Goal: Task Accomplishment & Management: Use online tool/utility

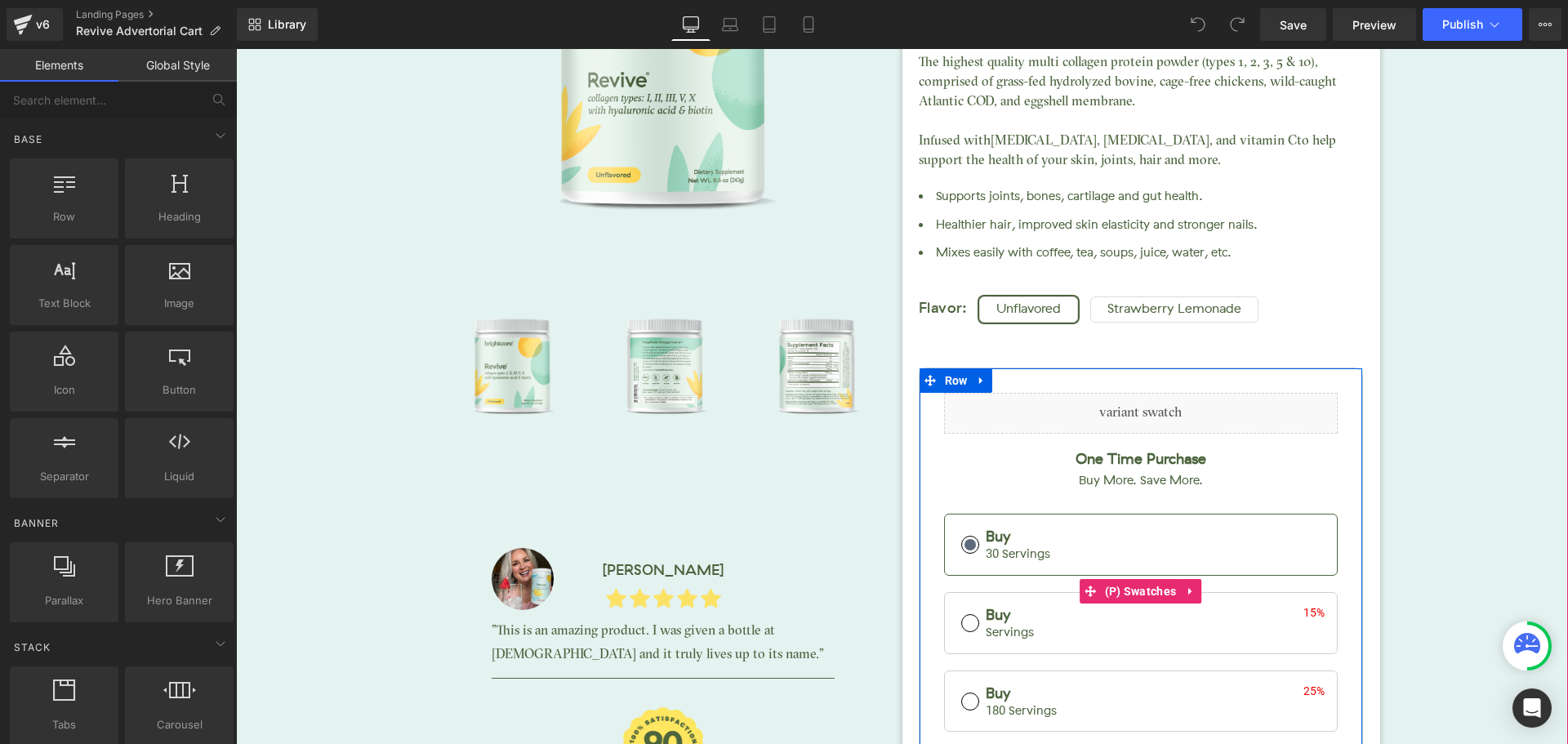
scroll to position [7349, 0]
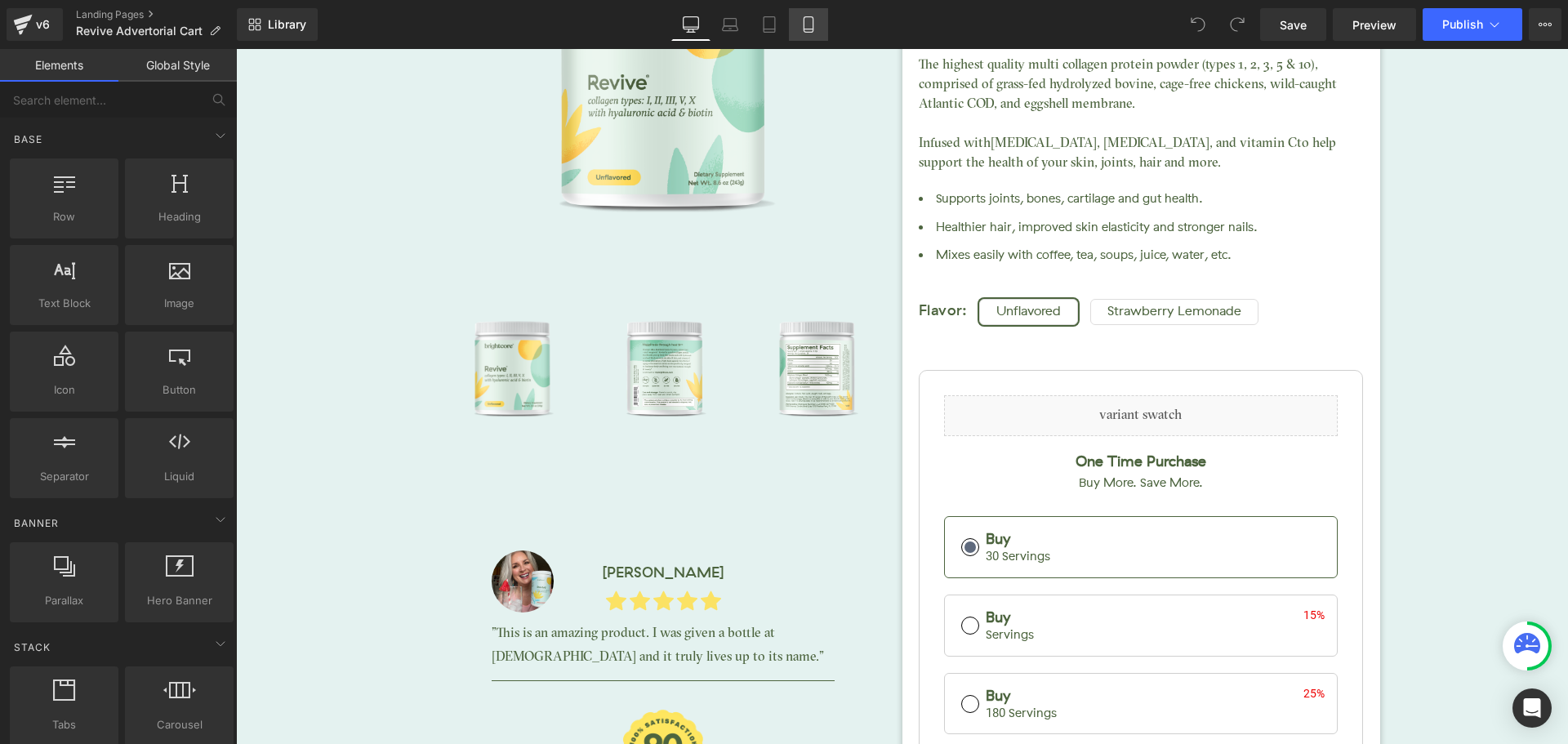
click at [800, 39] on link "Mobile" at bounding box center [808, 24] width 39 height 32
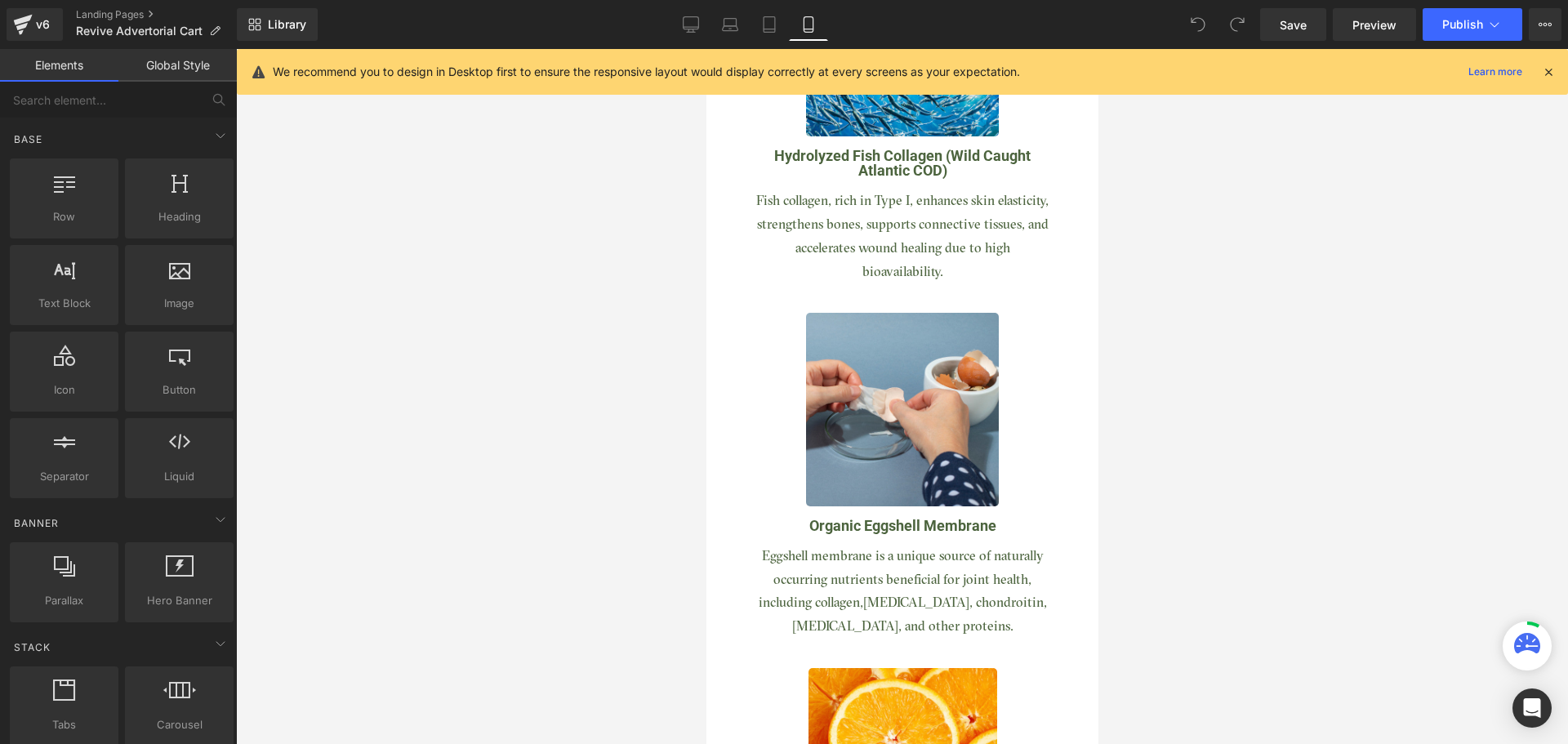
scroll to position [6673, 0]
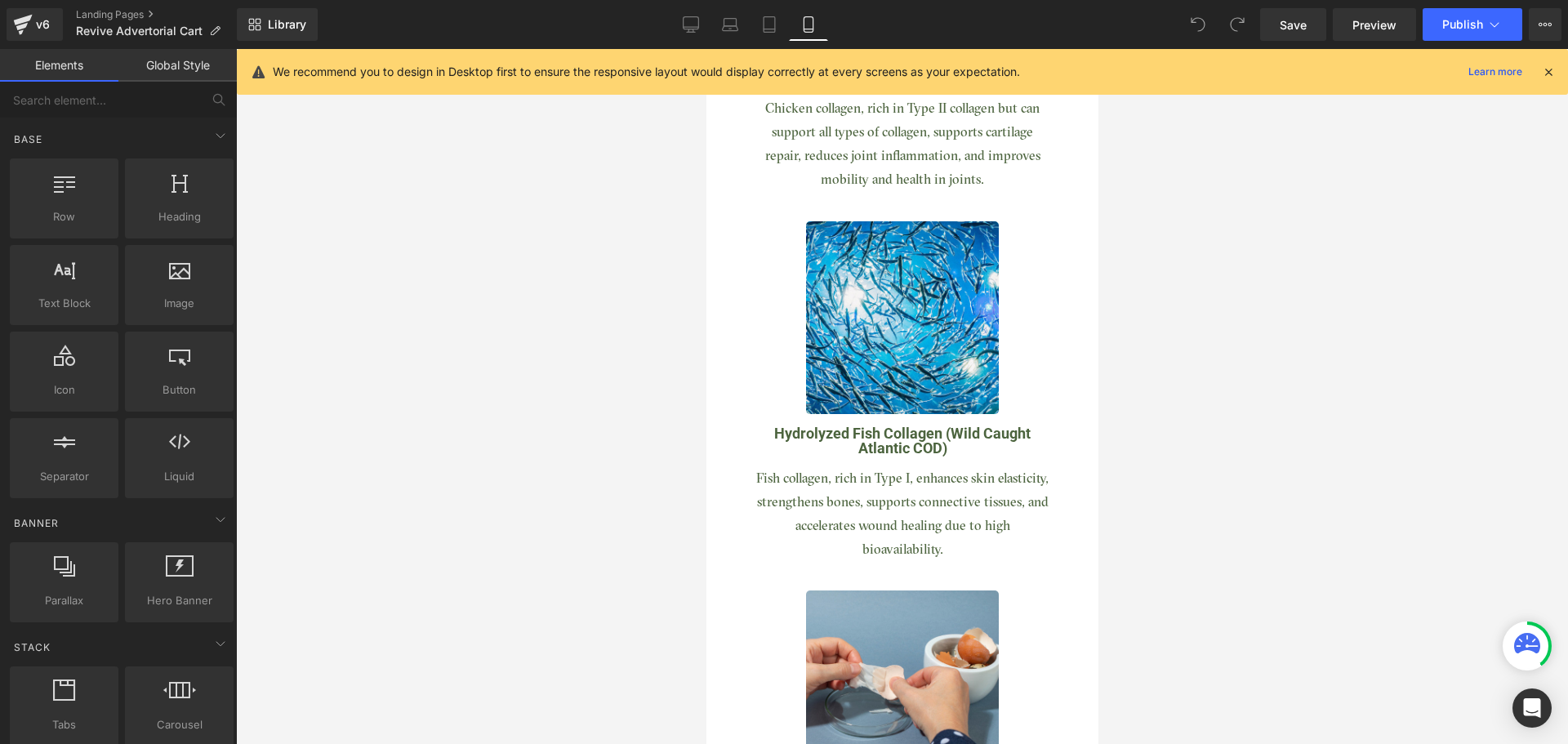
drag, startPoint x: 1548, startPoint y: 72, endPoint x: 1520, endPoint y: 81, distance: 29.4
click at [1548, 74] on icon at bounding box center [1549, 72] width 15 height 15
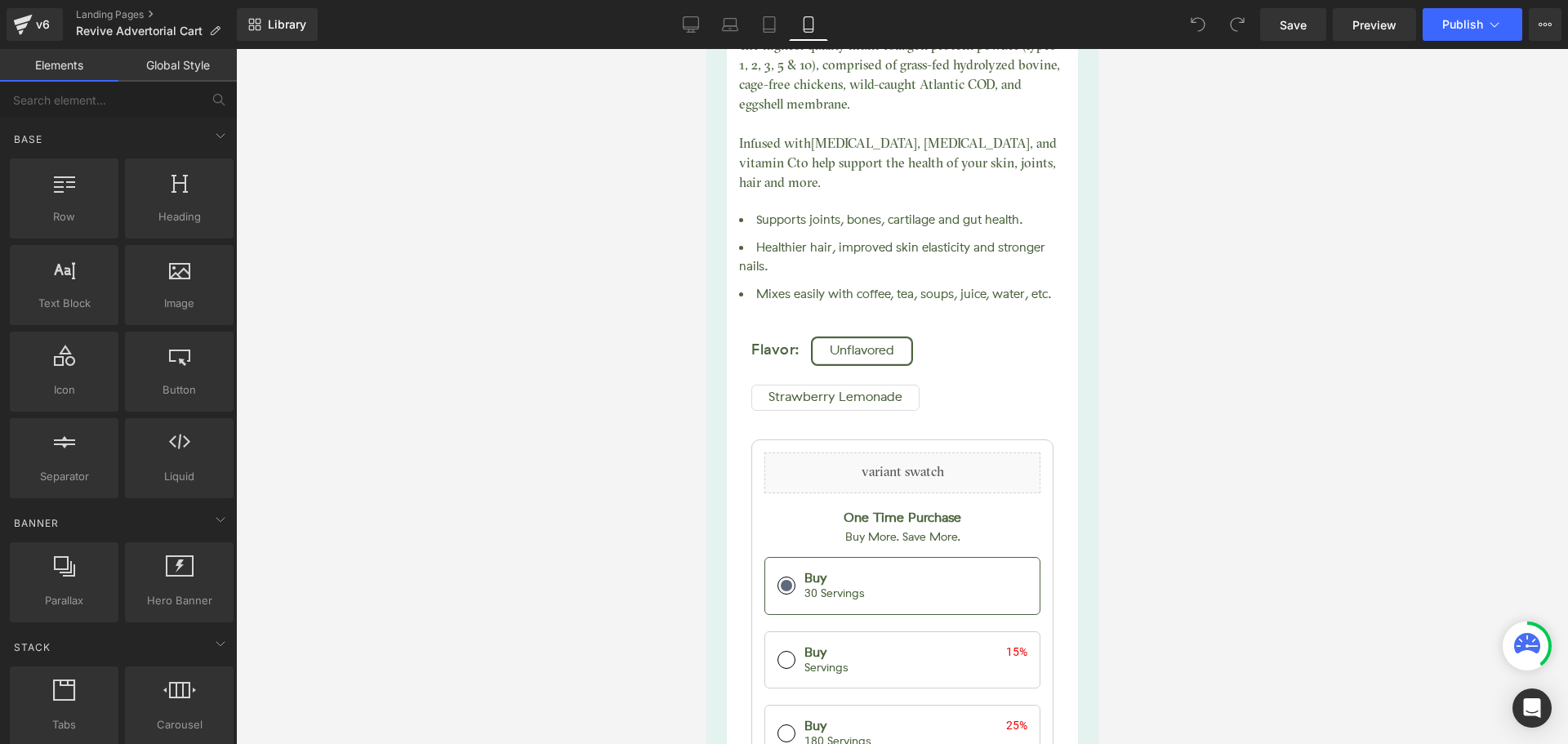
scroll to position [12174, 0]
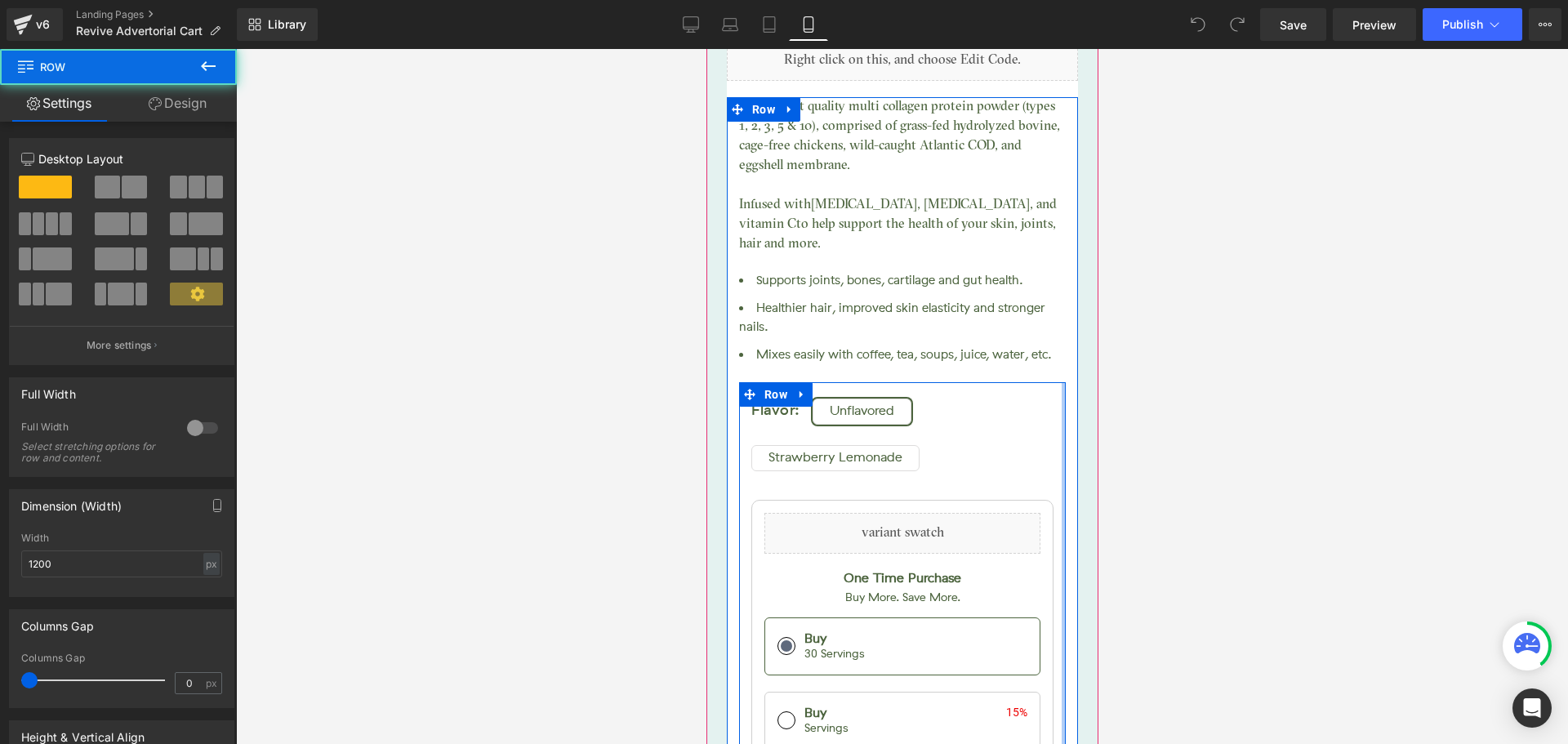
drag, startPoint x: 1045, startPoint y: 291, endPoint x: 1067, endPoint y: 288, distance: 22.2
click at [1067, 288] on div "Judge.me Reviews - Star Badge Judge.me Reviews (P) Image ‹ ›" at bounding box center [901, 261] width 375 height 1633
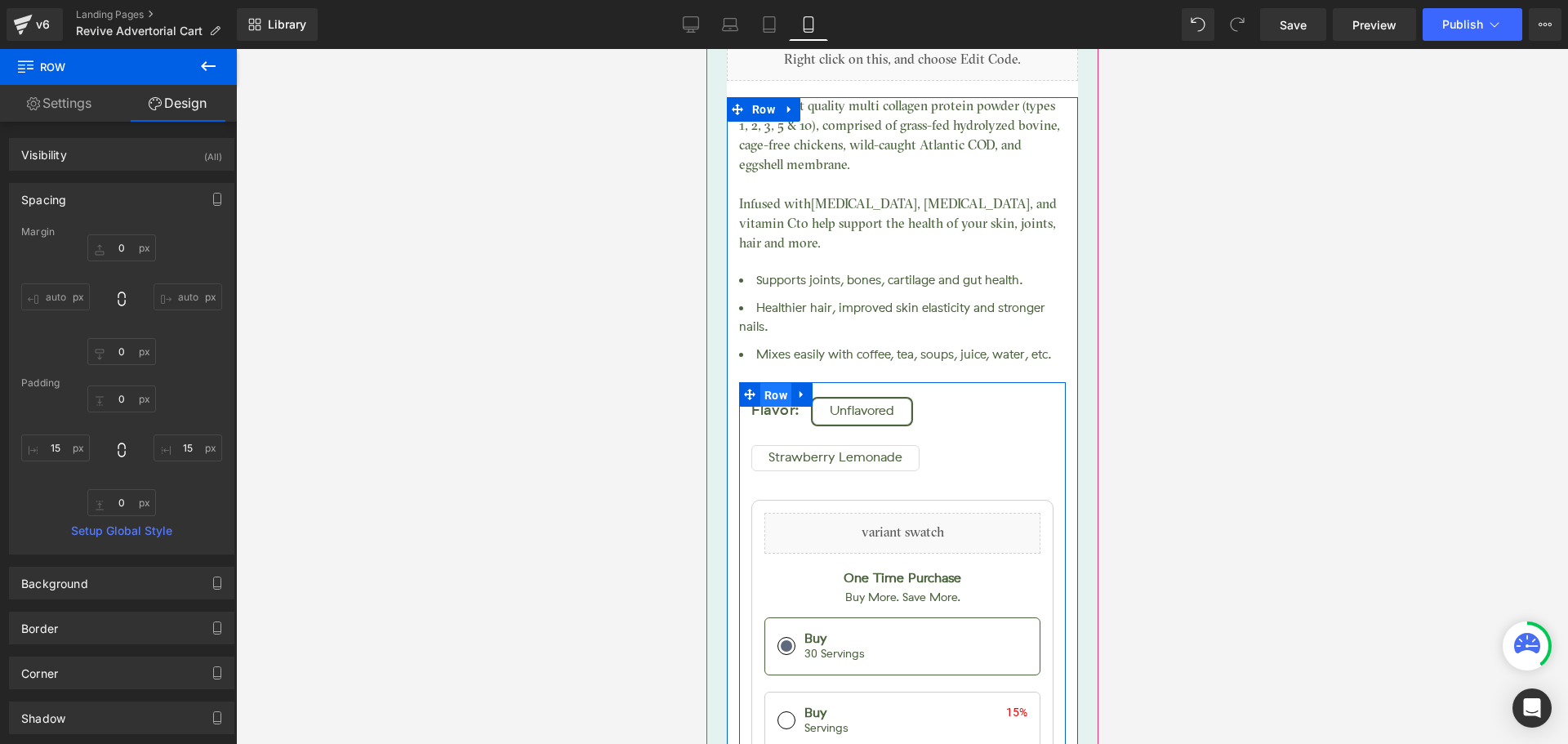
click at [772, 383] on span "Row" at bounding box center [775, 395] width 31 height 25
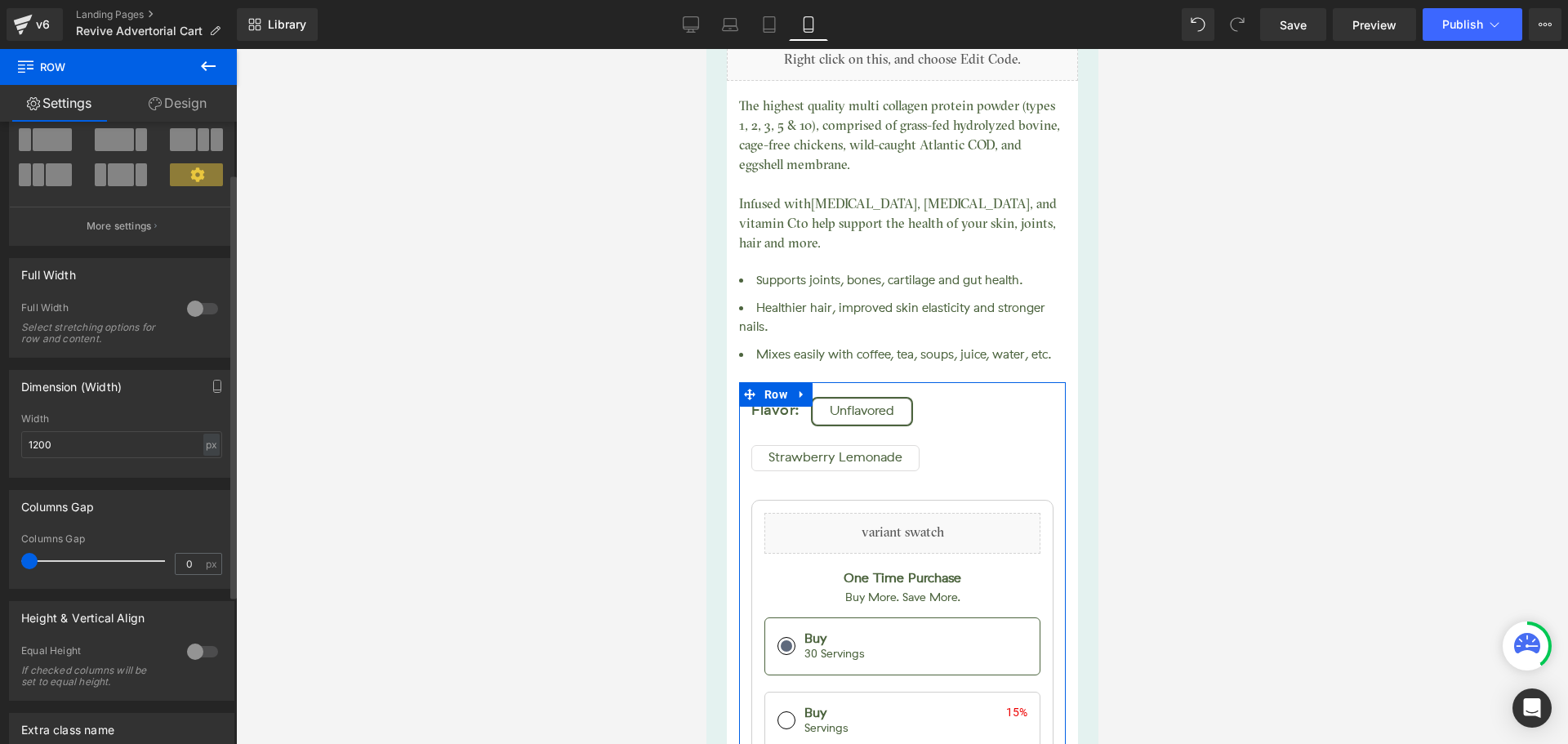
scroll to position [294, 0]
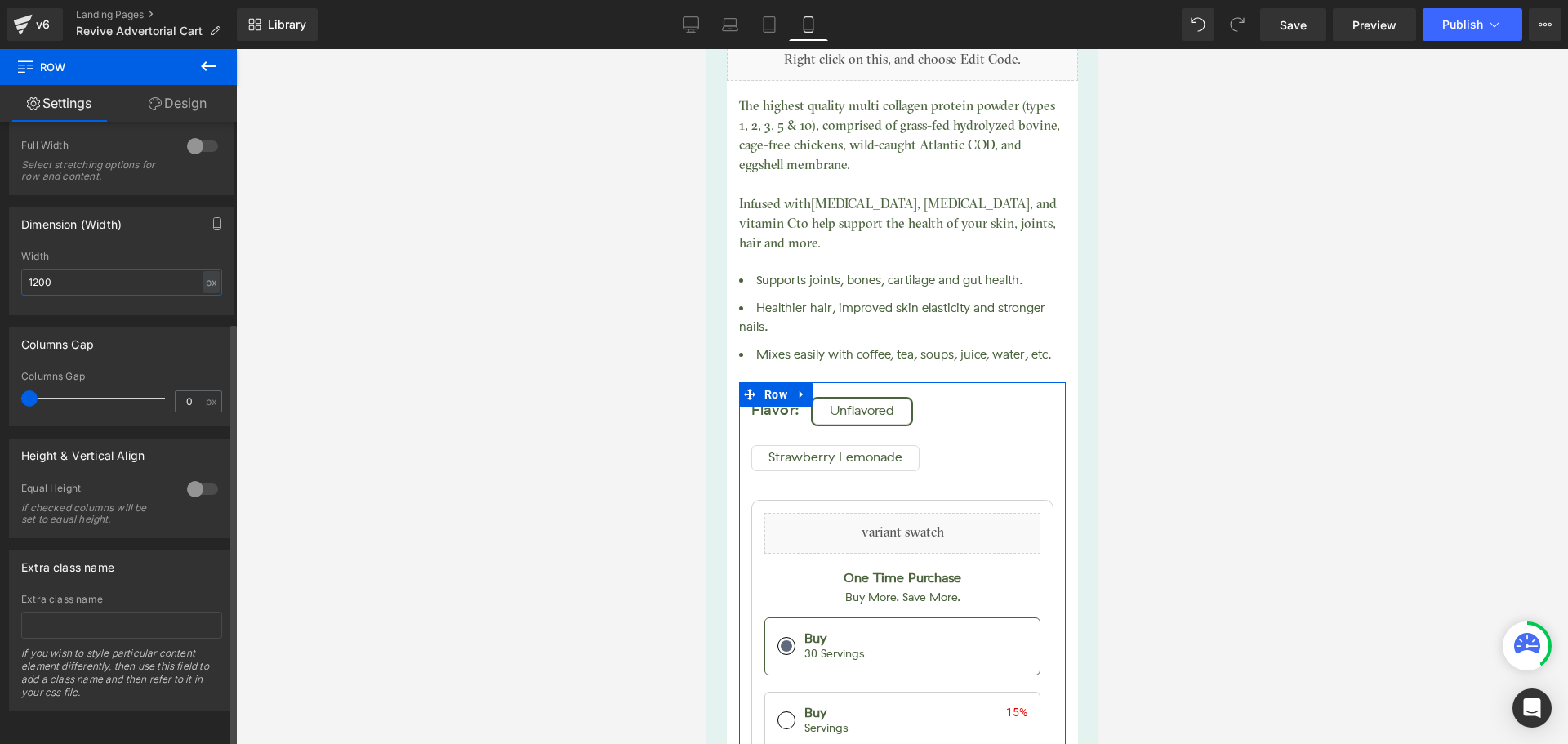
click at [42, 269] on input "1200" at bounding box center [122, 282] width 201 height 27
type input "1250"
click at [121, 251] on div "Width" at bounding box center [122, 257] width 201 height 12
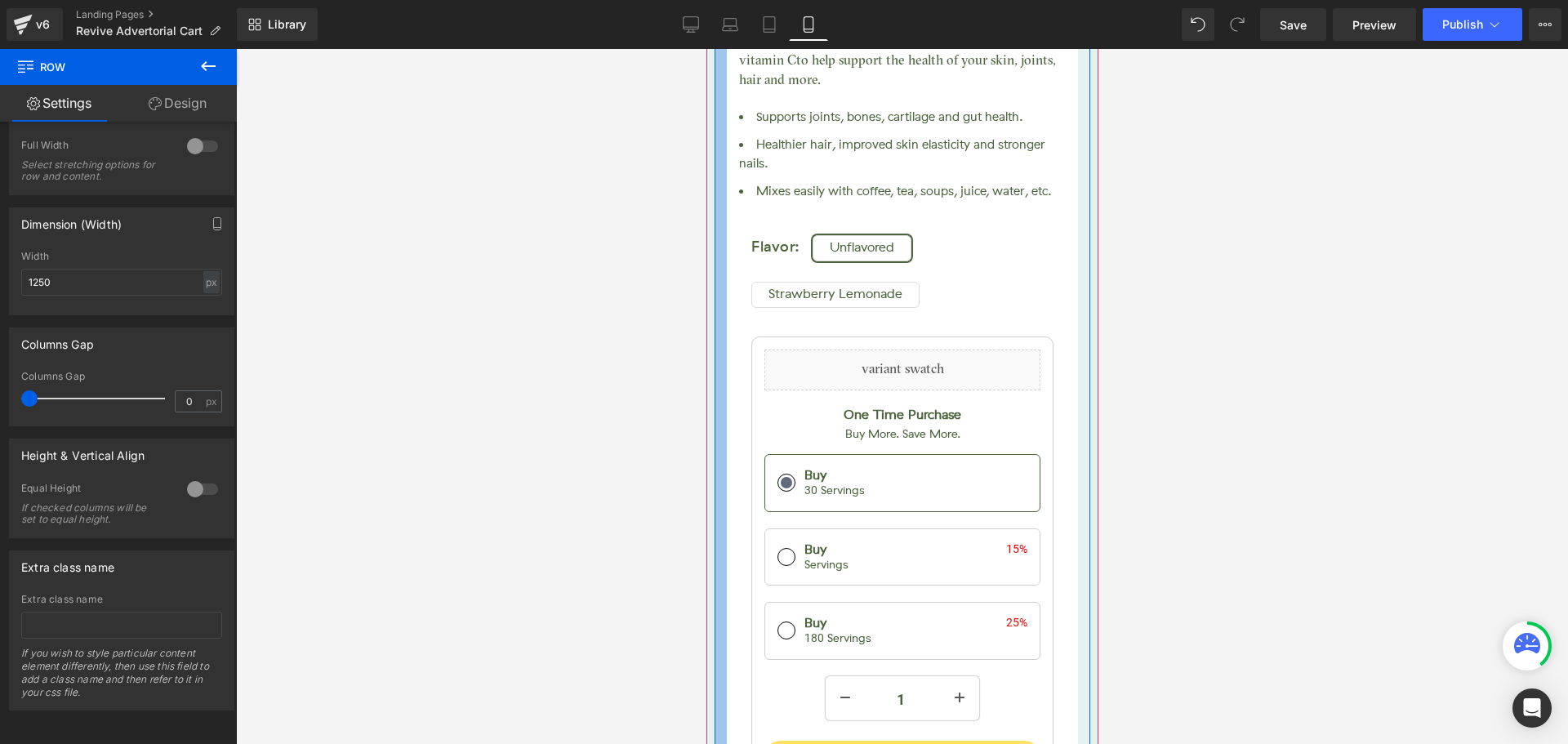
click at [717, 672] on div at bounding box center [719, 98] width 12 height 1633
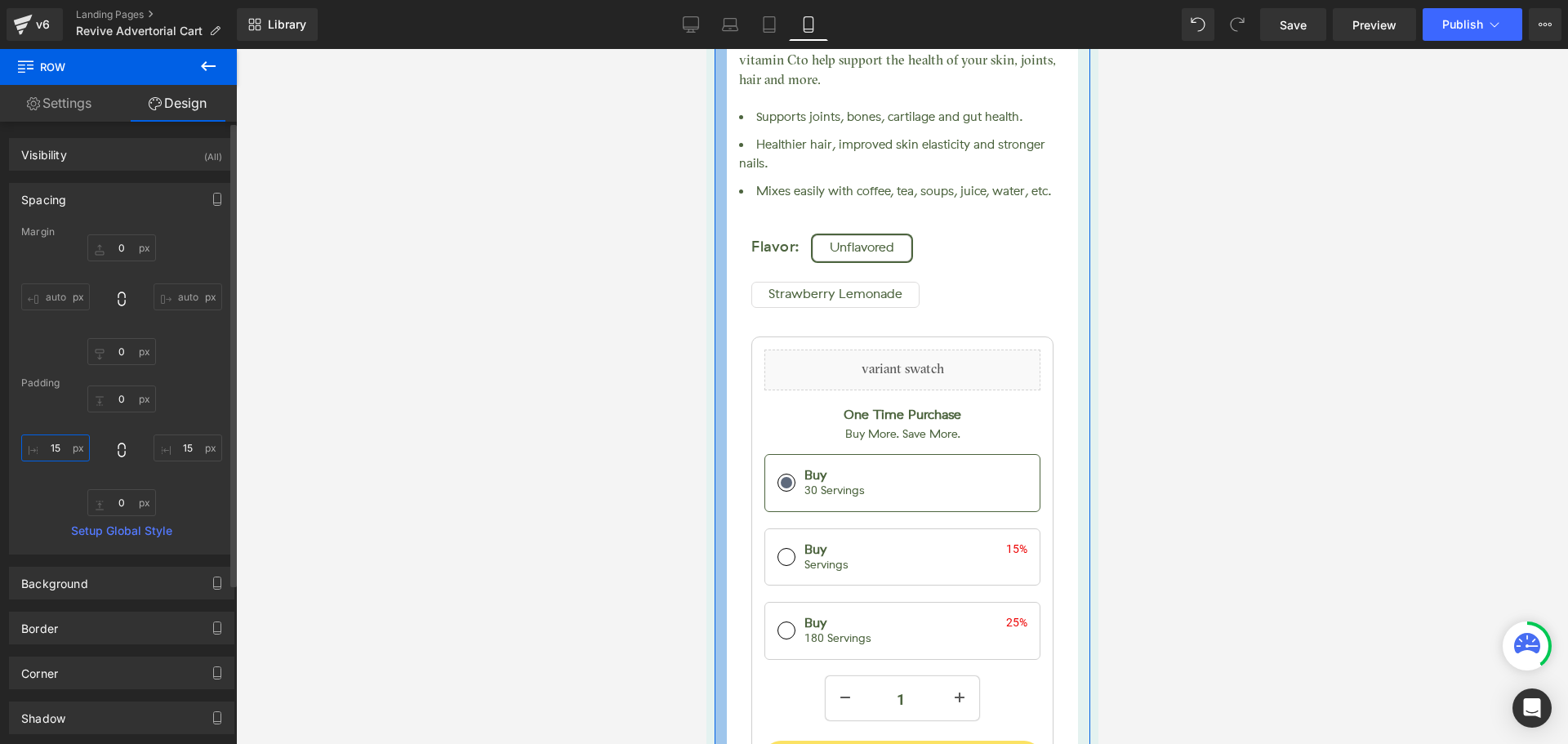
click at [63, 453] on input "15" at bounding box center [56, 448] width 69 height 27
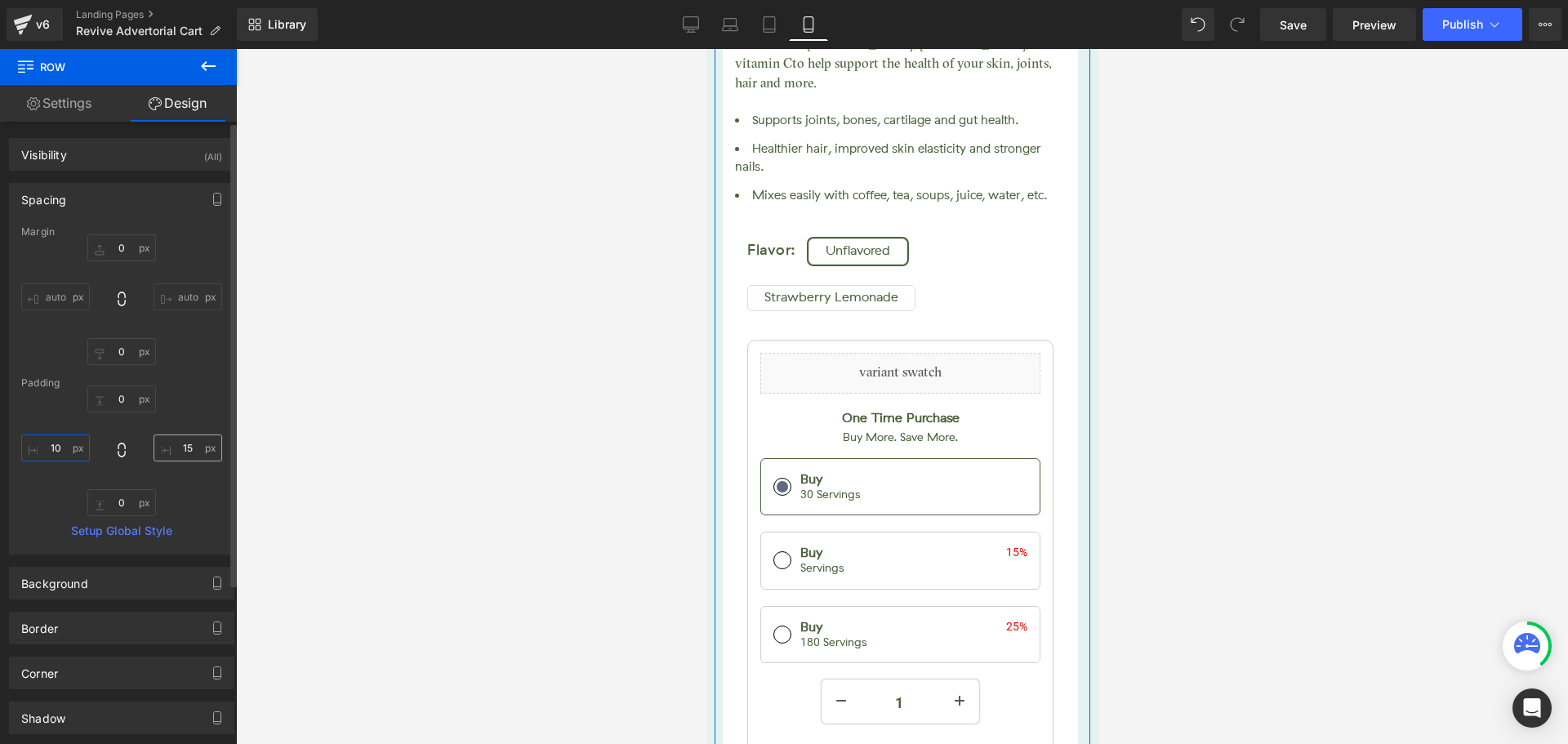
type input "10"
click at [185, 444] on input "15" at bounding box center [188, 448] width 69 height 27
type input "10"
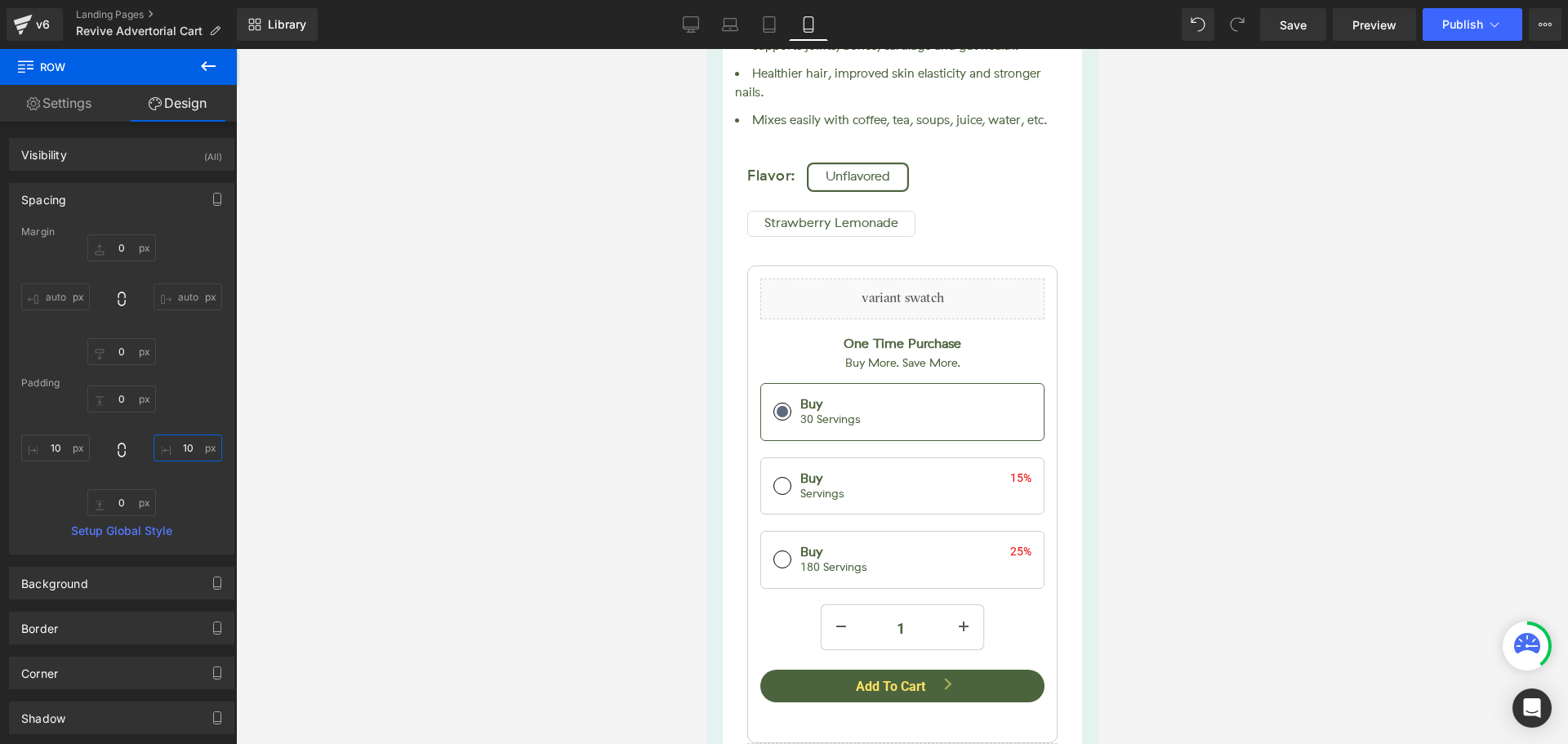
scroll to position [12419, 0]
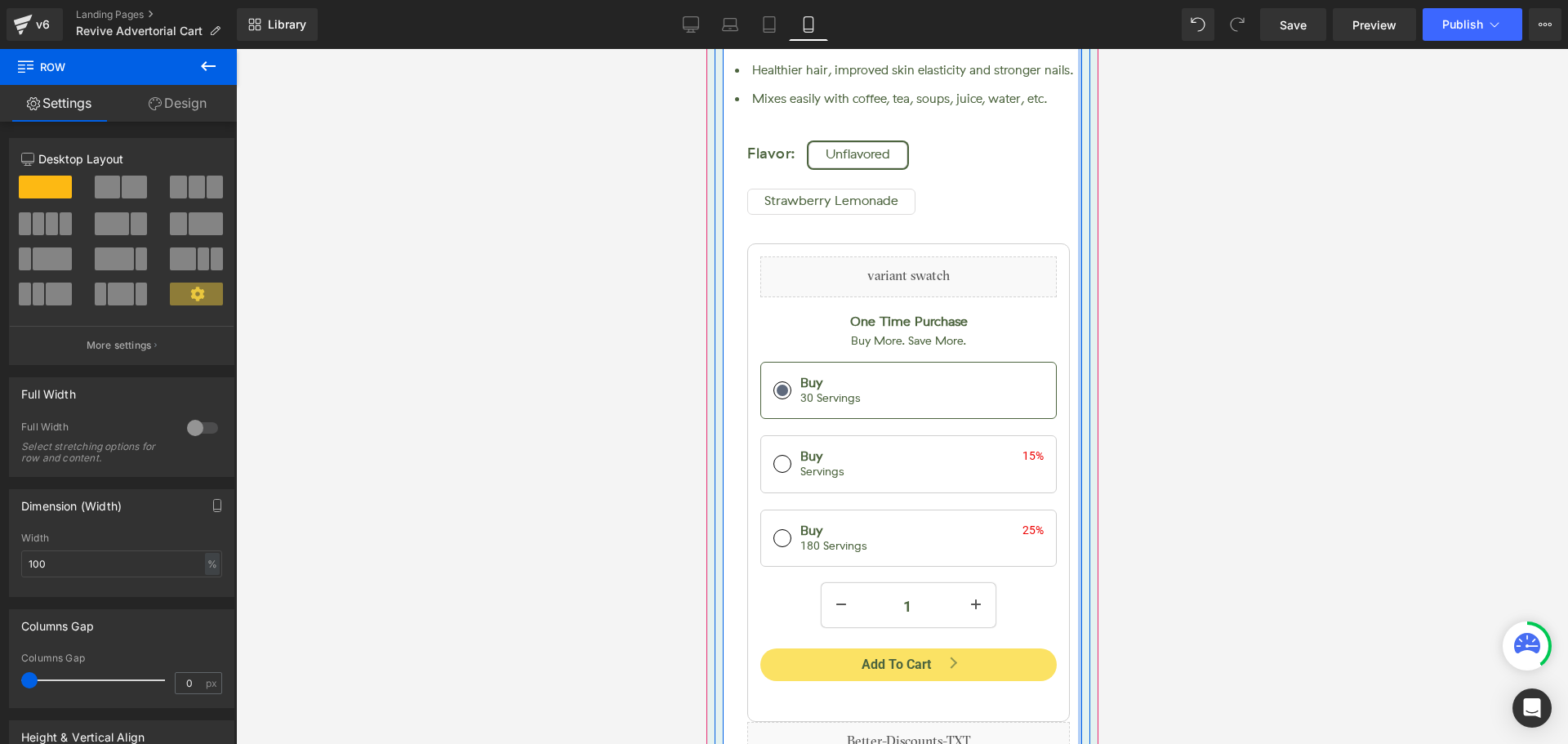
drag, startPoint x: 1064, startPoint y: 299, endPoint x: 1382, endPoint y: 527, distance: 391.3
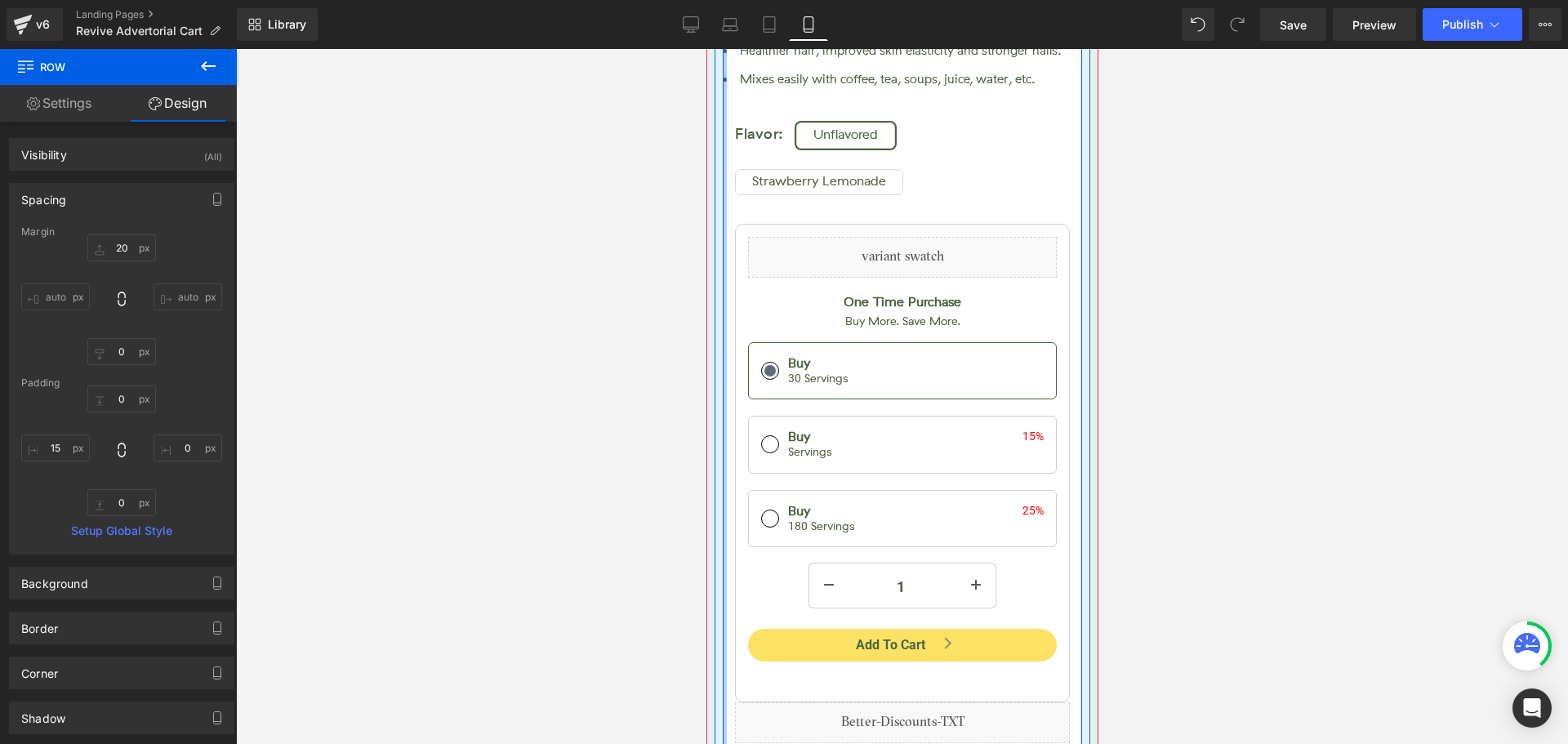
drag, startPoint x: 728, startPoint y: 315, endPoint x: 694, endPoint y: 320, distance: 34.4
click at [714, 323] on div at bounding box center [718, 1] width 8 height 1603
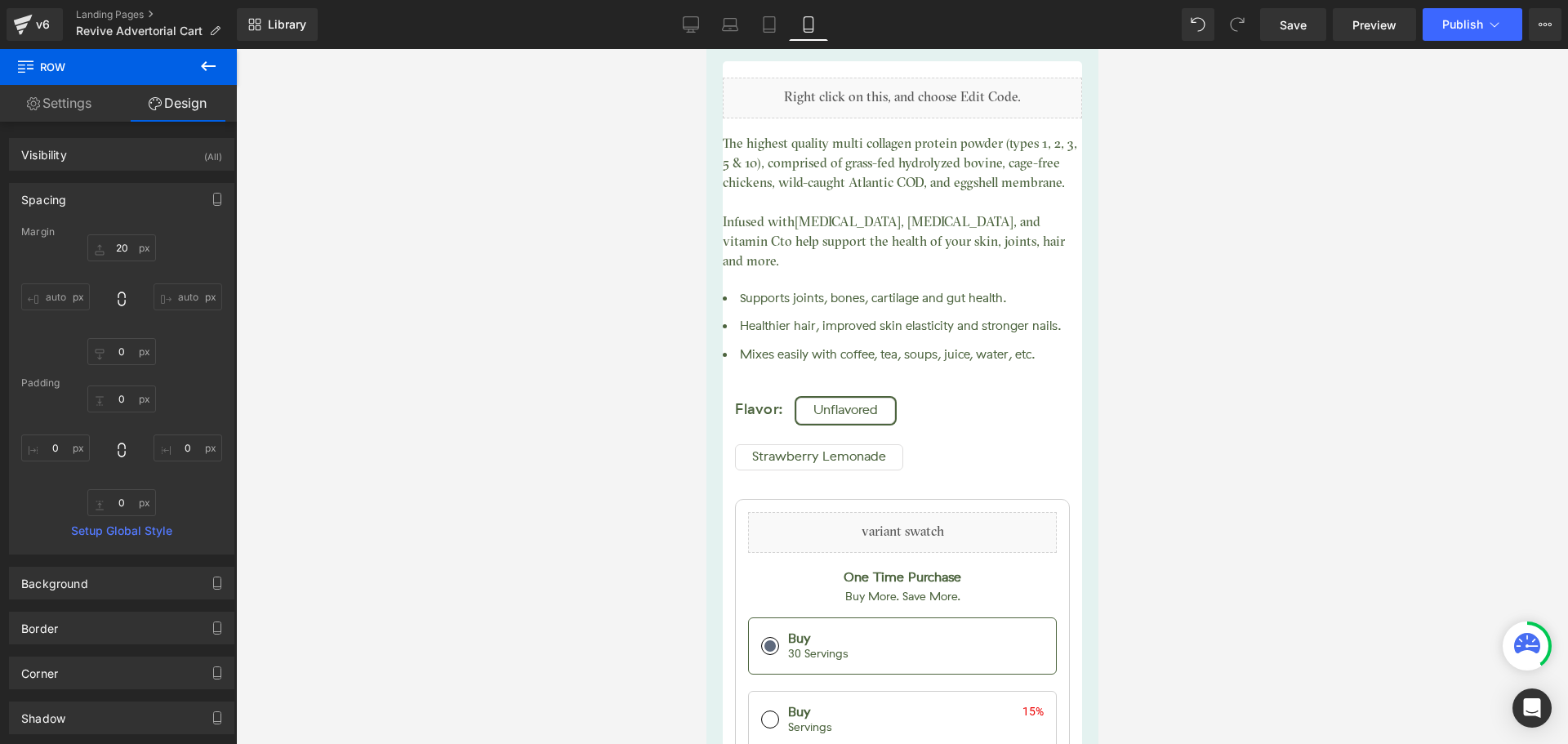
scroll to position [12092, 0]
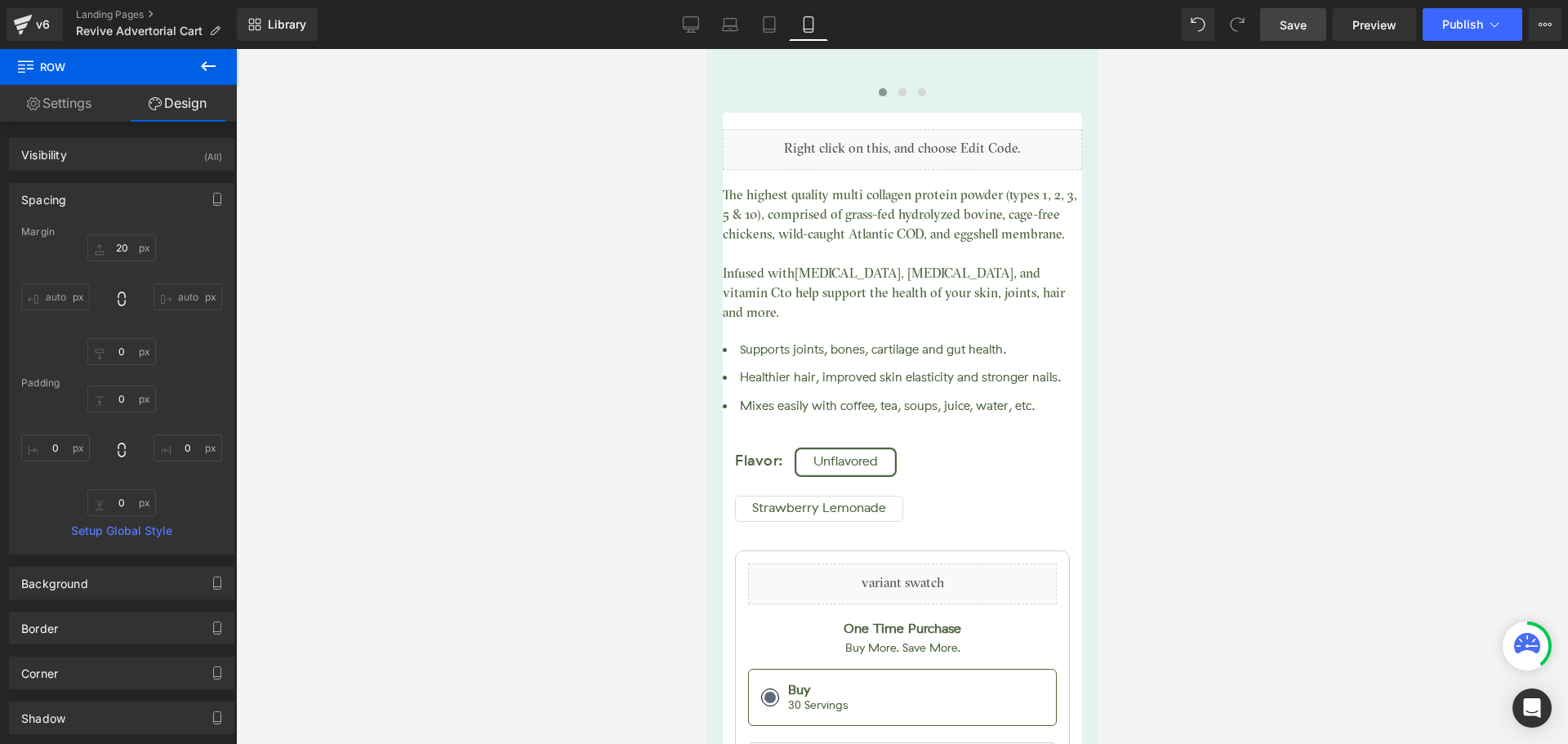
click at [1320, 25] on link "Save" at bounding box center [1293, 24] width 66 height 32
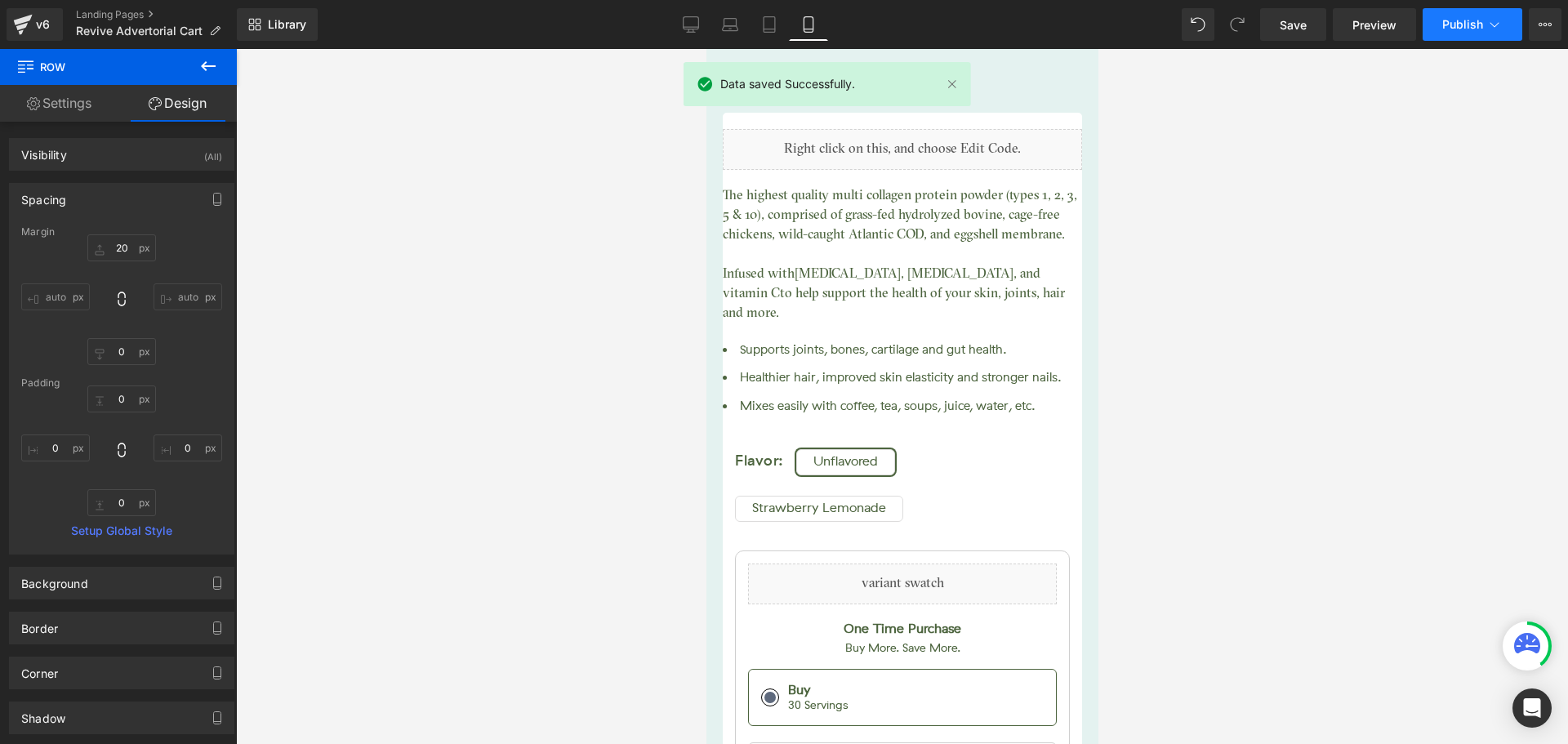
click at [1455, 25] on span "Publish" at bounding box center [1463, 25] width 41 height 13
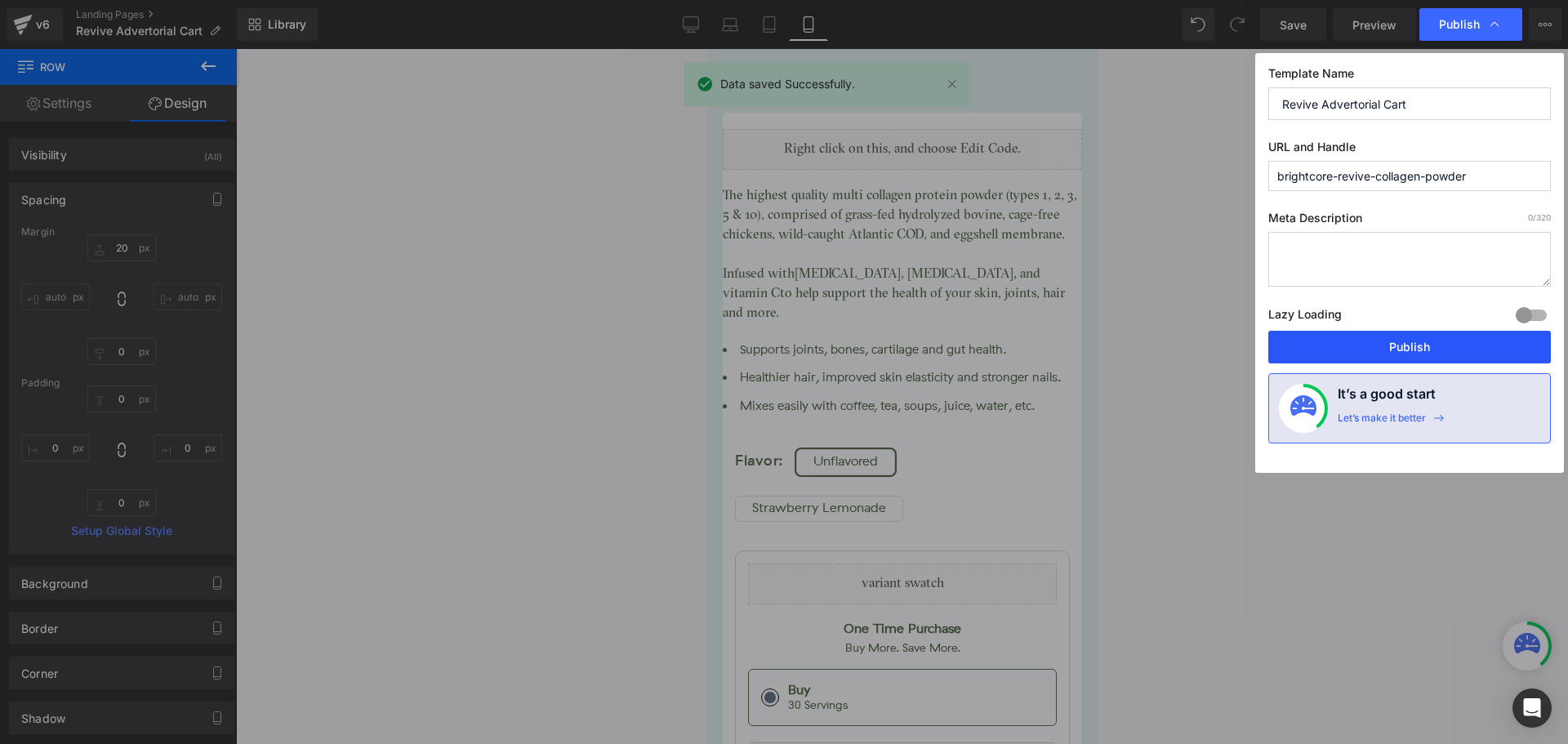
click at [1434, 355] on button "Publish" at bounding box center [1409, 346] width 282 height 32
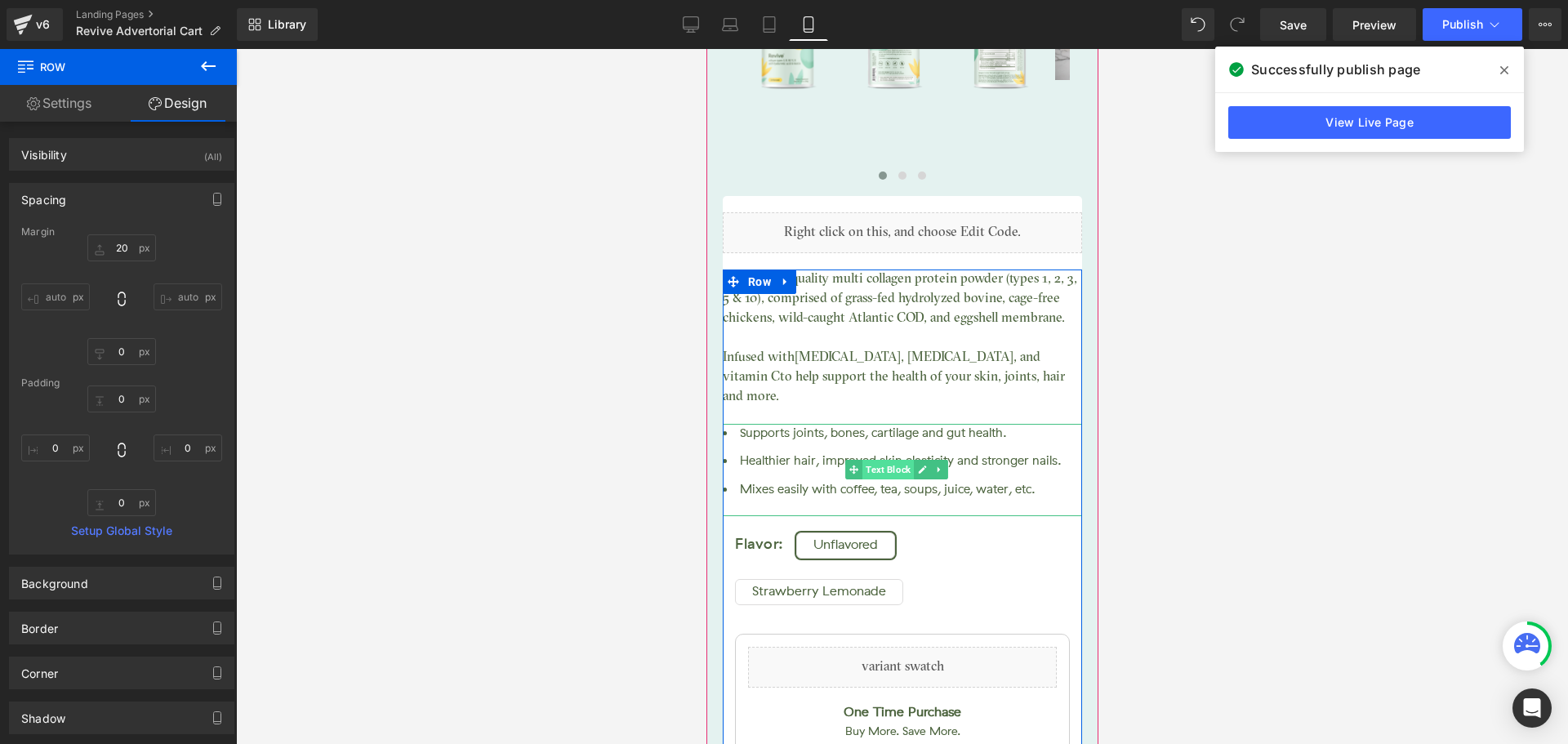
scroll to position [11929, 0]
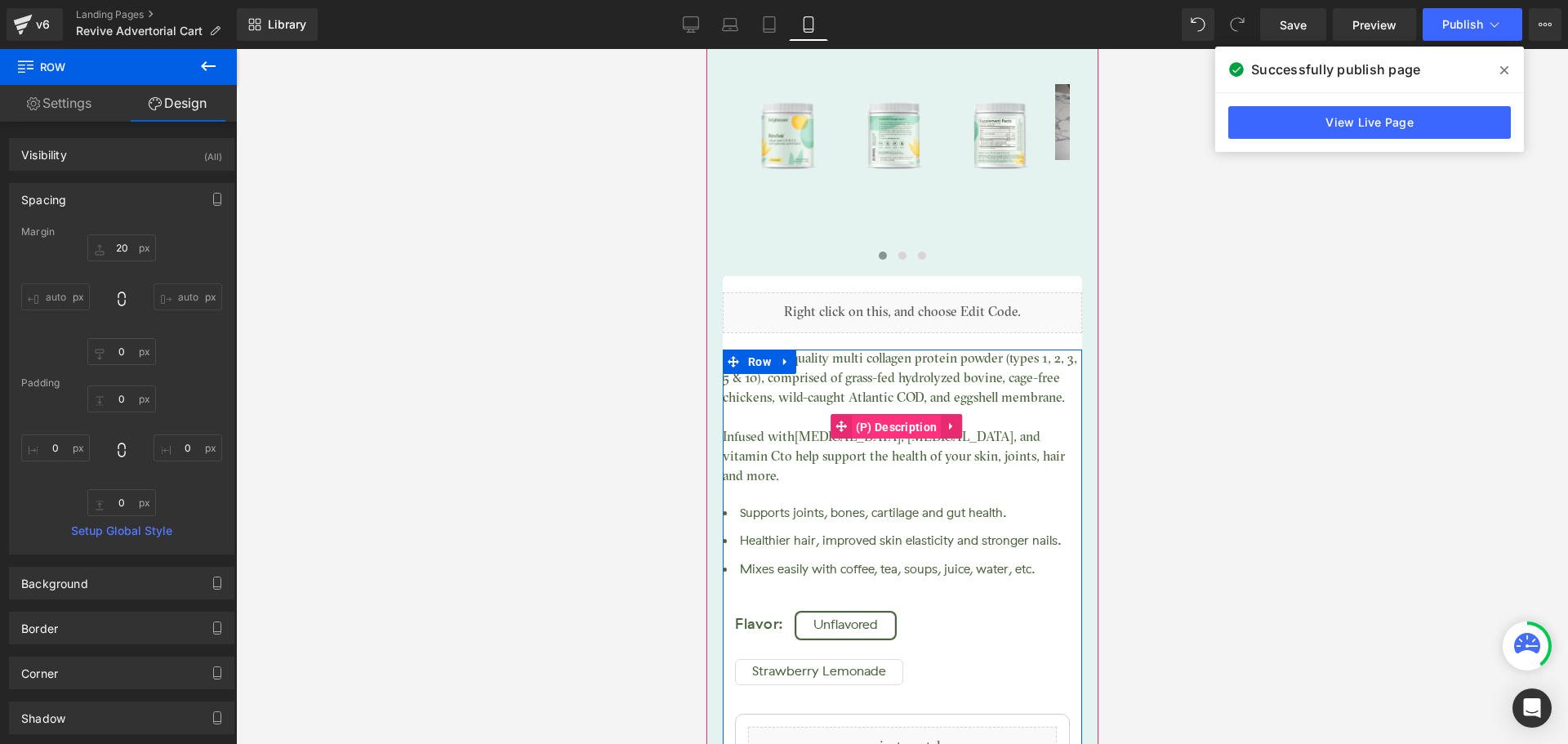
click at [895, 415] on span "(P) Description" at bounding box center [896, 428] width 90 height 25
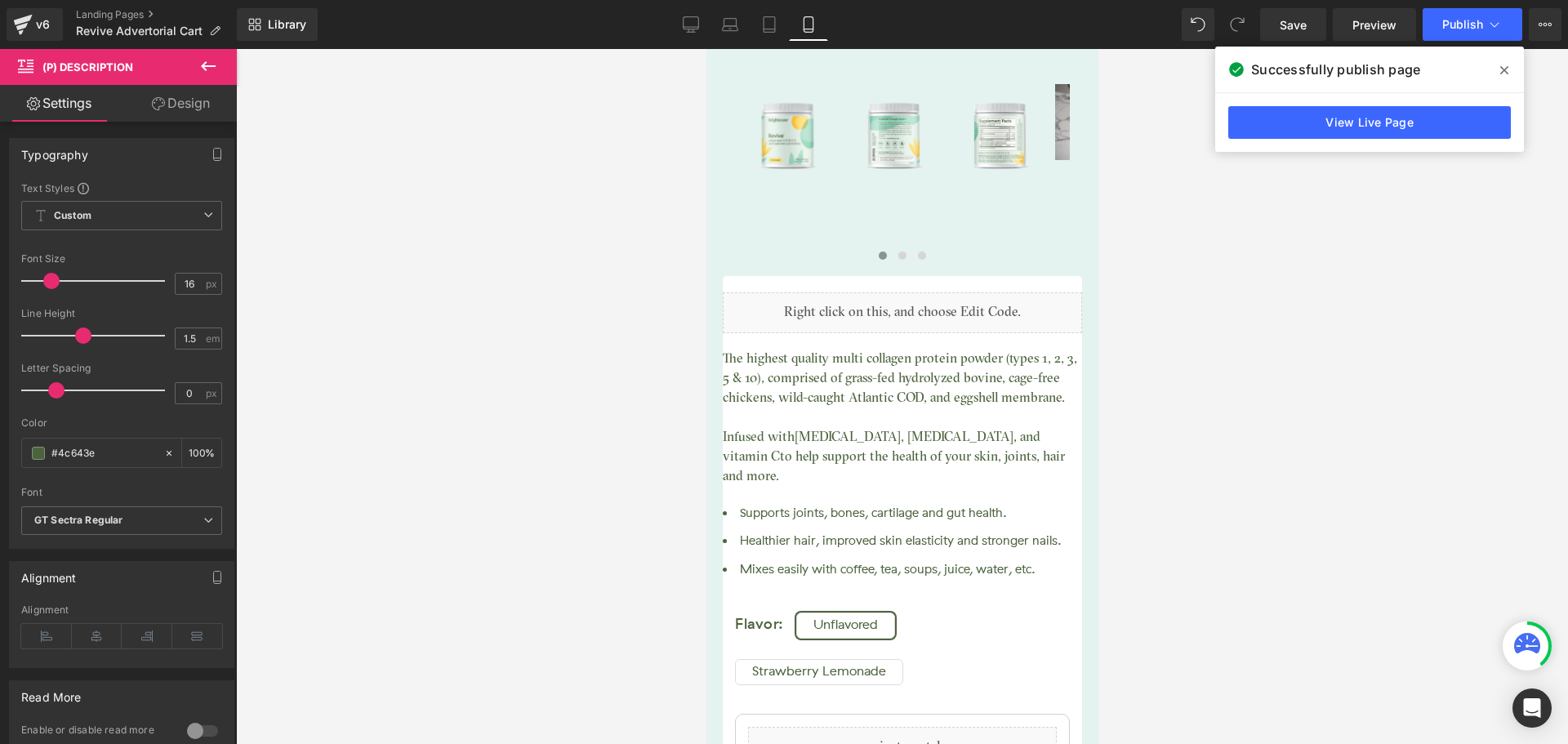
click at [186, 111] on link "Design" at bounding box center [181, 103] width 119 height 37
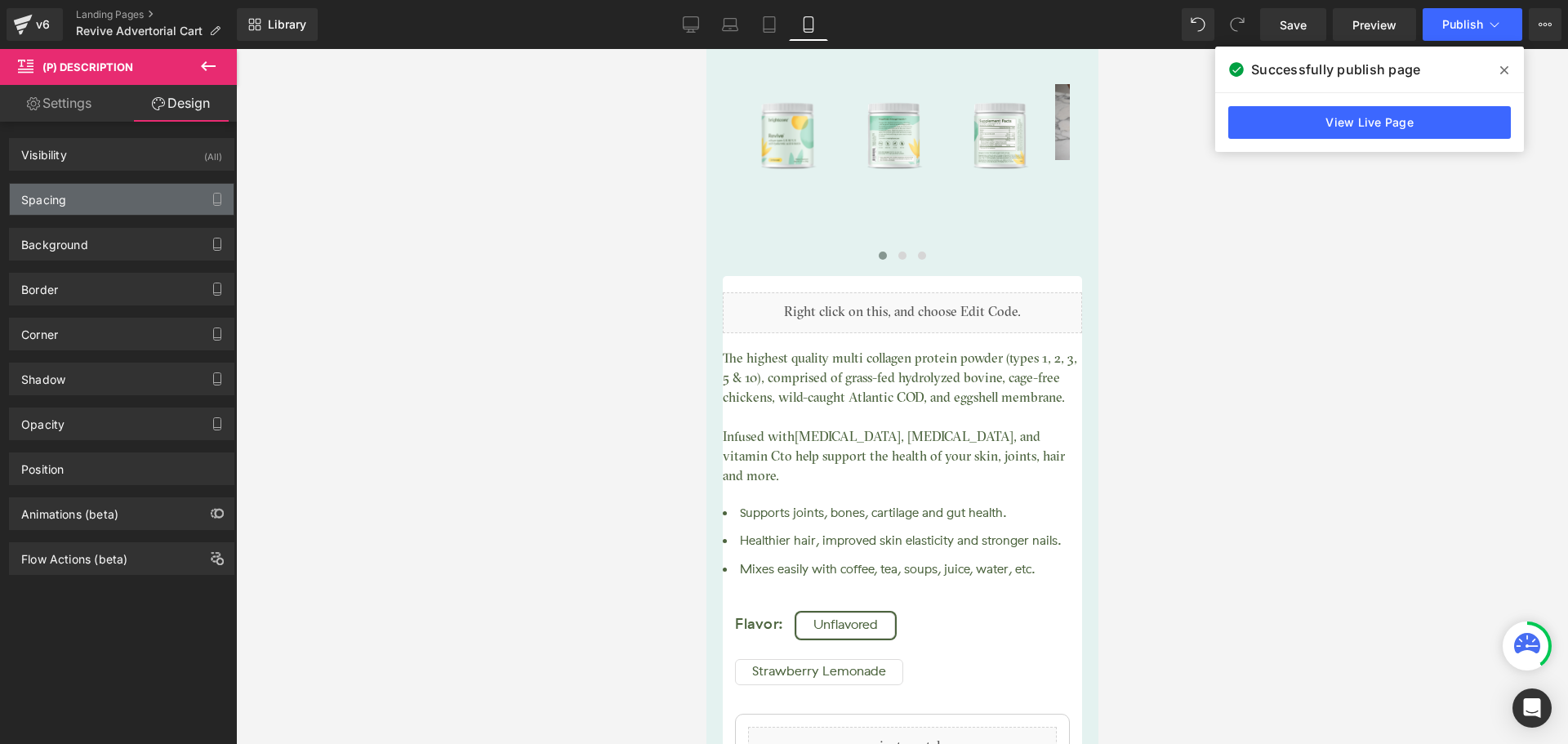
click at [87, 200] on div "Spacing" at bounding box center [121, 198] width 223 height 31
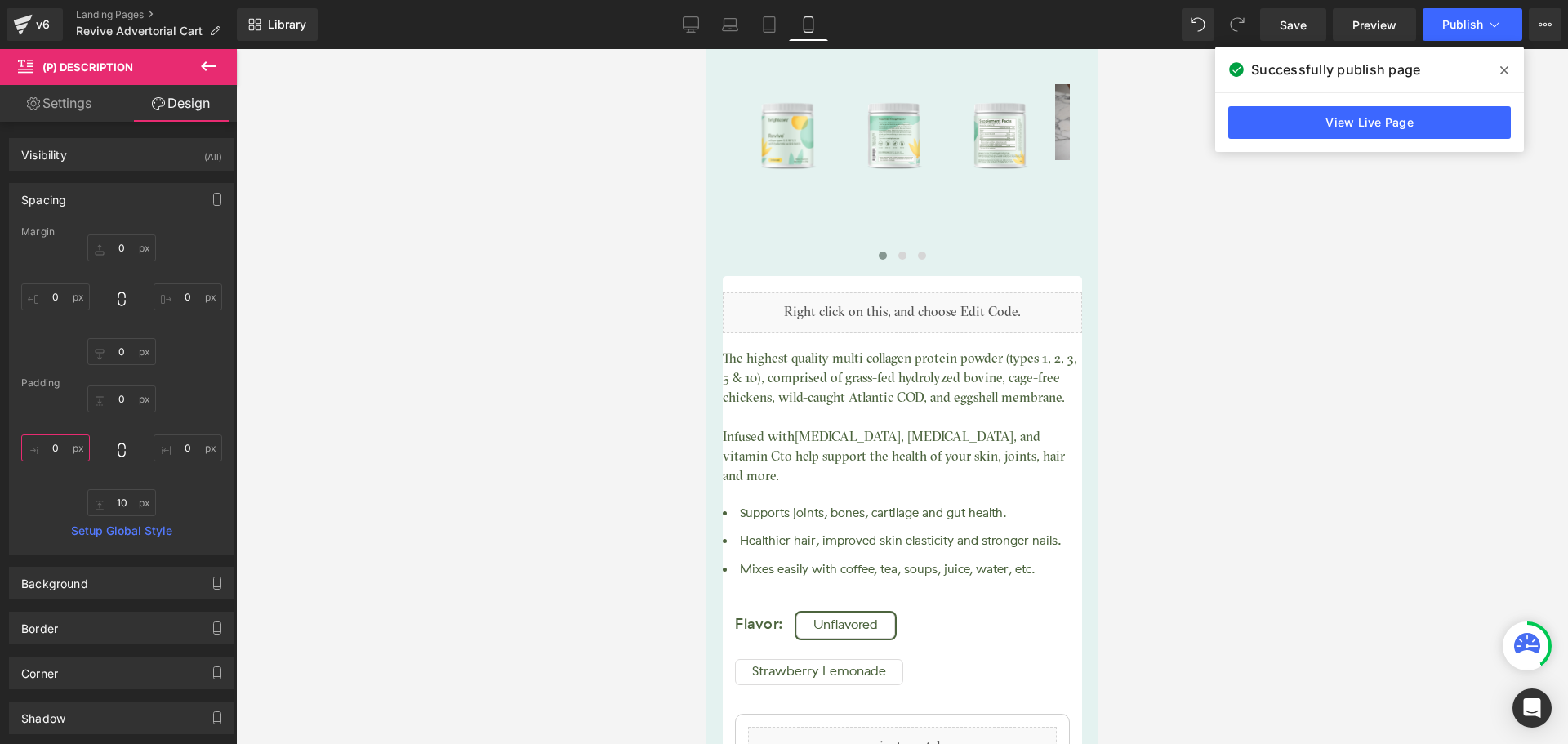
click at [65, 448] on input "text" at bounding box center [56, 448] width 69 height 27
type input "15"
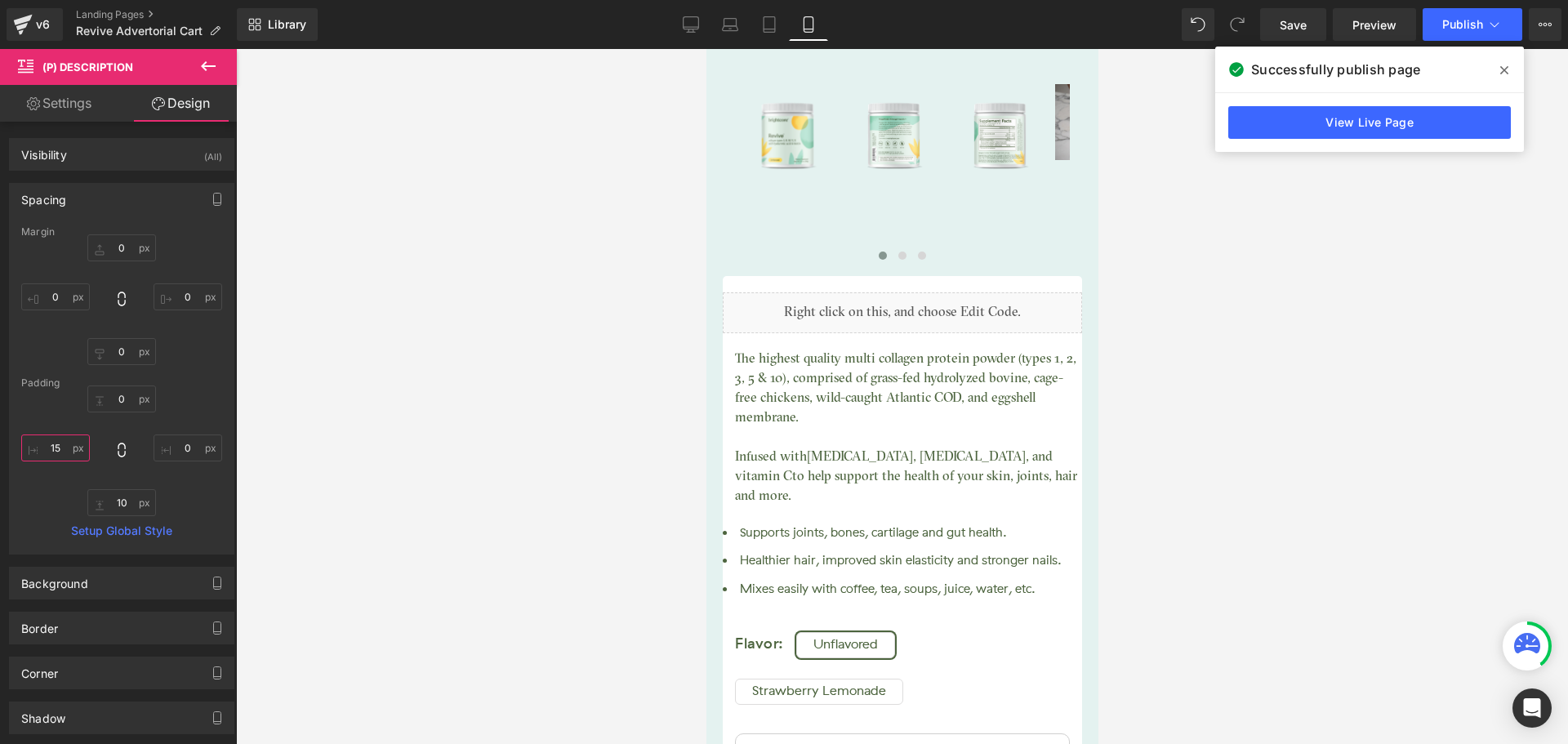
click at [60, 441] on input "15" at bounding box center [56, 448] width 69 height 27
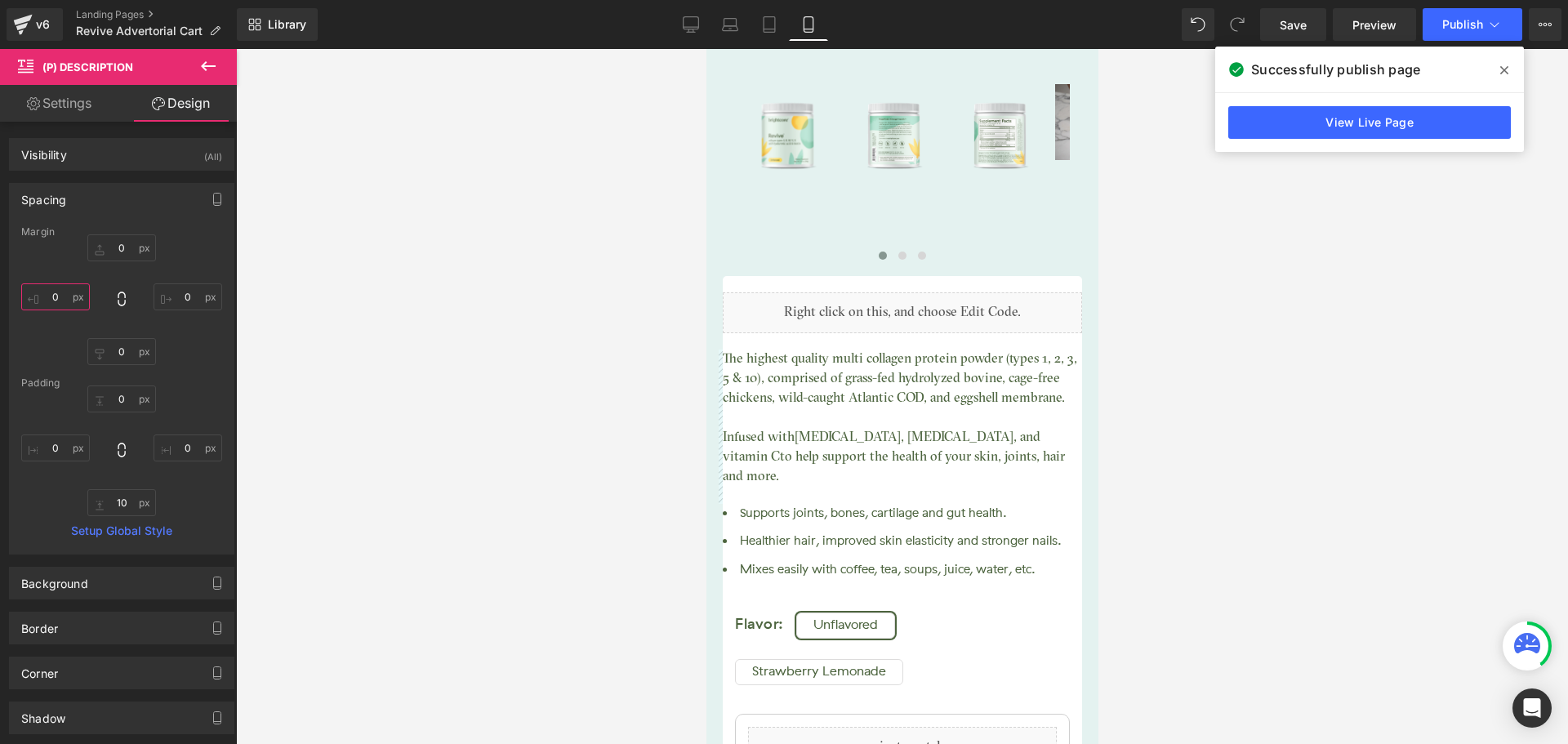
click at [47, 302] on input "text" at bounding box center [56, 296] width 69 height 27
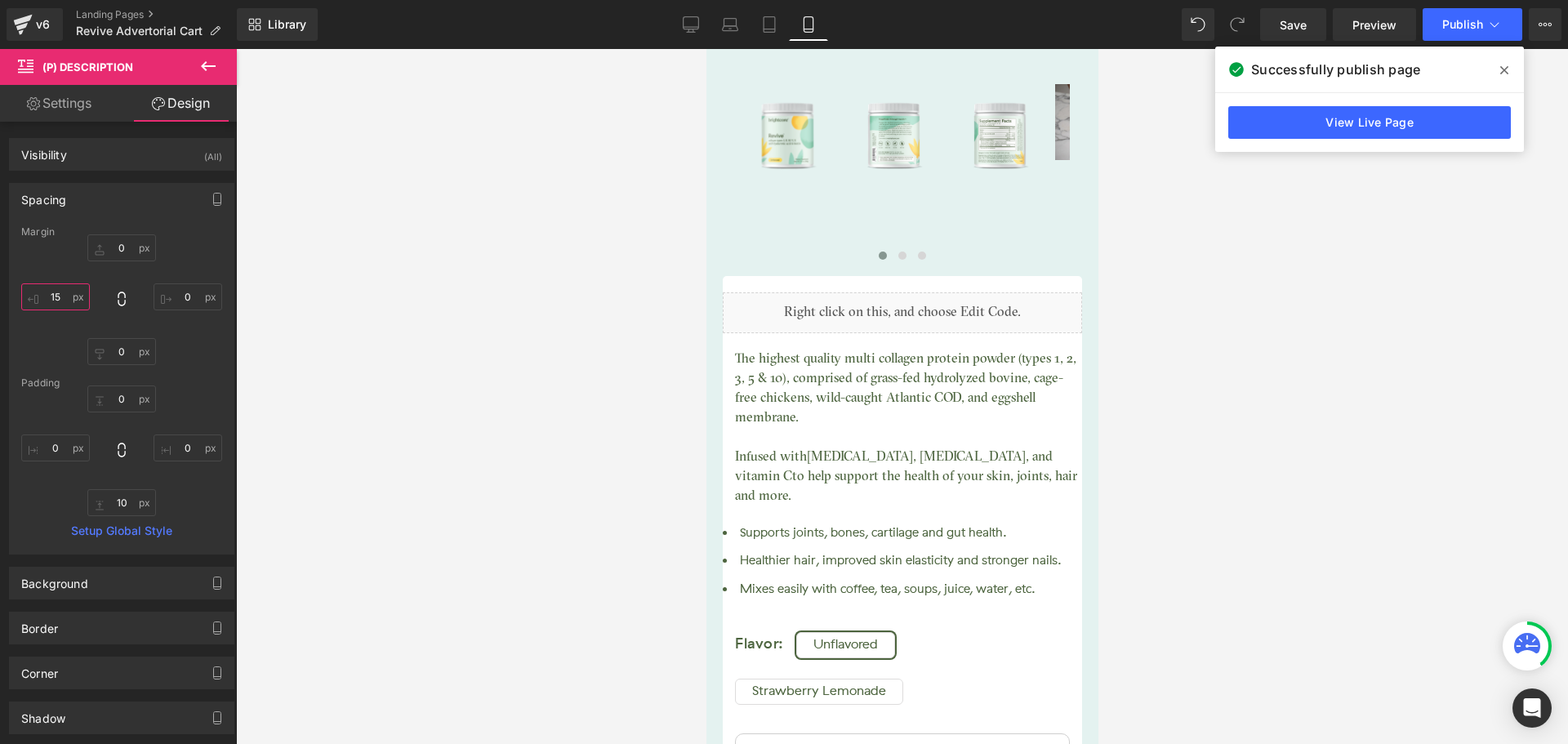
type input "1"
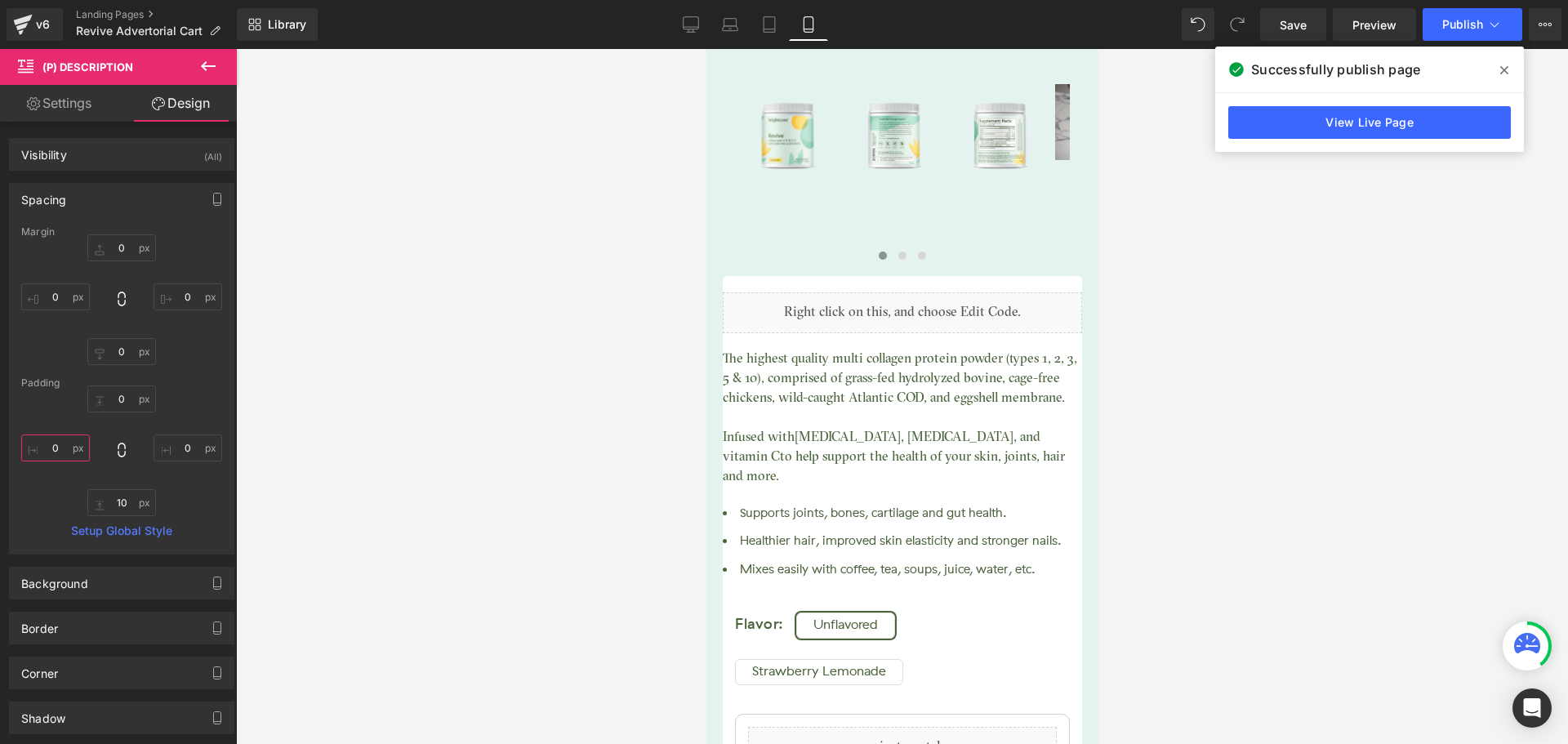
click at [61, 450] on input "text" at bounding box center [56, 448] width 69 height 27
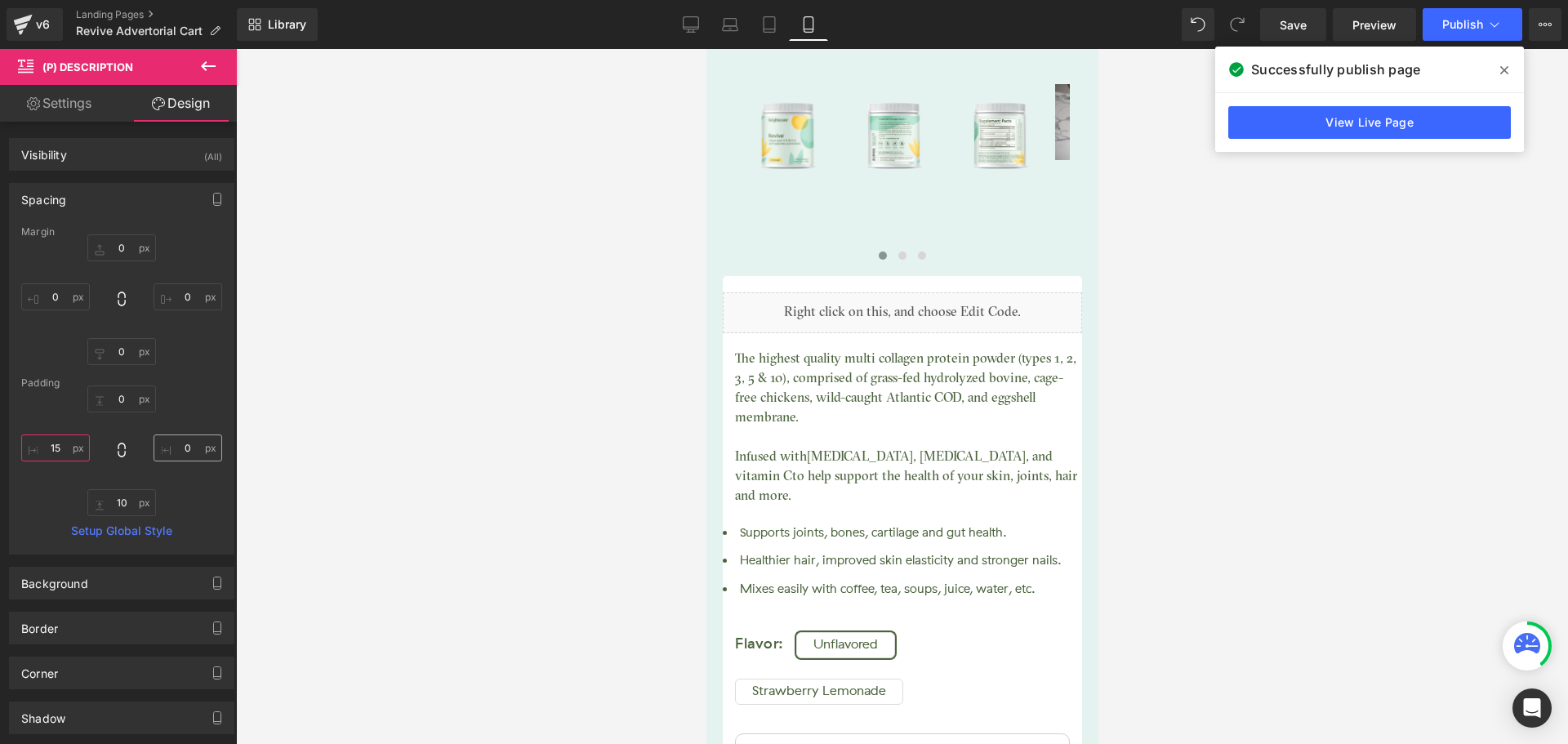
type input "15"
click at [181, 444] on input "text" at bounding box center [188, 448] width 69 height 27
type input "15"
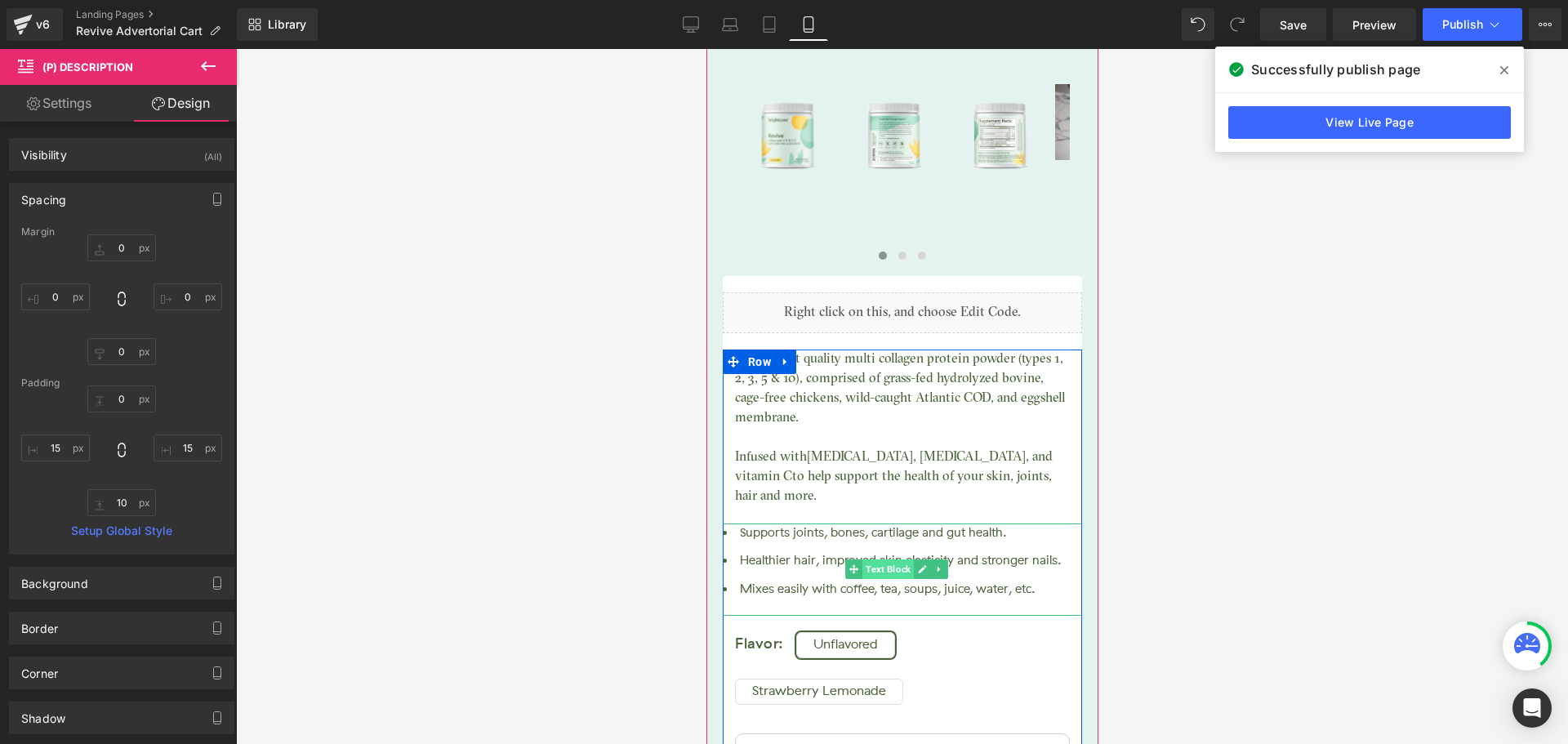
click at [880, 560] on span "Text Block" at bounding box center [887, 570] width 51 height 20
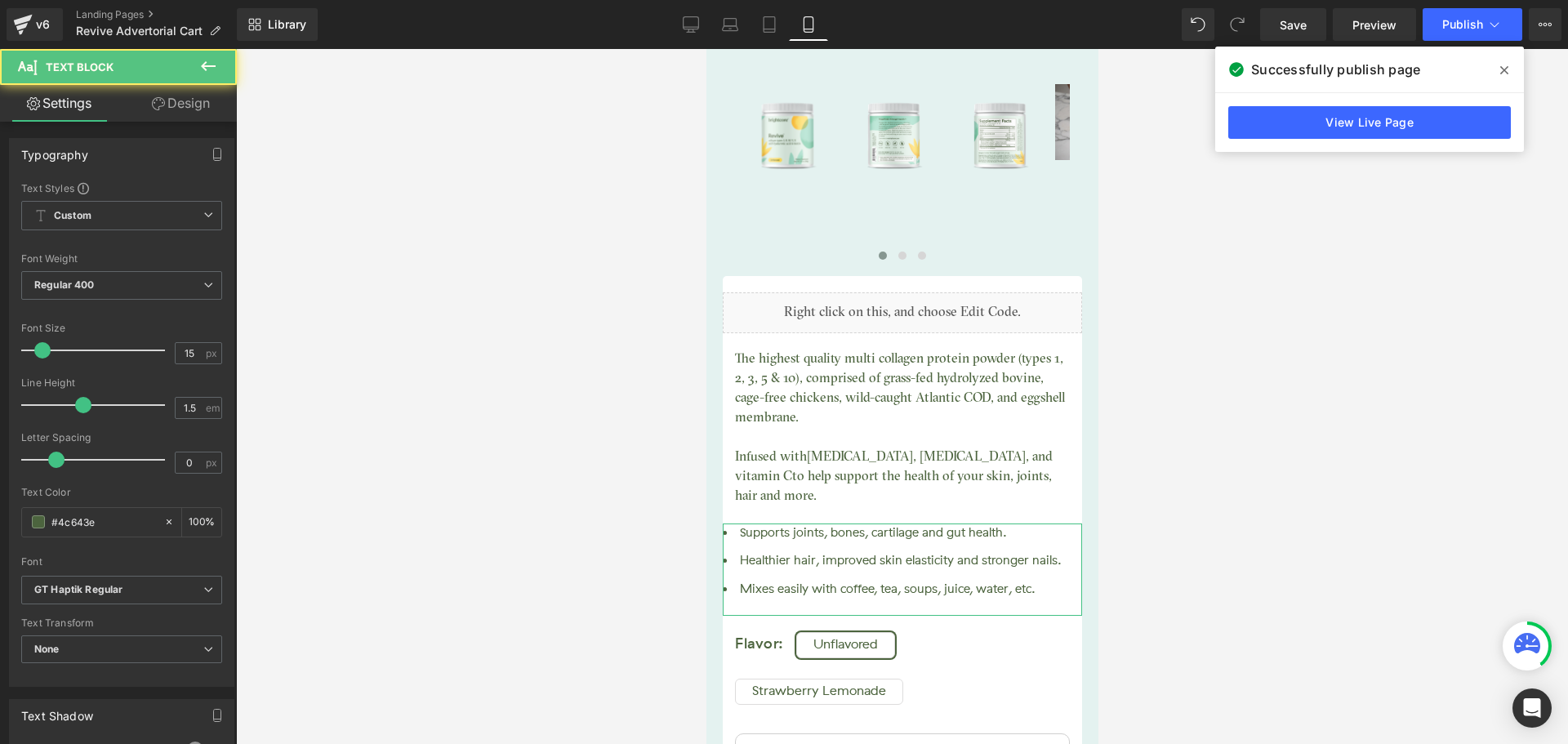
click at [180, 106] on link "Design" at bounding box center [181, 103] width 119 height 37
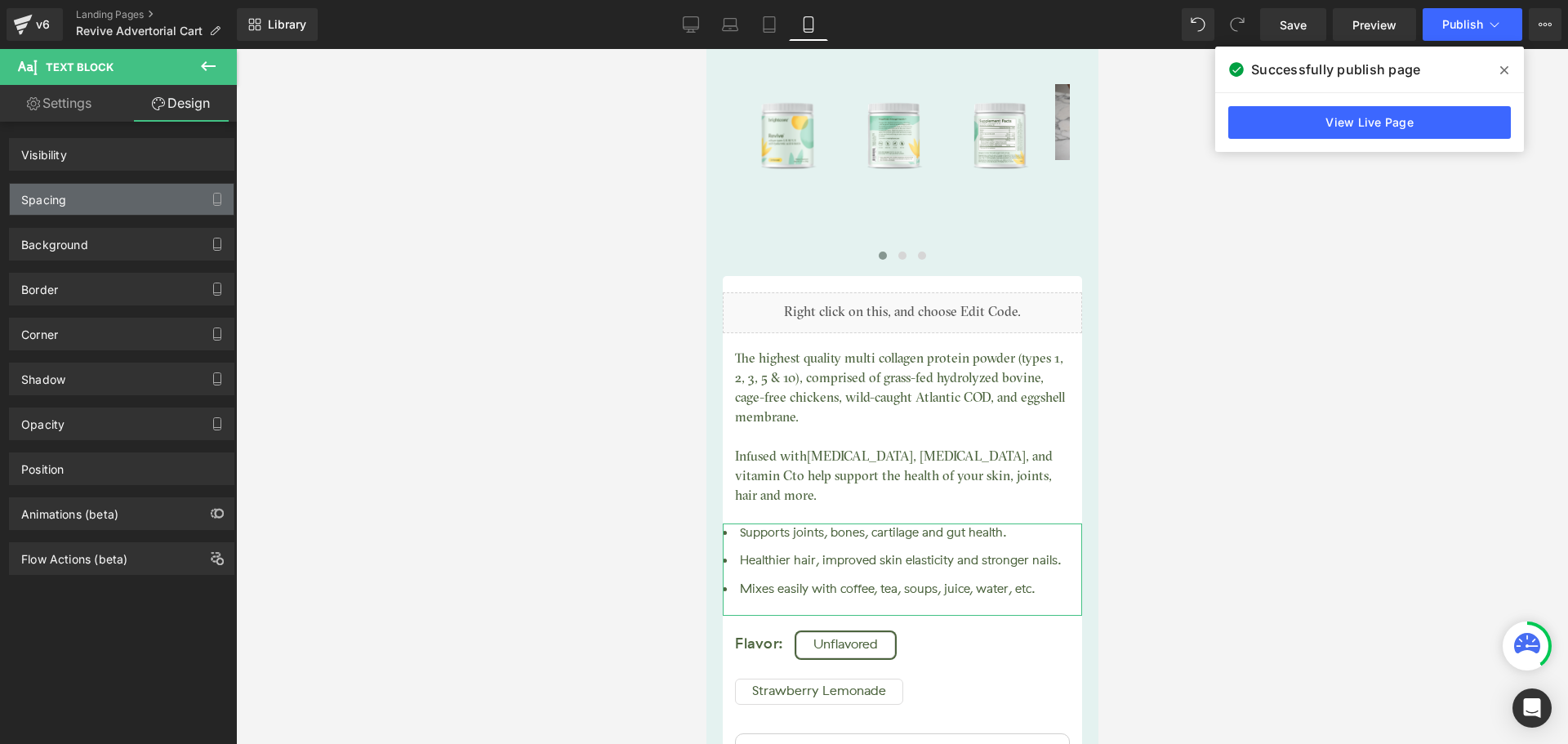
click at [85, 194] on div "Spacing" at bounding box center [121, 198] width 223 height 31
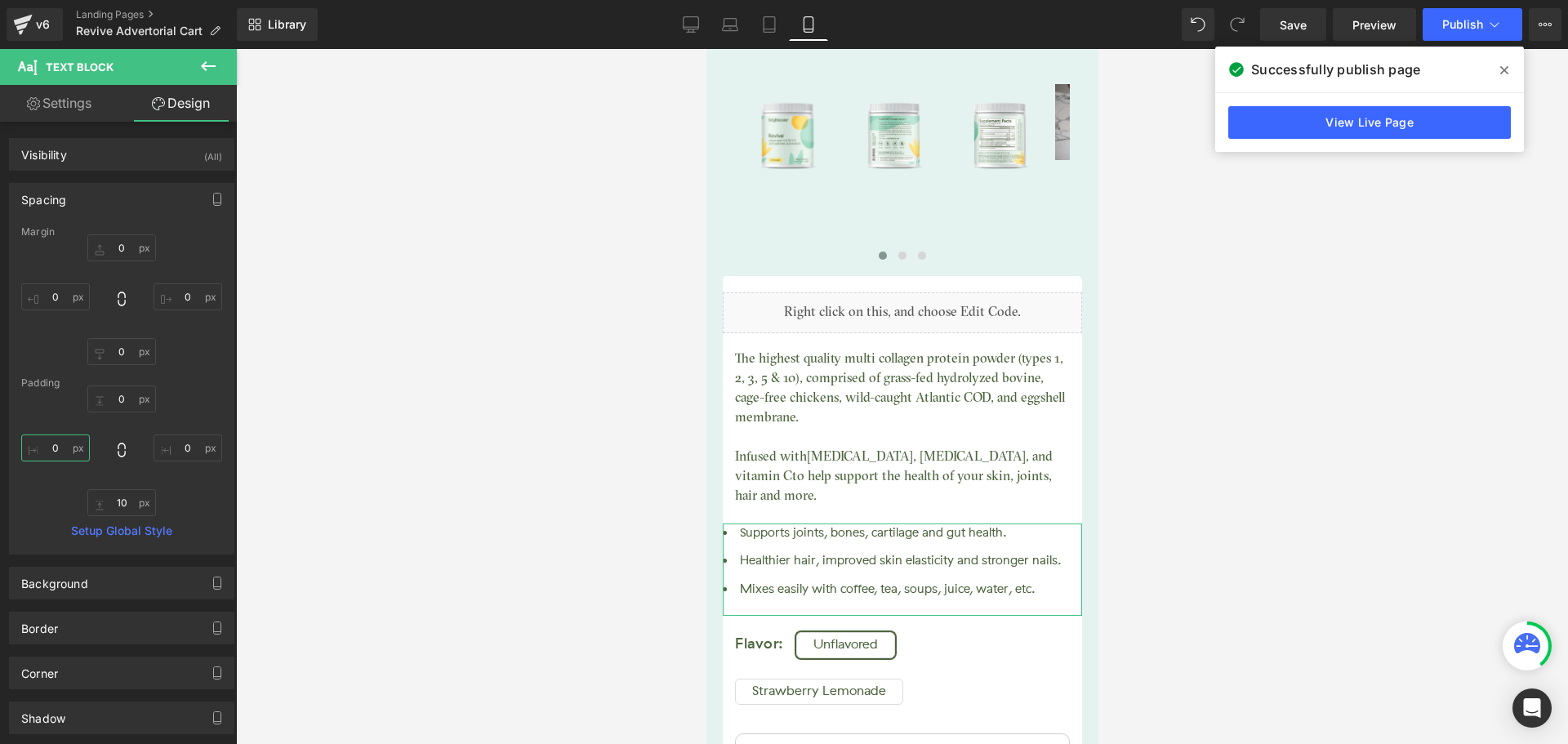
click at [45, 446] on input "text" at bounding box center [56, 448] width 69 height 27
type input "10"
click at [179, 444] on input "text" at bounding box center [188, 448] width 69 height 27
type input "10"
click at [57, 453] on input "10" at bounding box center [56, 448] width 69 height 27
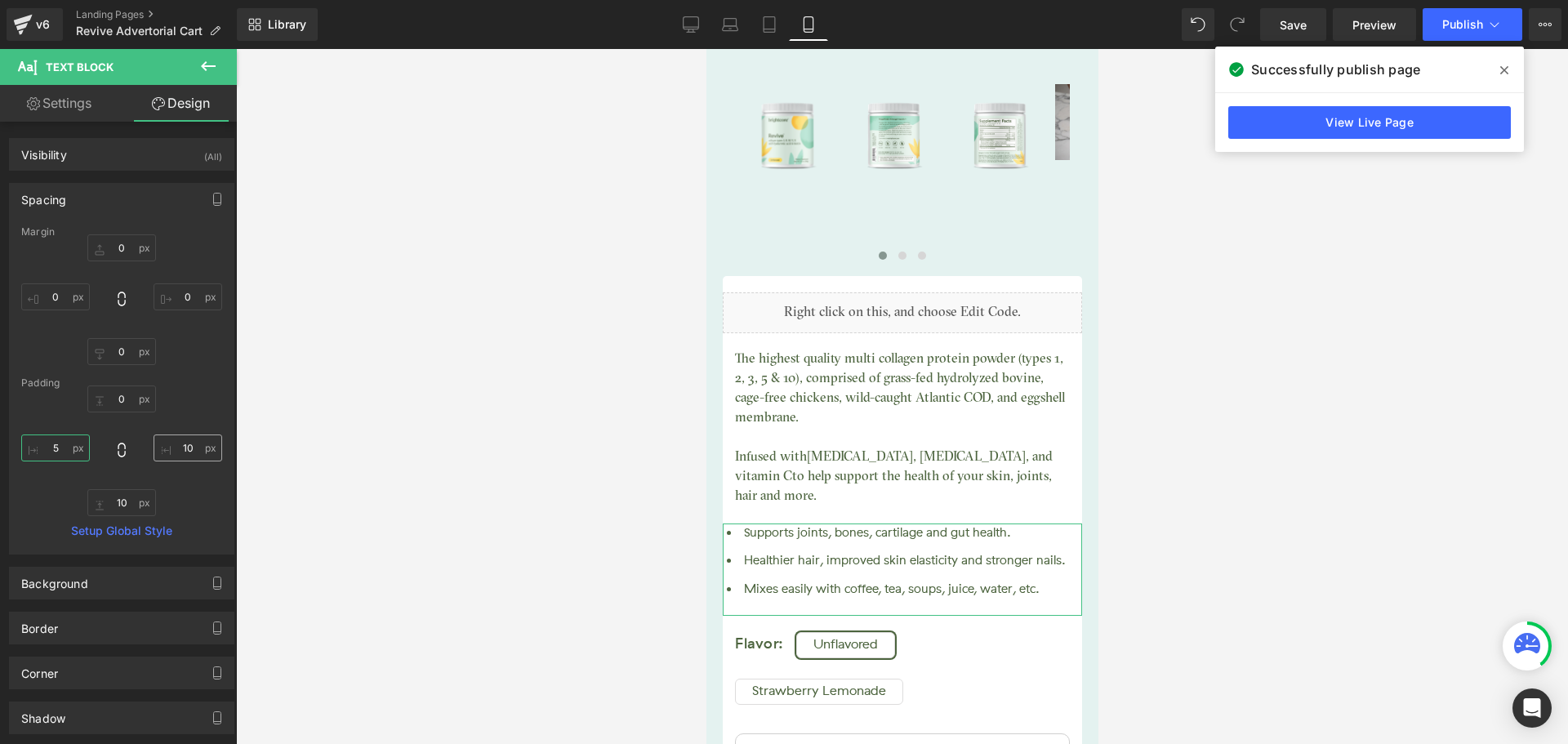
type input "5"
click at [181, 440] on input "10" at bounding box center [188, 448] width 69 height 27
type input "5"
click at [61, 443] on input "5" at bounding box center [56, 448] width 69 height 27
type input "8"
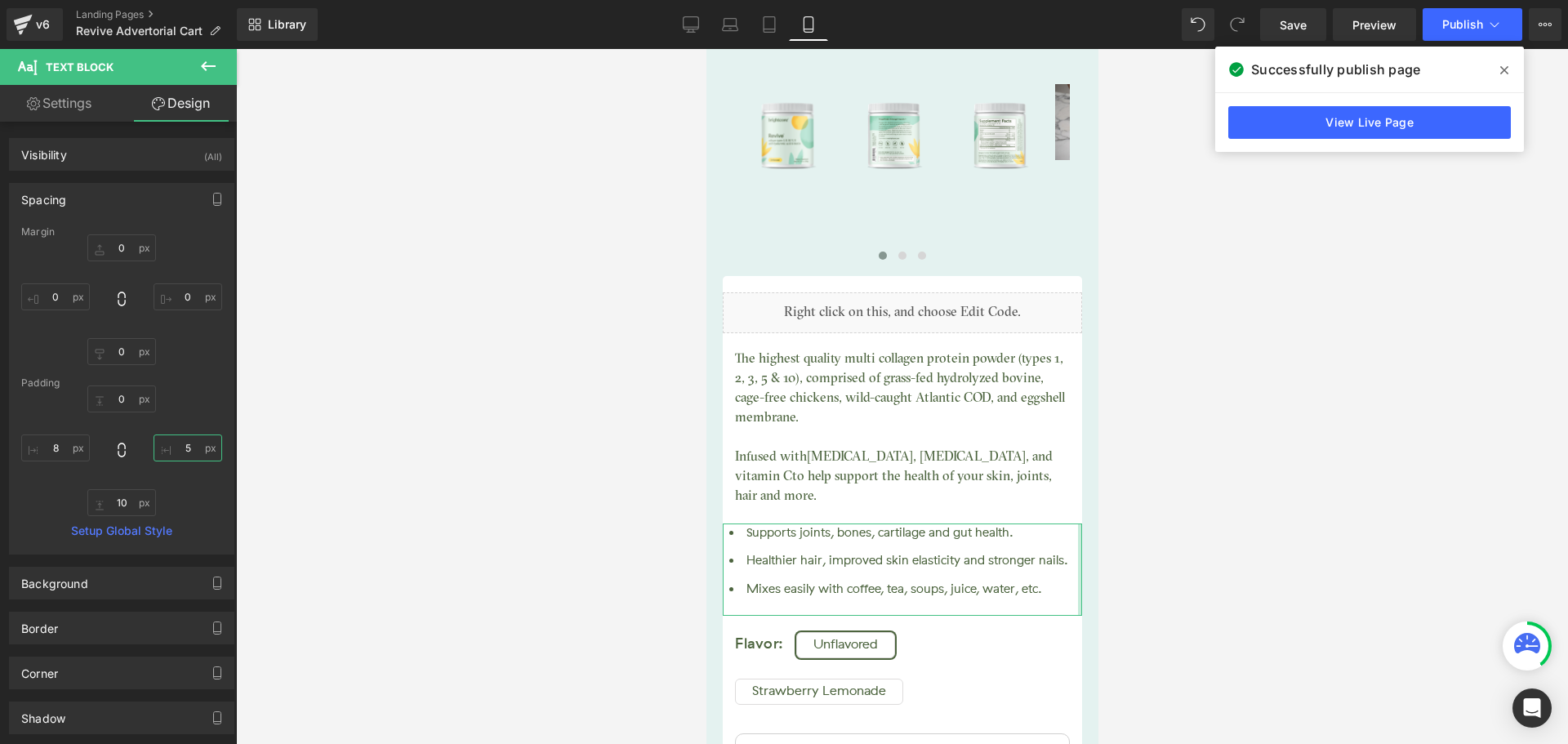
click at [189, 445] on input "5" at bounding box center [188, 448] width 69 height 27
type input "8"
type input "10"
click at [56, 447] on input "8" at bounding box center [56, 448] width 69 height 27
type input "1"
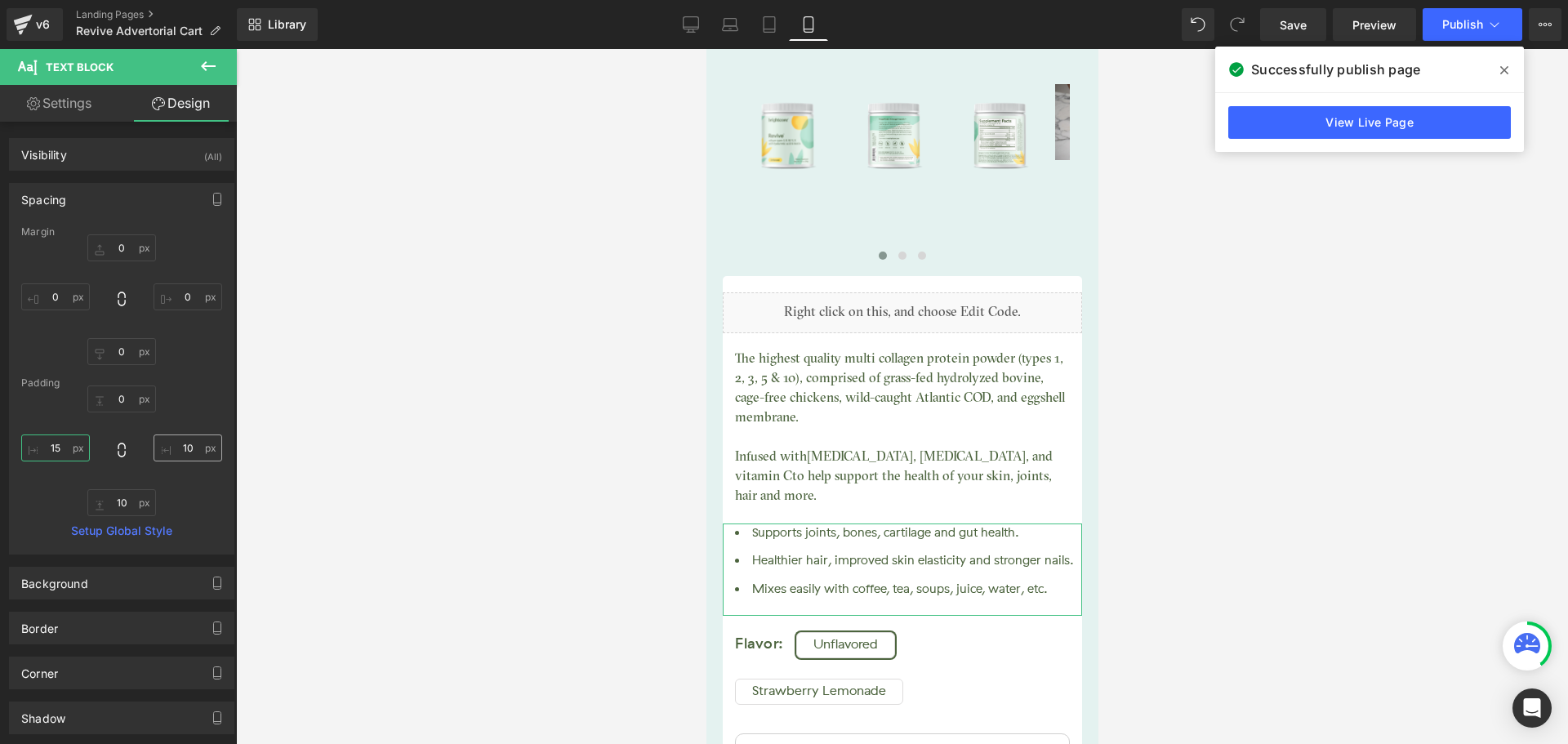
type input "15"
click at [179, 438] on input "10" at bounding box center [188, 448] width 69 height 27
type input "15"
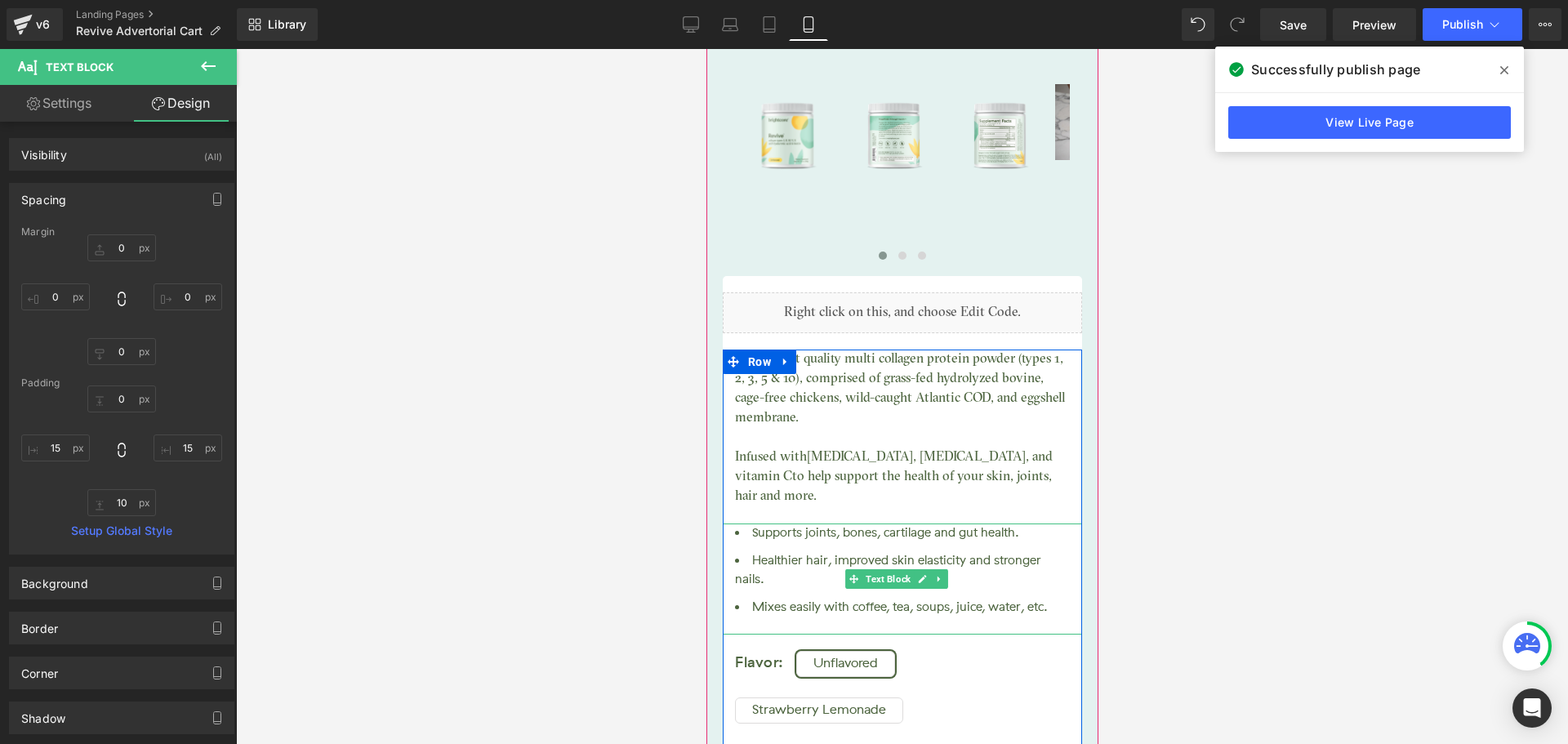
click at [978, 551] on li "Healthier hair, improved skin elasticity and stronger nails." at bounding box center [901, 570] width 335 height 37
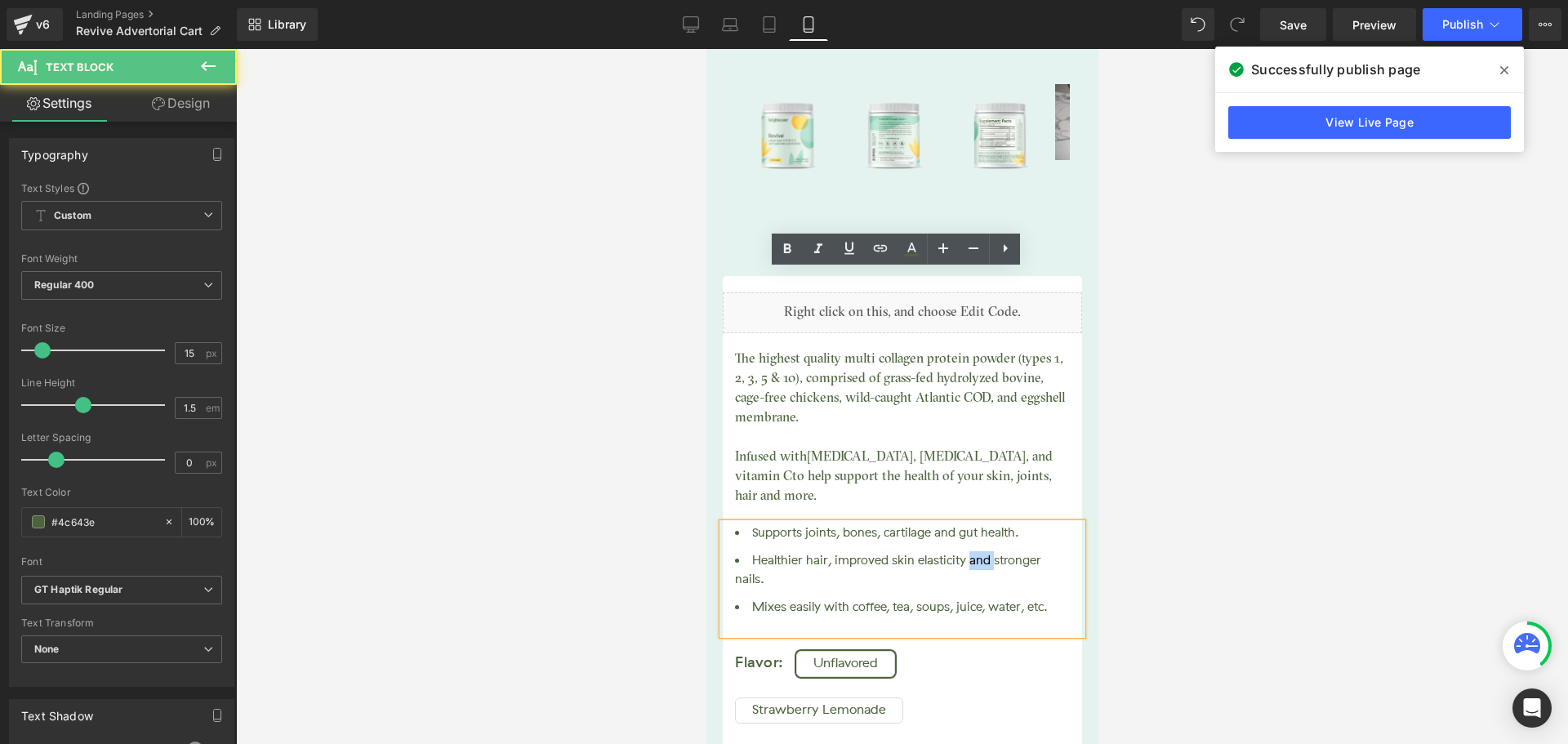
click at [978, 551] on li "Healthier hair, improved skin elasticity and stronger nails." at bounding box center [901, 570] width 335 height 37
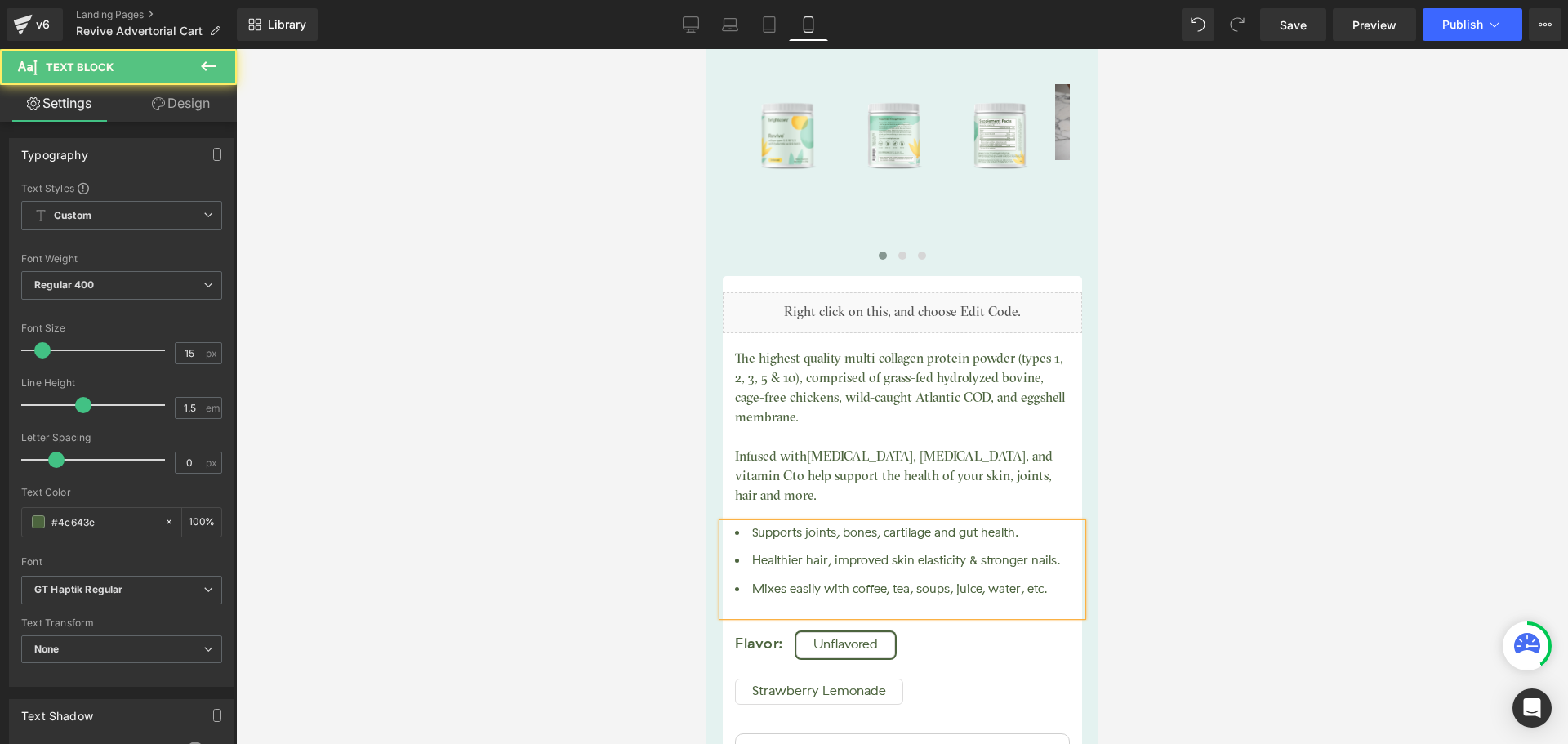
click at [867, 551] on li "Healthier hair, improved skin elasticity & stronger nails." at bounding box center [901, 560] width 335 height 19
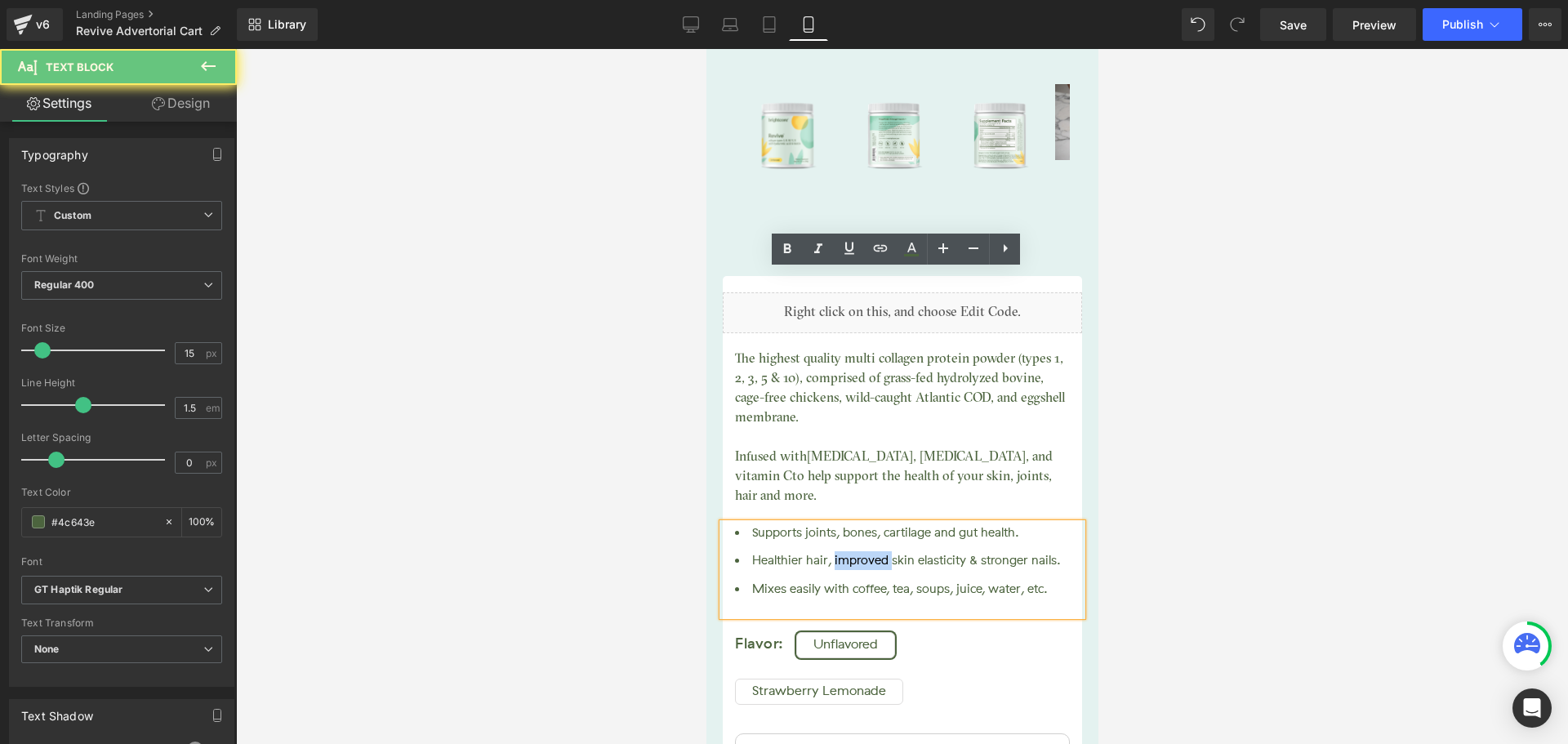
click at [867, 551] on li "Healthier hair, improved skin elasticity & stronger nails." at bounding box center [901, 560] width 335 height 19
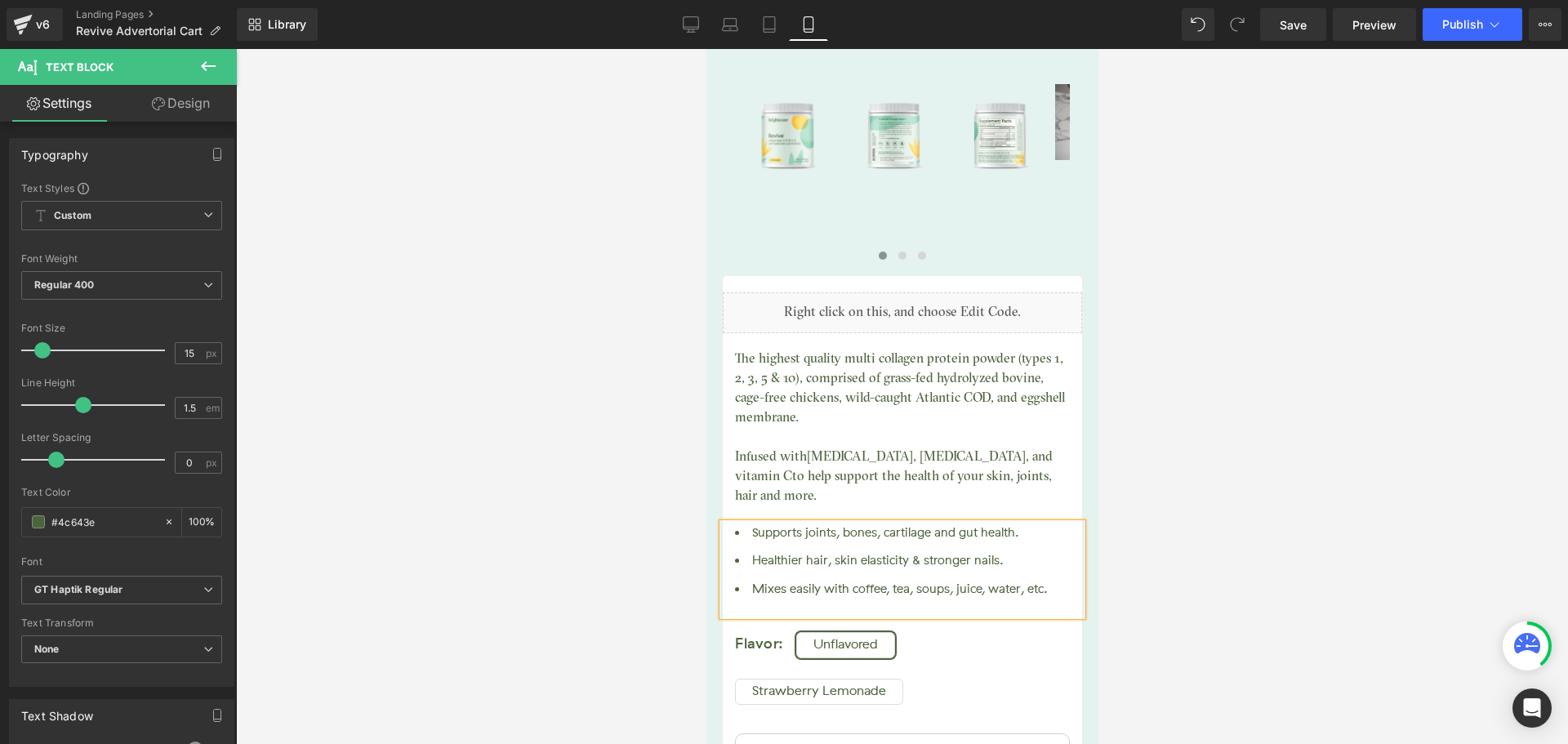
click at [929, 551] on li "Healthier hair, skin elasticity & stronger nails." at bounding box center [901, 560] width 335 height 19
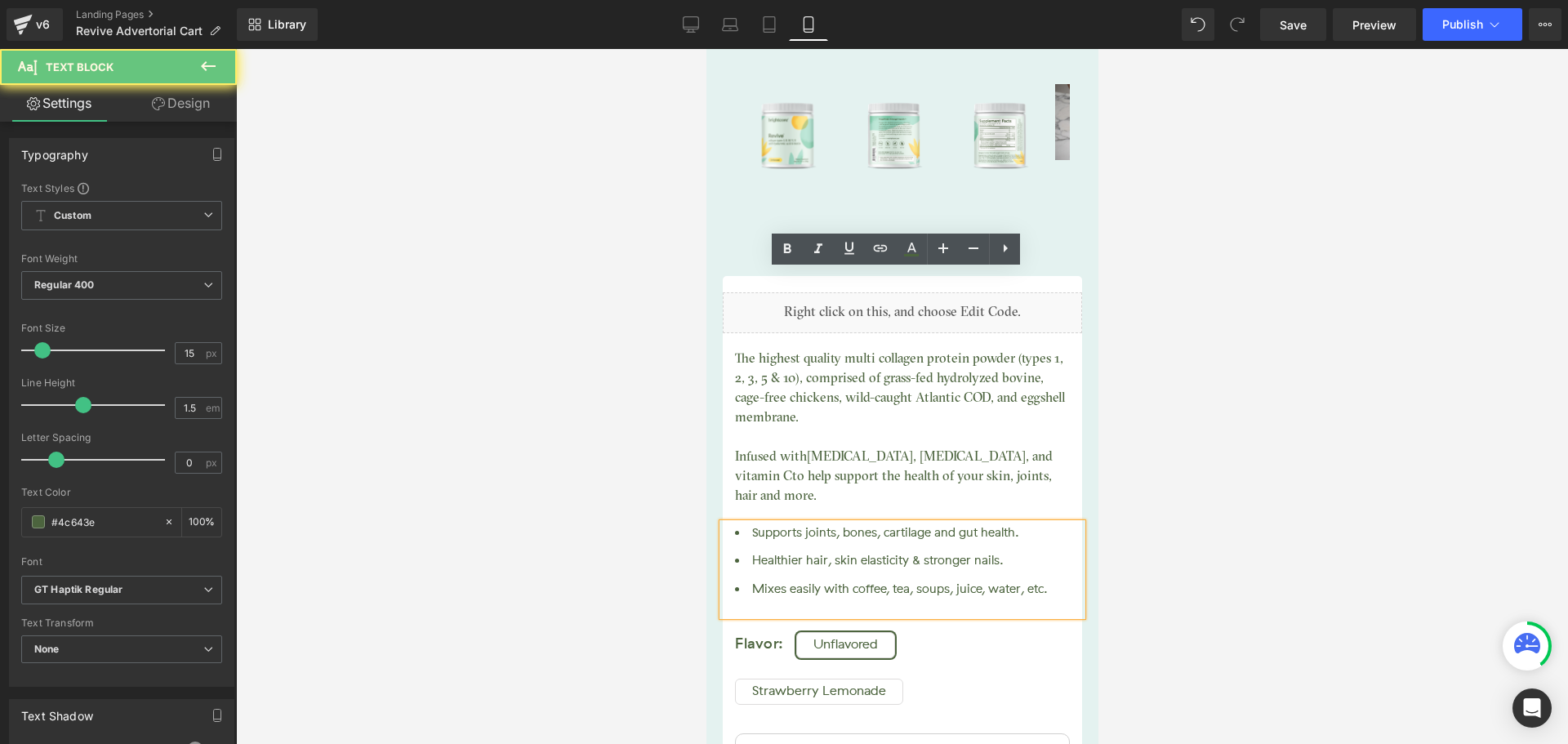
click at [917, 551] on li "Healthier hair, skin elasticity & stronger nails." at bounding box center [901, 560] width 335 height 19
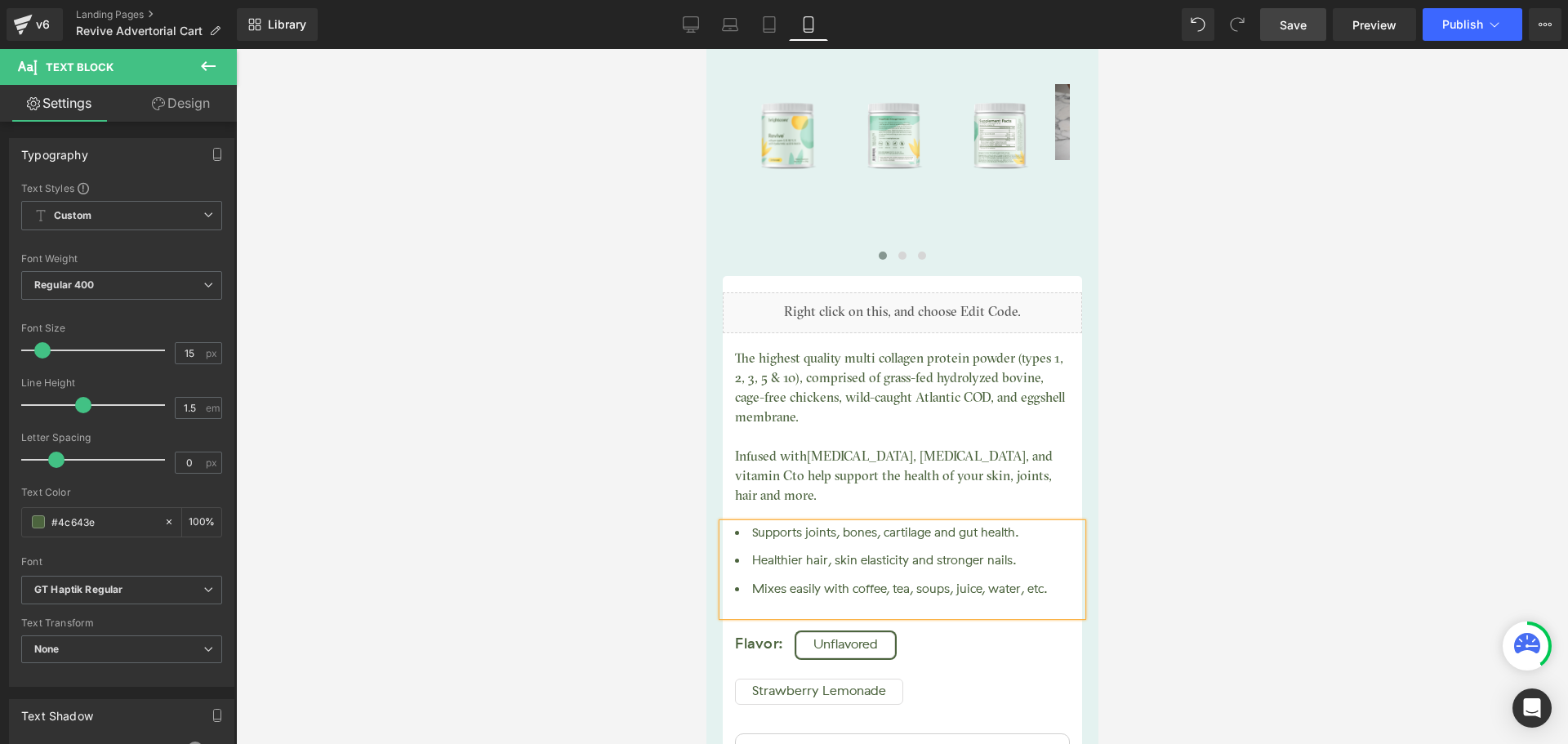
click at [1296, 28] on span "Save" at bounding box center [1293, 25] width 27 height 17
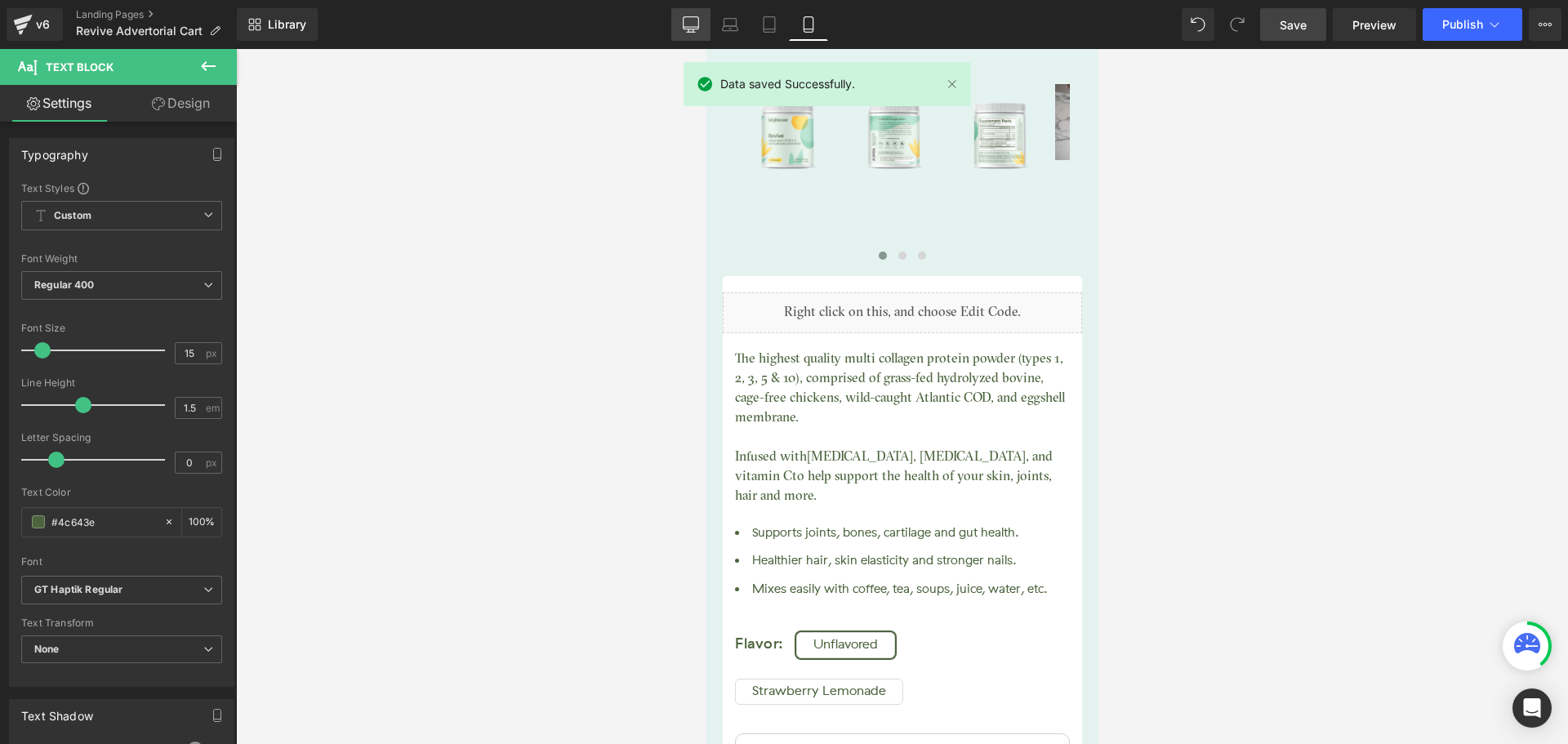
click at [697, 31] on icon at bounding box center [691, 25] width 17 height 17
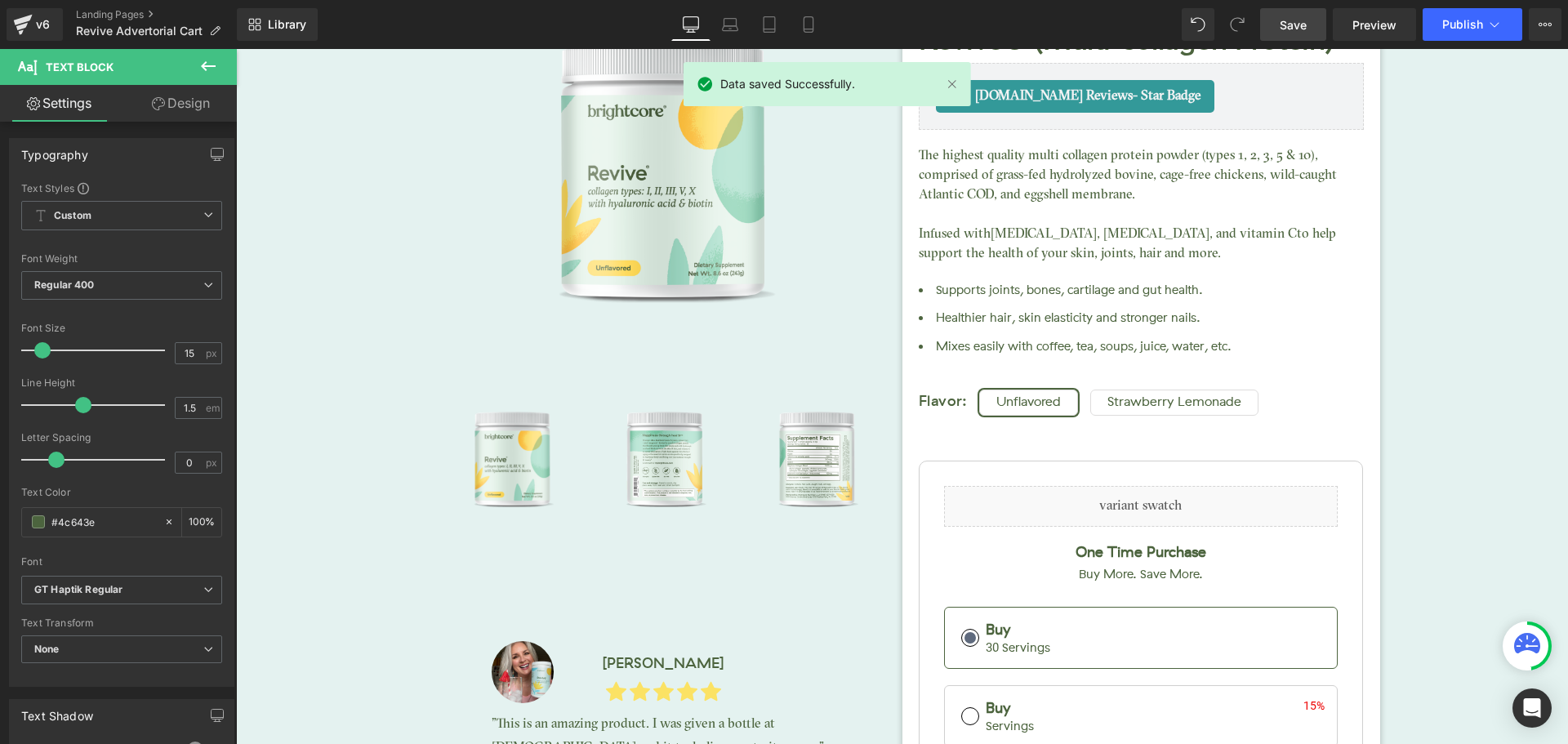
scroll to position [7202, 0]
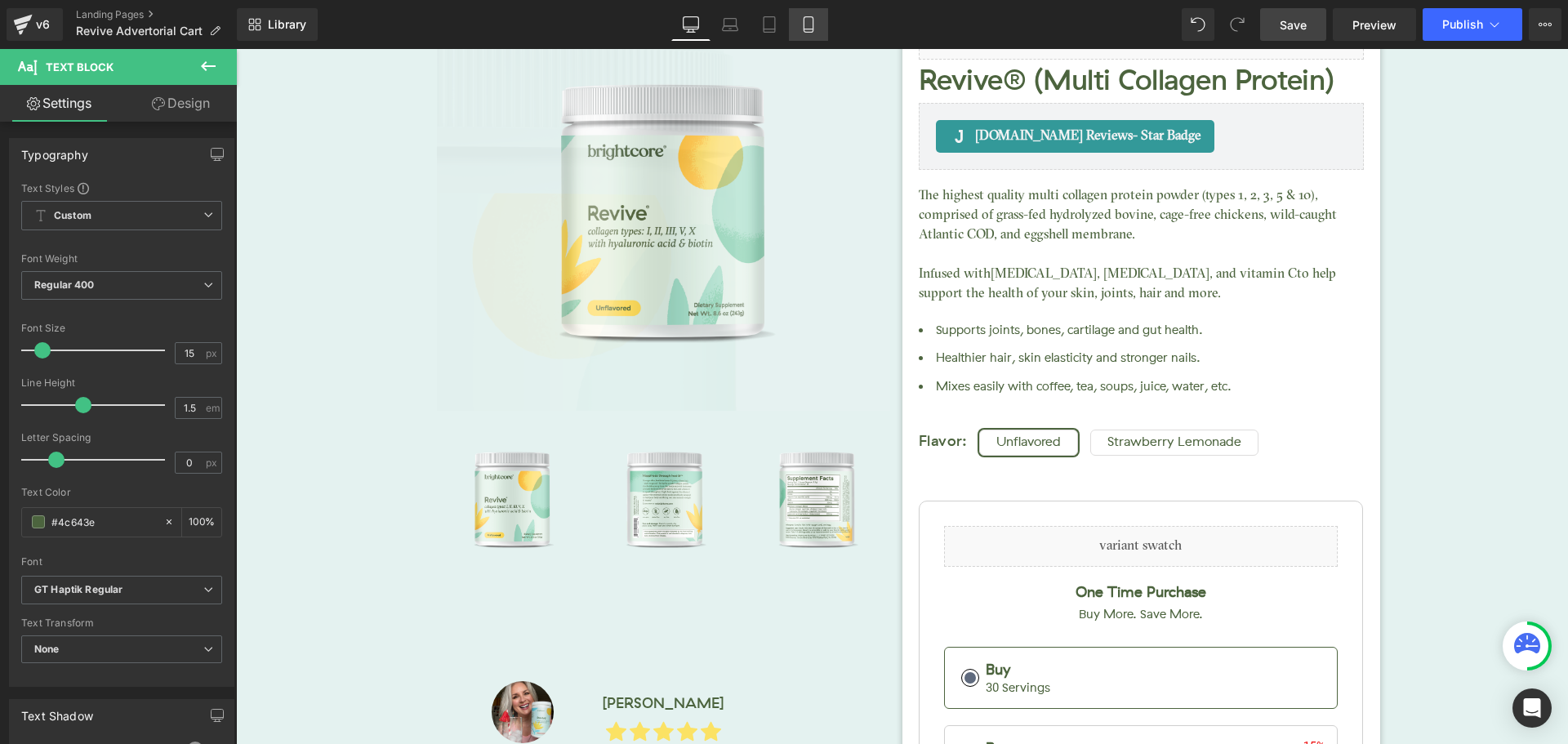
click at [803, 24] on icon at bounding box center [809, 25] width 17 height 17
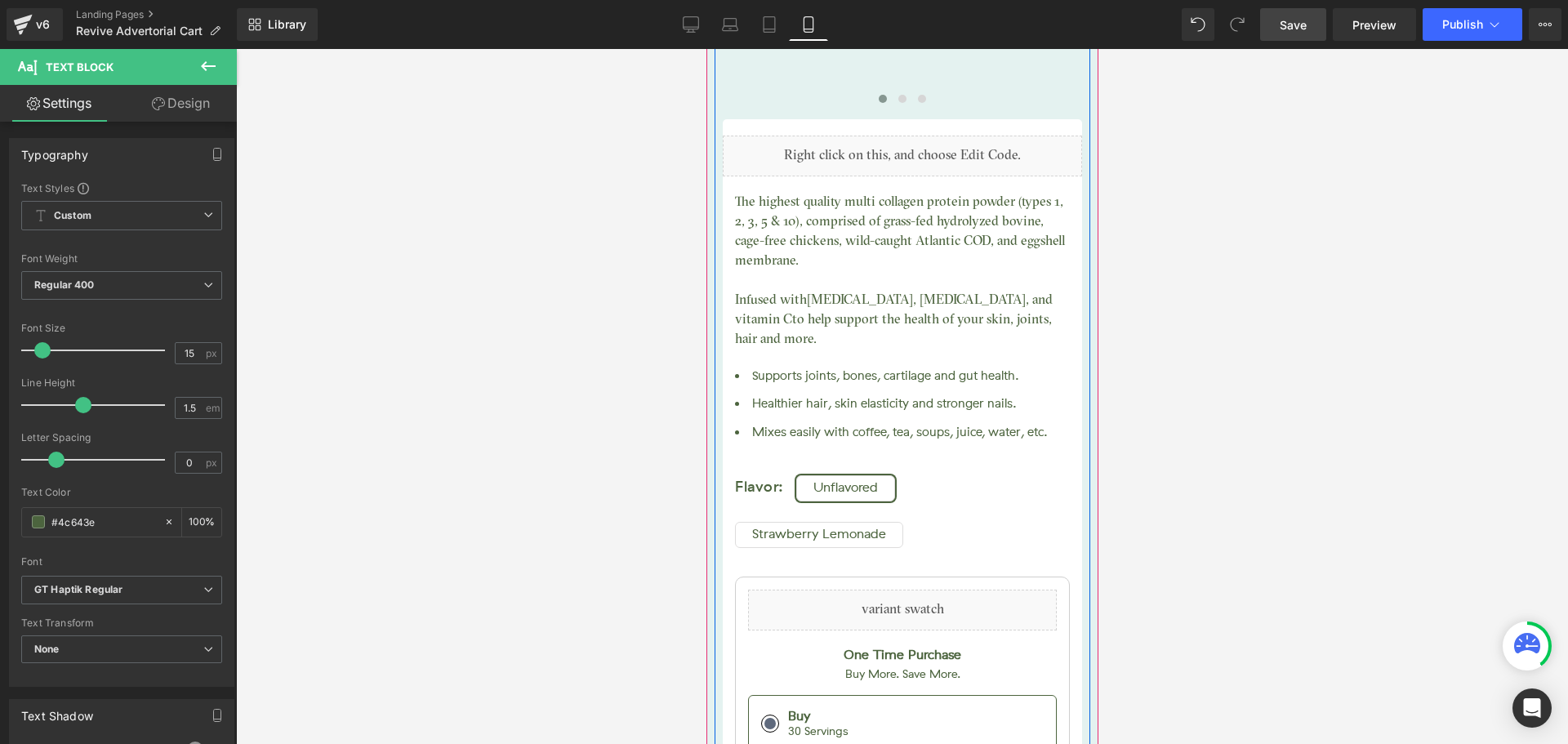
scroll to position [11908, 0]
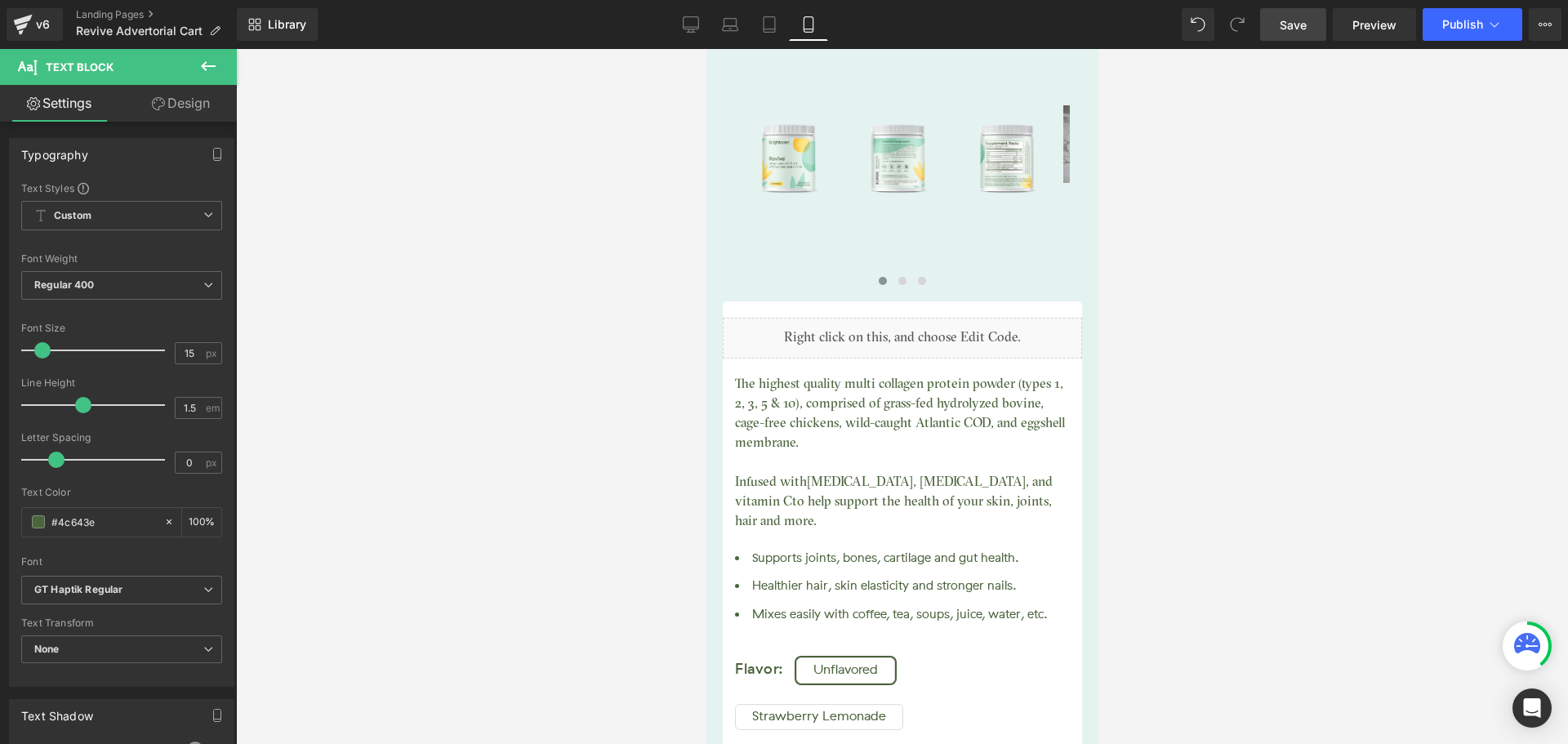
click at [1268, 22] on link "Save" at bounding box center [1293, 24] width 66 height 32
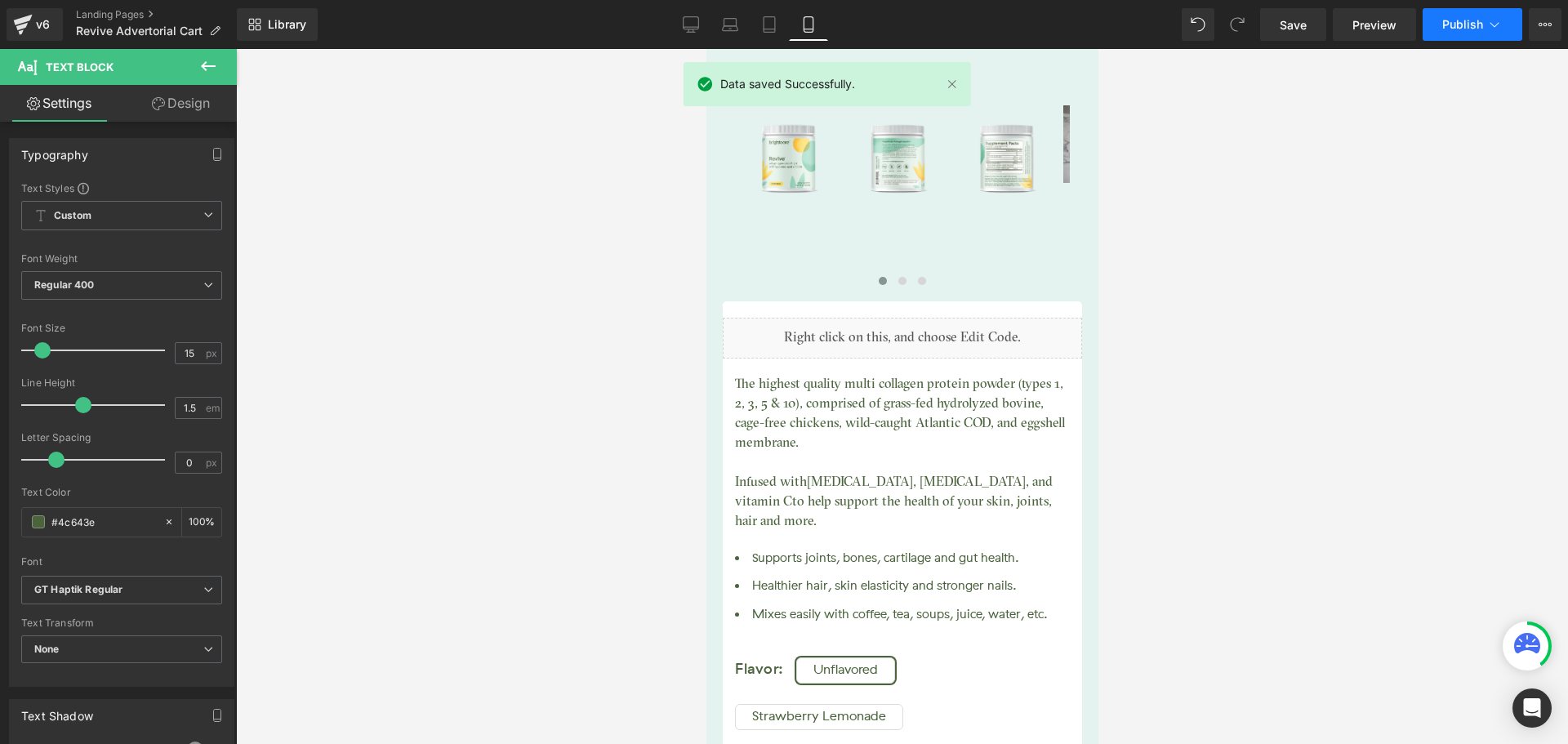
click at [1458, 26] on span "Publish" at bounding box center [1463, 25] width 41 height 13
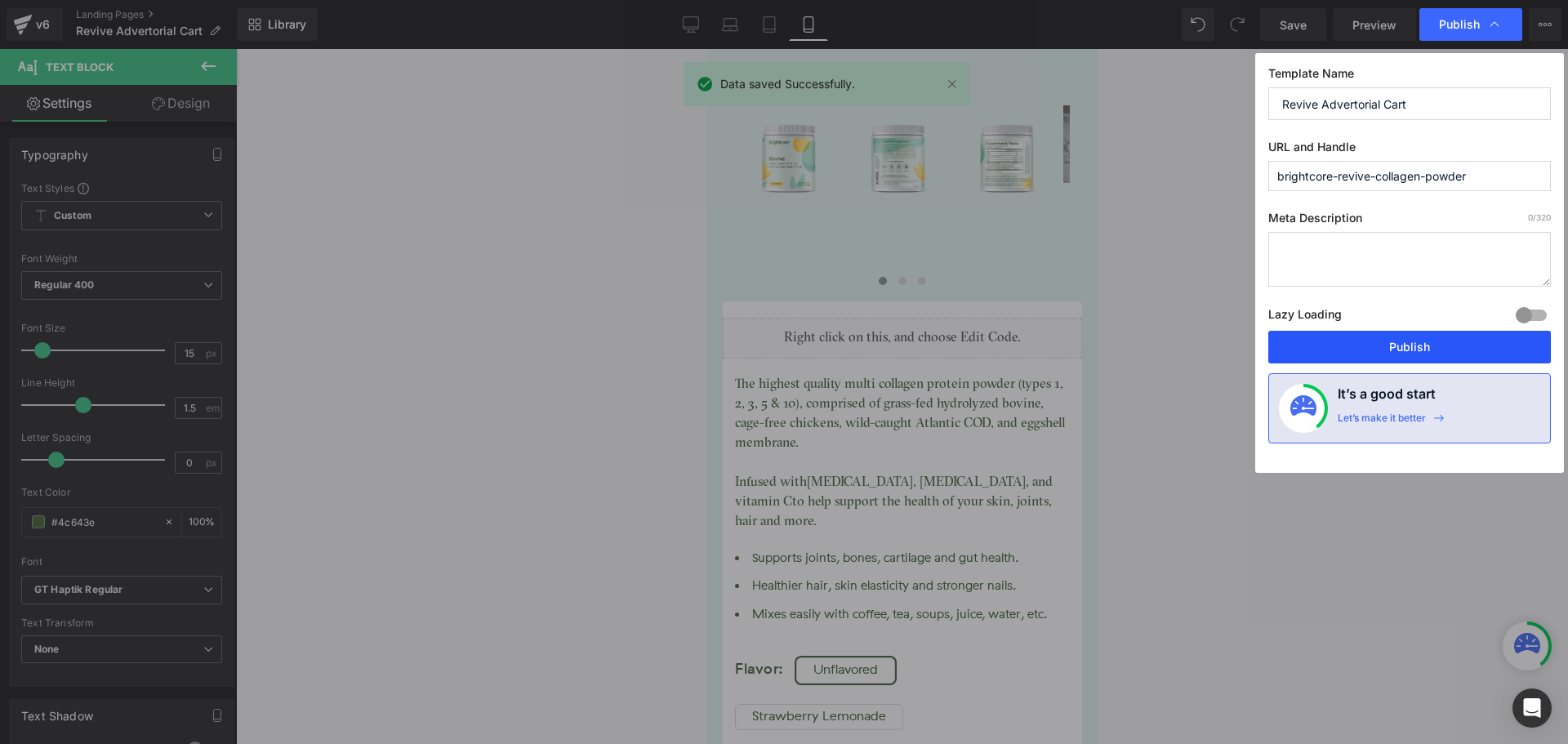
click at [1472, 337] on button "Publish" at bounding box center [1409, 346] width 282 height 32
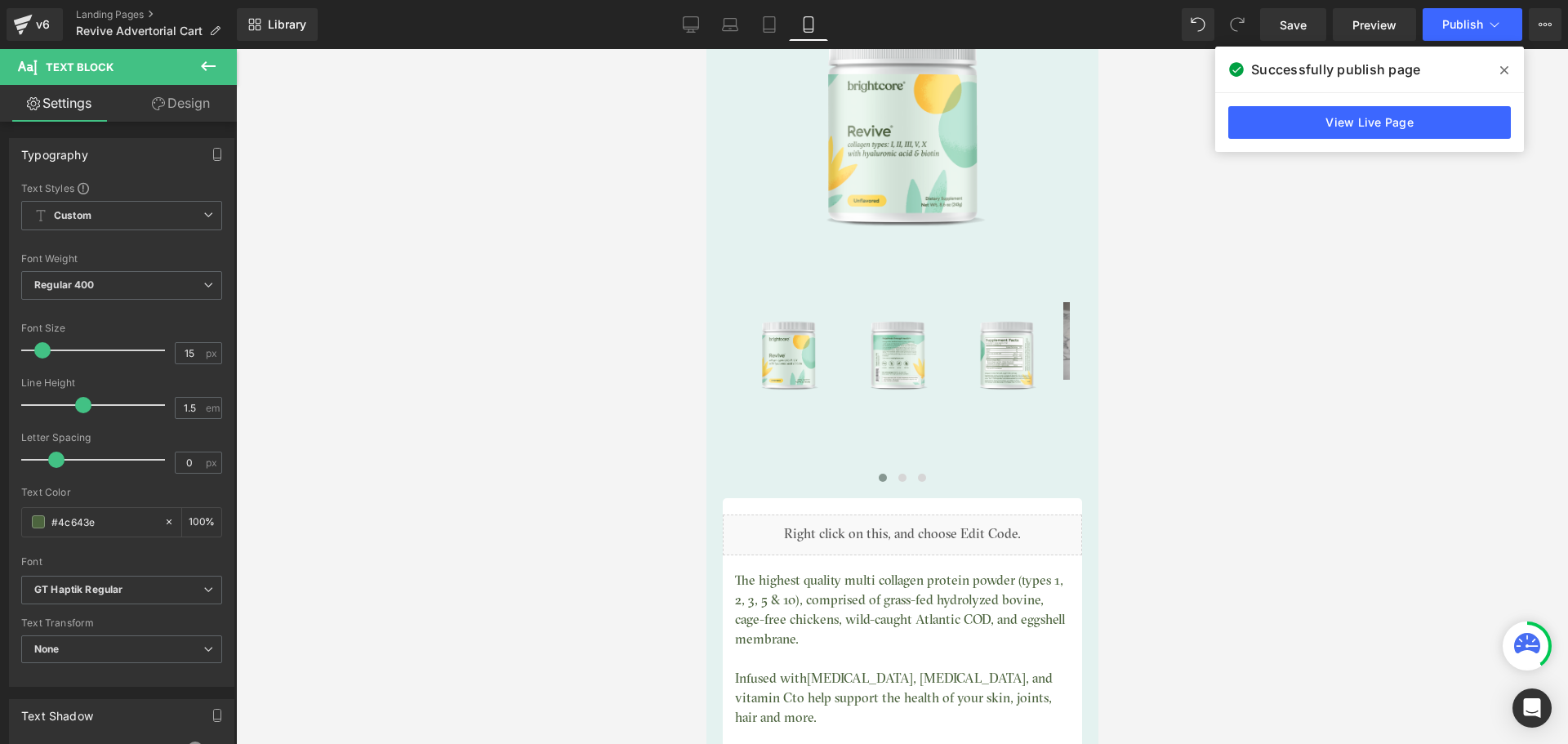
scroll to position [11663, 0]
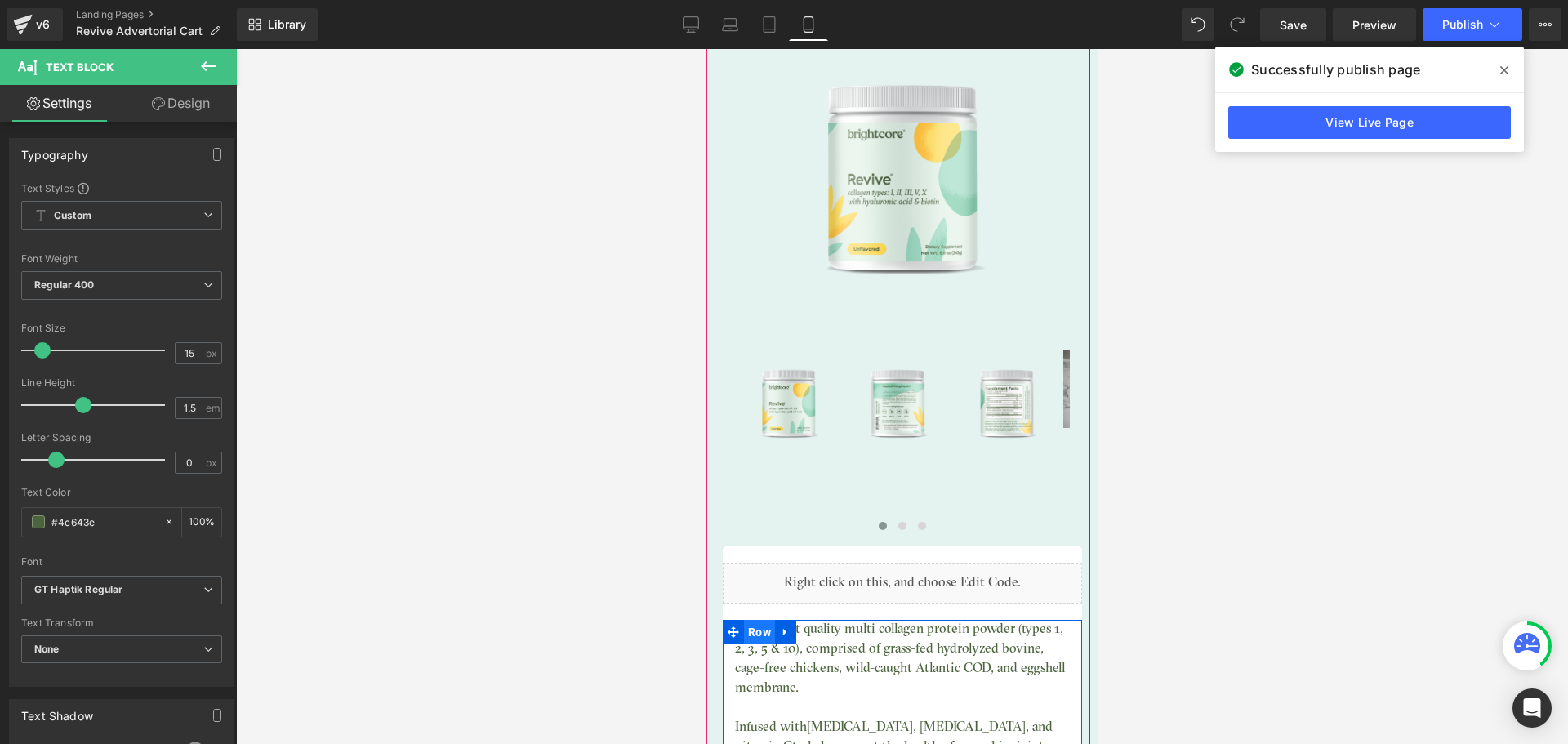
click at [753, 619] on span "Row" at bounding box center [758, 632] width 31 height 25
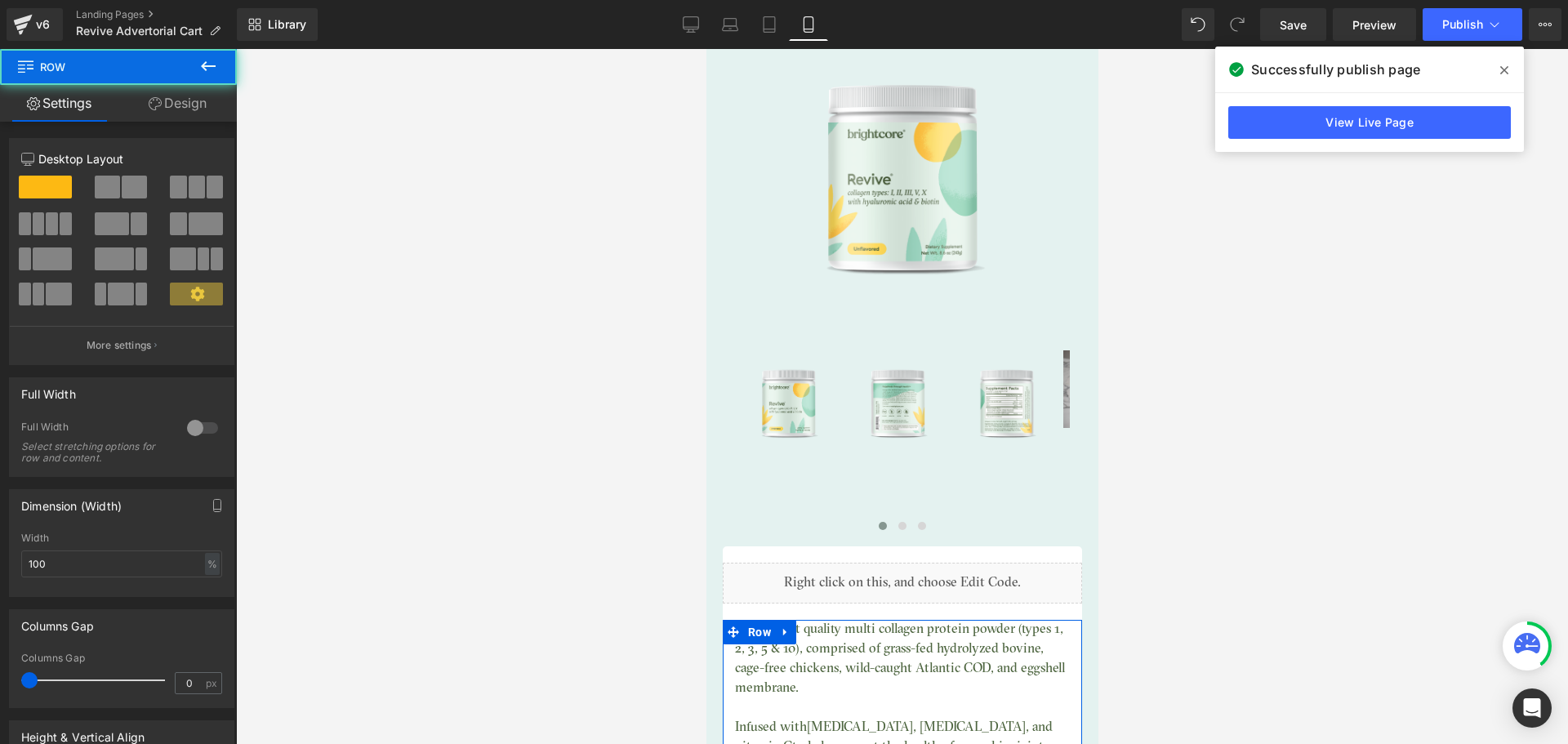
click at [194, 100] on link "Design" at bounding box center [178, 103] width 119 height 37
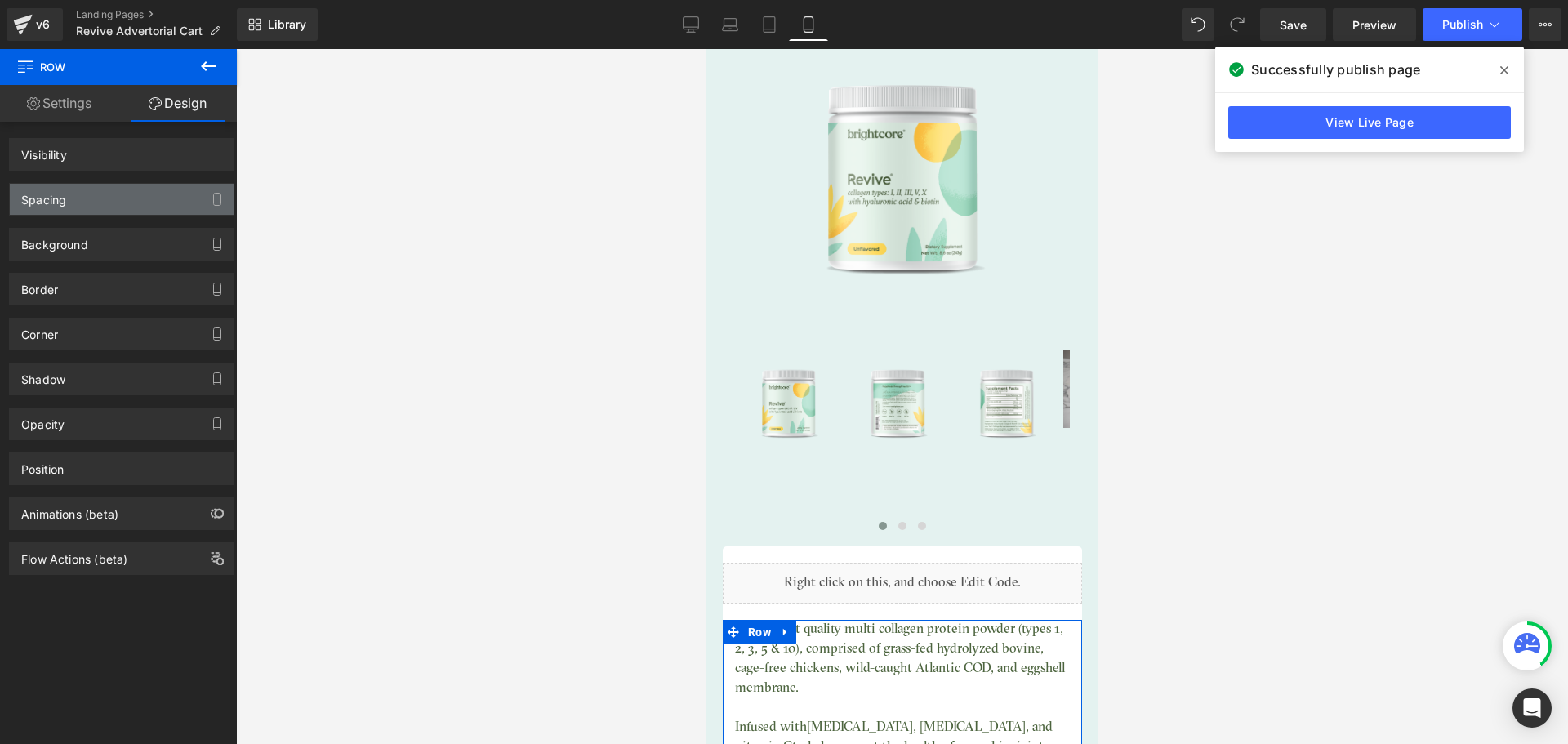
click at [86, 197] on div "Spacing" at bounding box center [121, 198] width 223 height 31
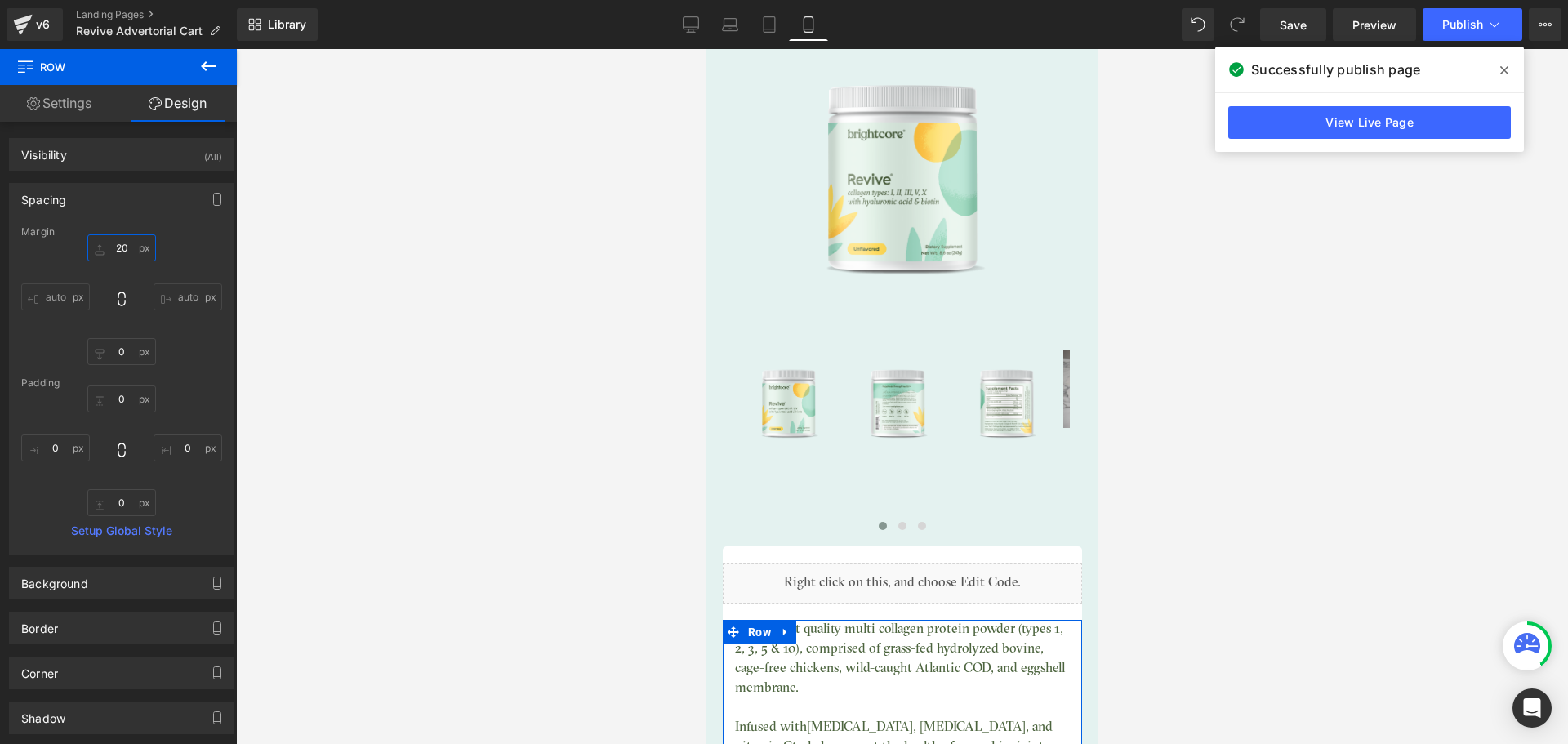
click at [118, 251] on input "text" at bounding box center [121, 247] width 69 height 27
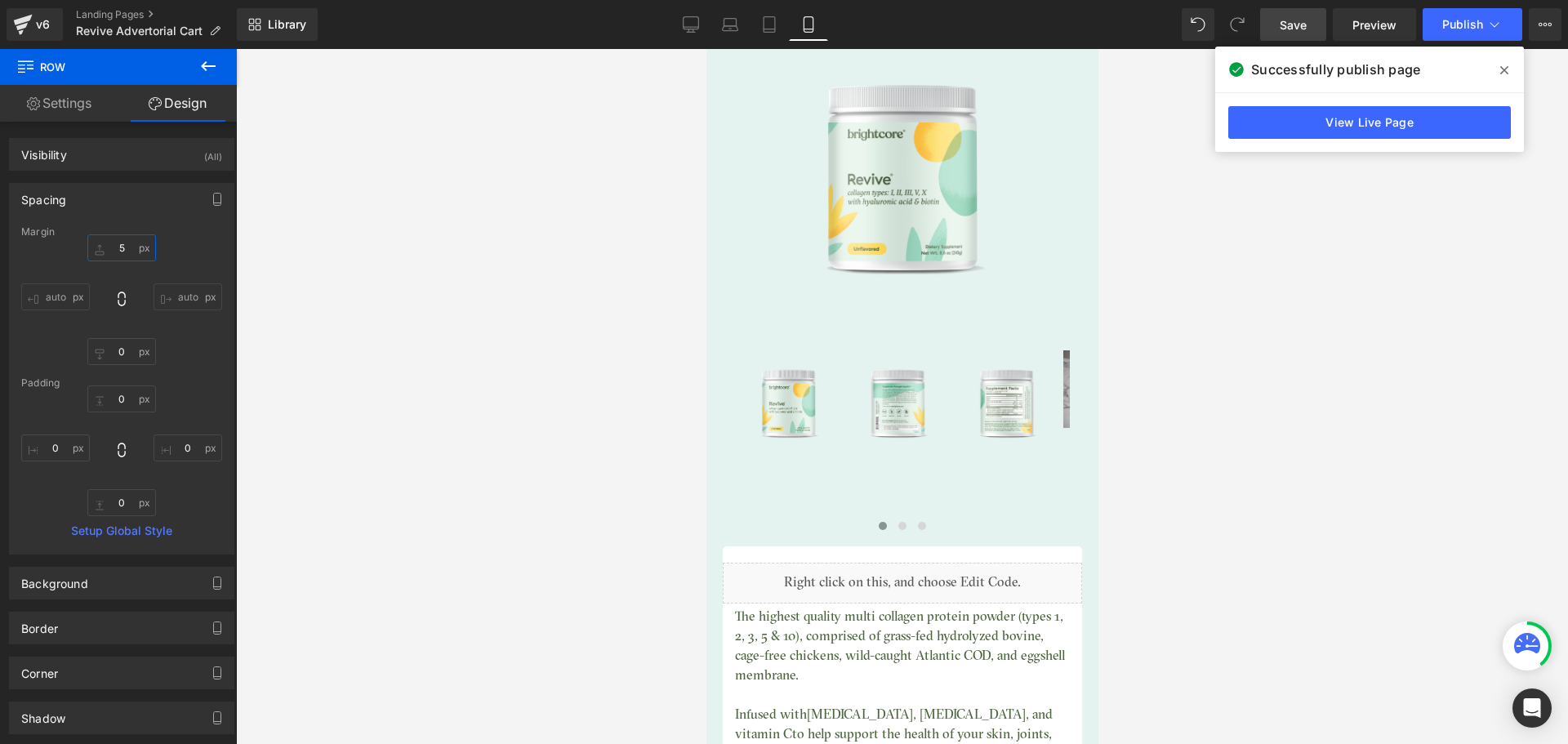
type input "5"
click at [1309, 34] on link "Save" at bounding box center [1293, 24] width 66 height 32
click at [1498, 66] on span at bounding box center [1504, 70] width 26 height 26
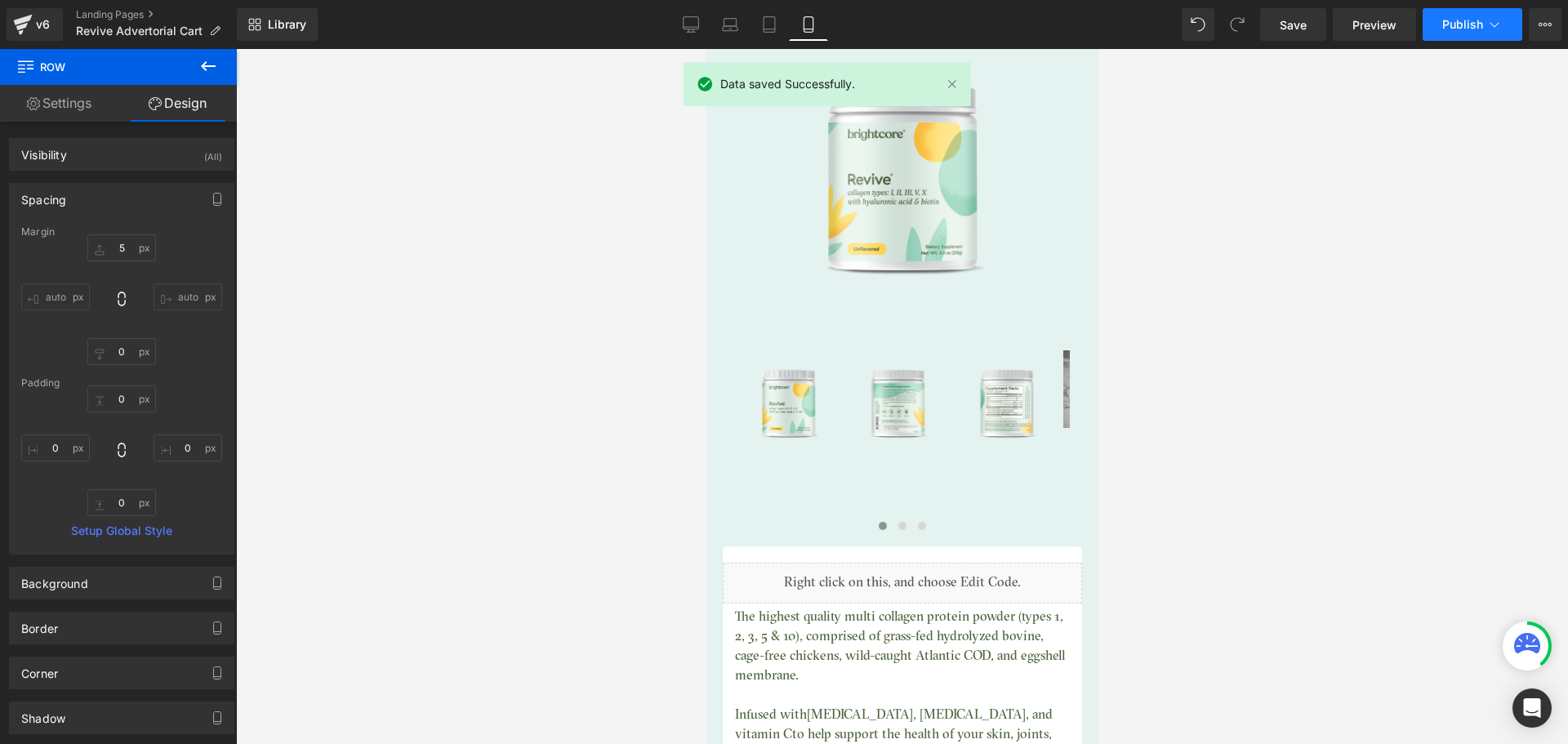
click at [1473, 26] on span "Publish" at bounding box center [1463, 25] width 41 height 13
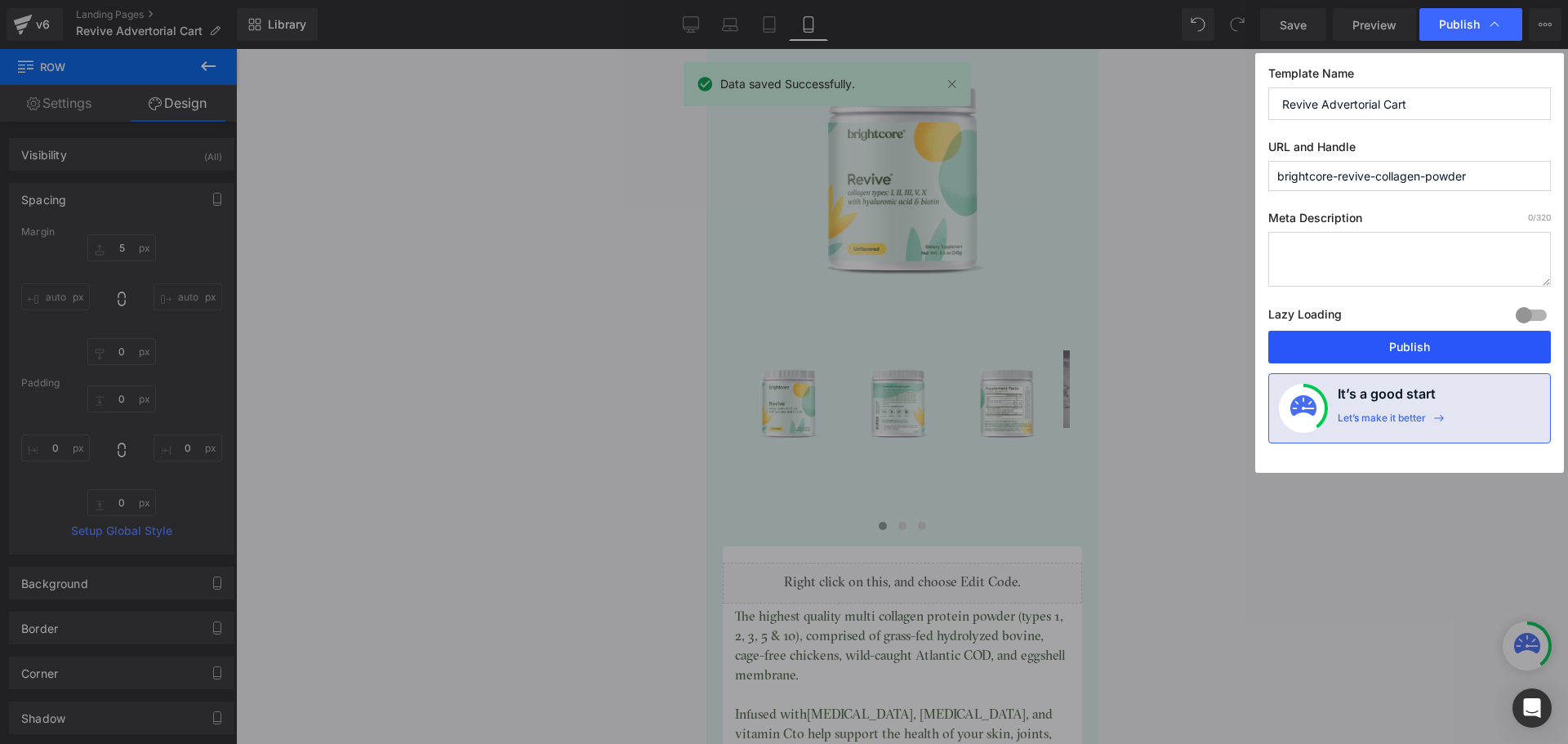
click at [1409, 348] on button "Publish" at bounding box center [1409, 346] width 282 height 32
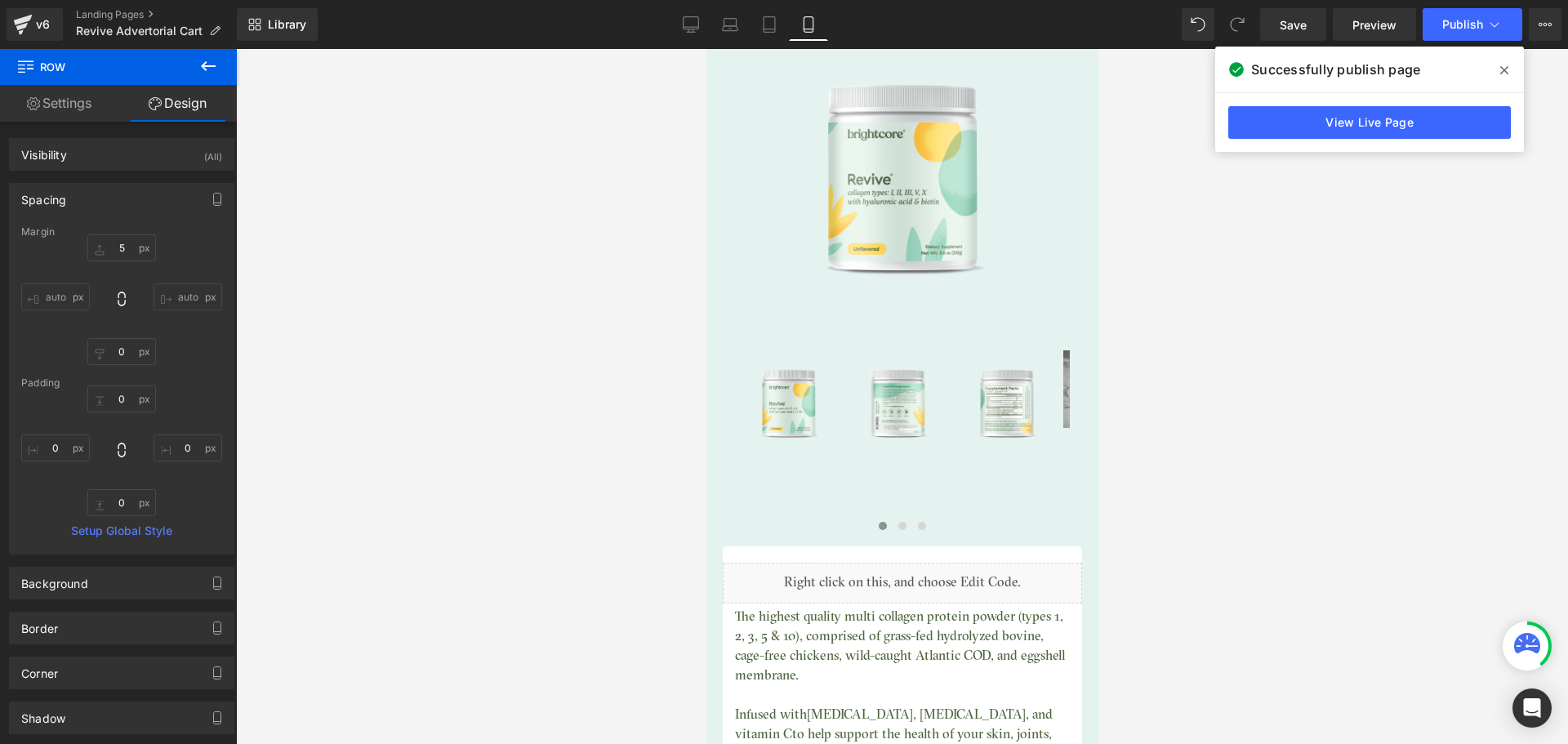
click at [1507, 72] on icon at bounding box center [1504, 71] width 8 height 8
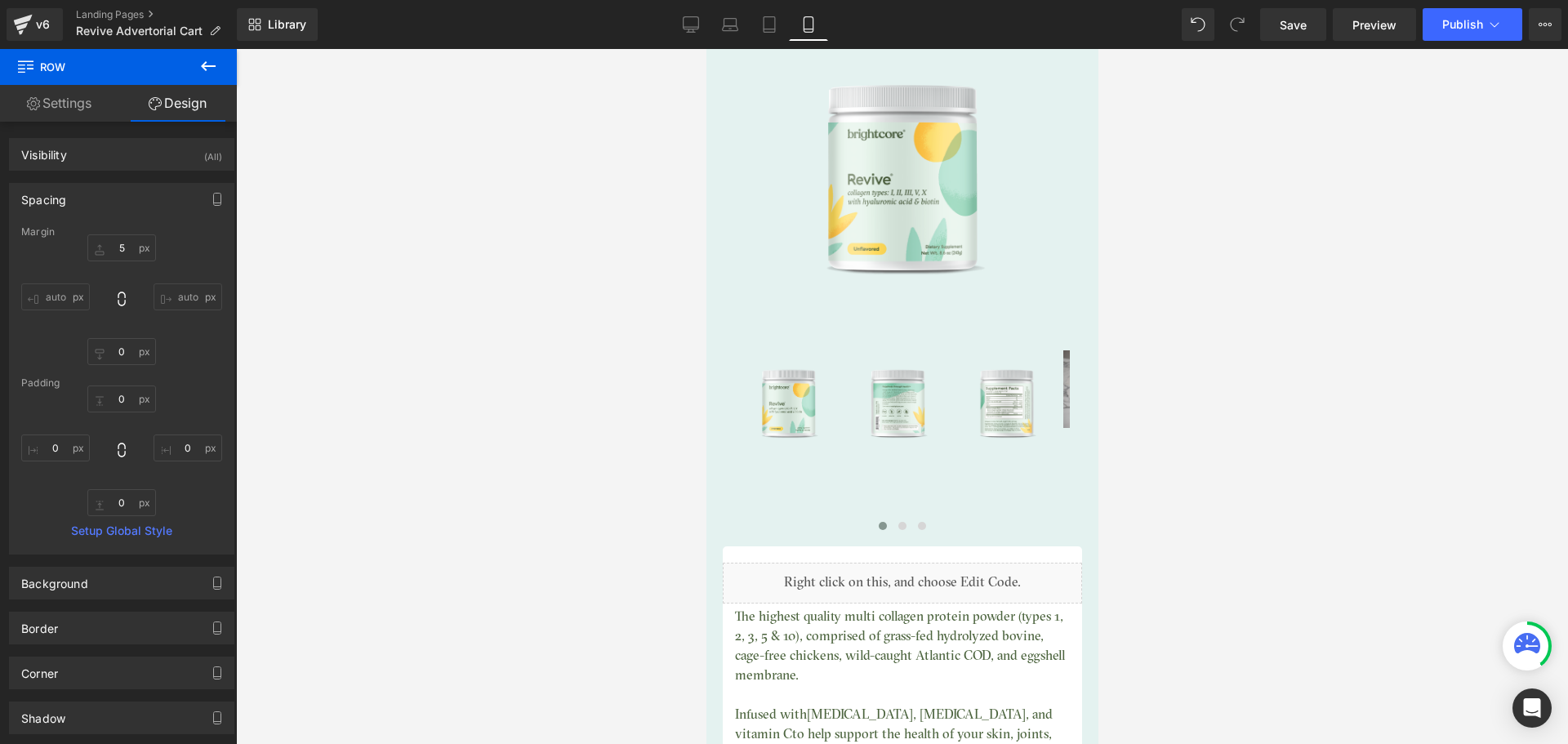
scroll to position [0, 0]
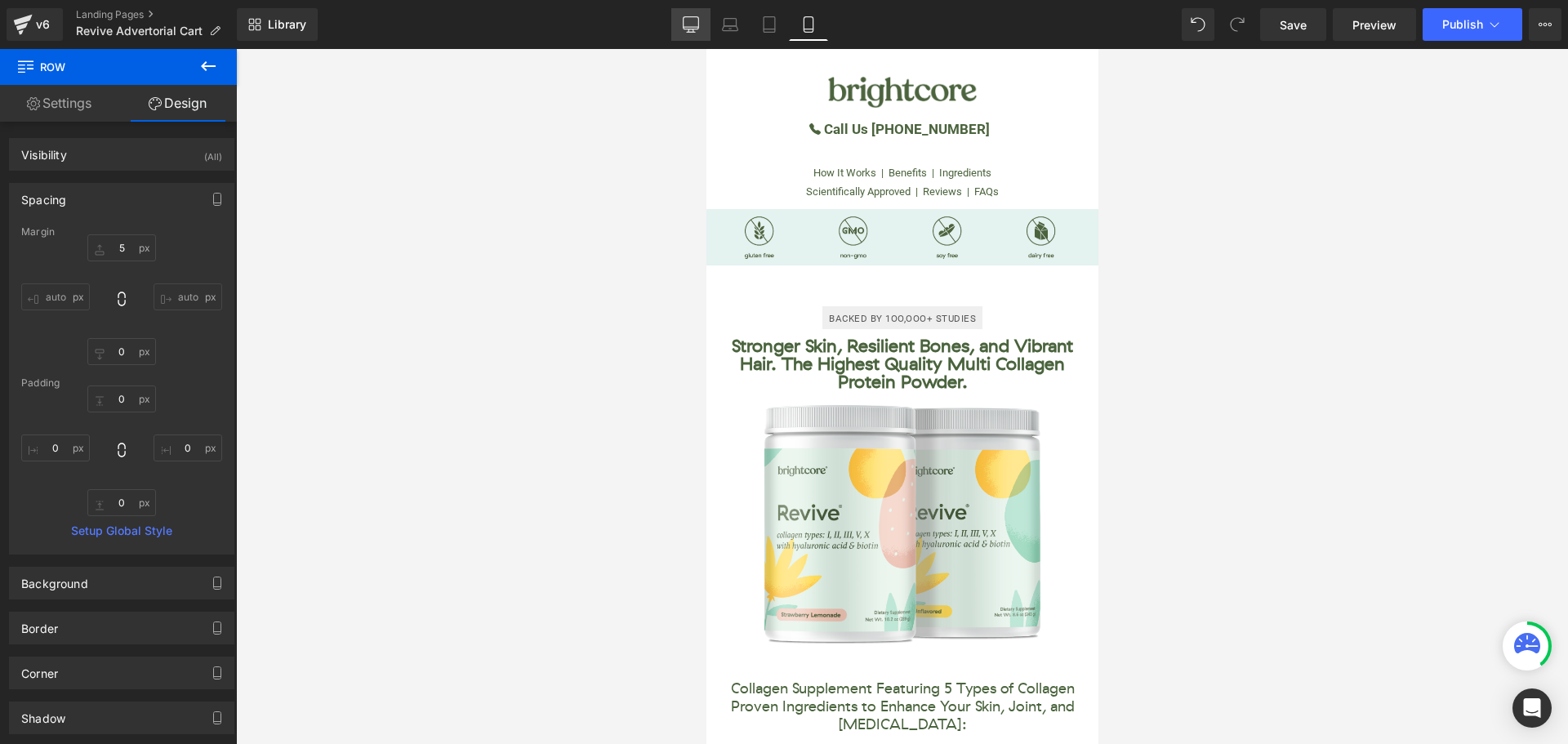
click at [690, 27] on icon at bounding box center [691, 25] width 17 height 17
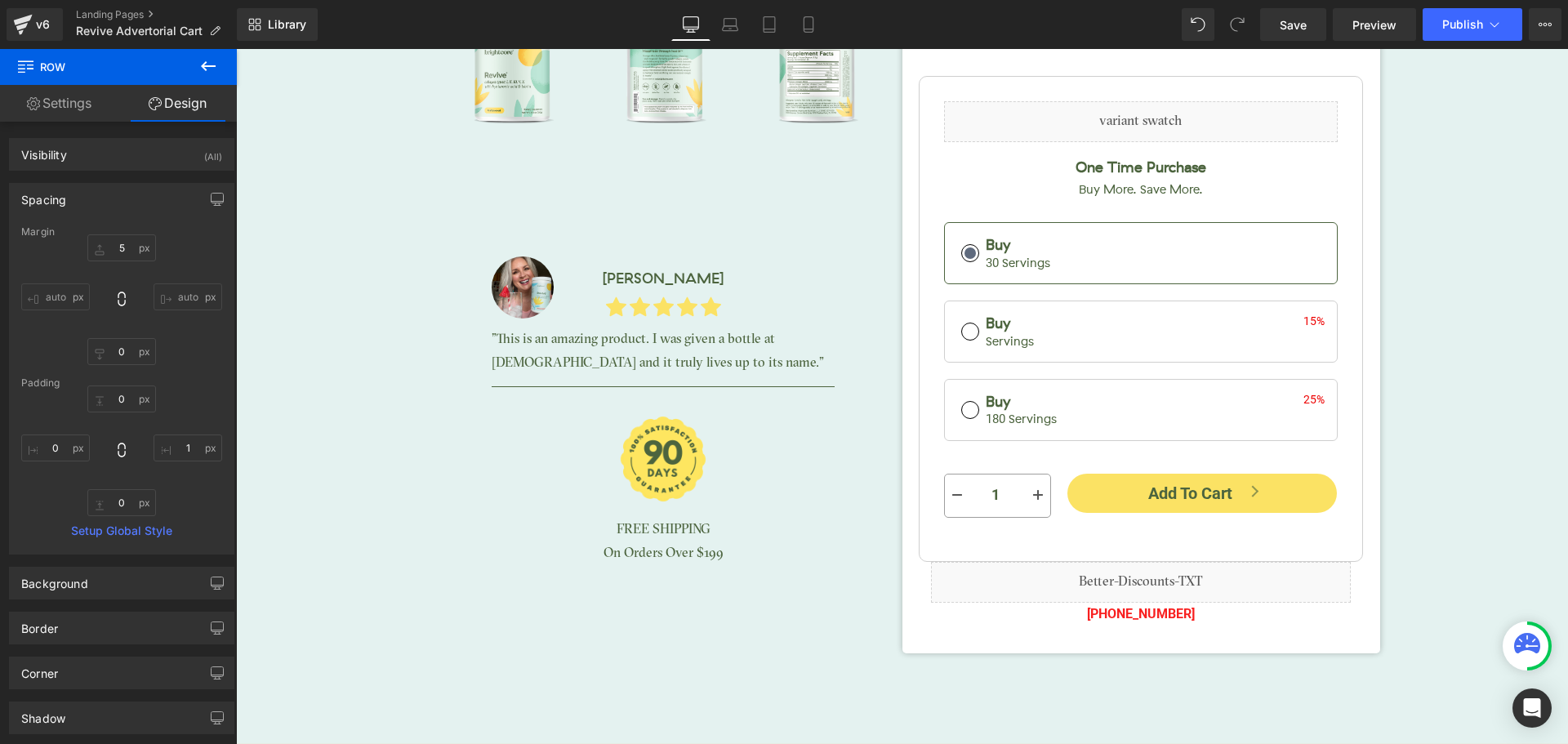
scroll to position [7431, 0]
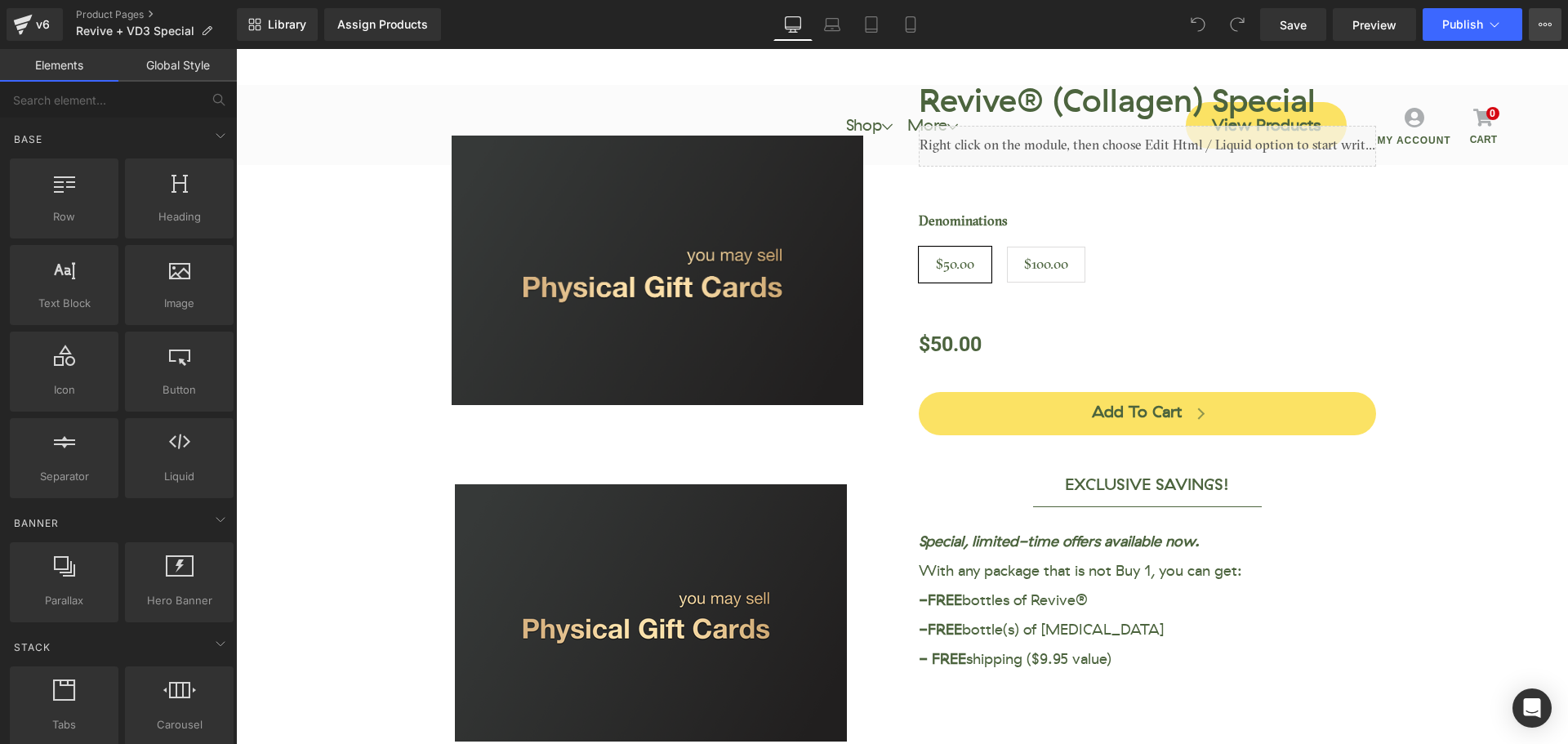
click at [1541, 29] on icon at bounding box center [1546, 25] width 13 height 13
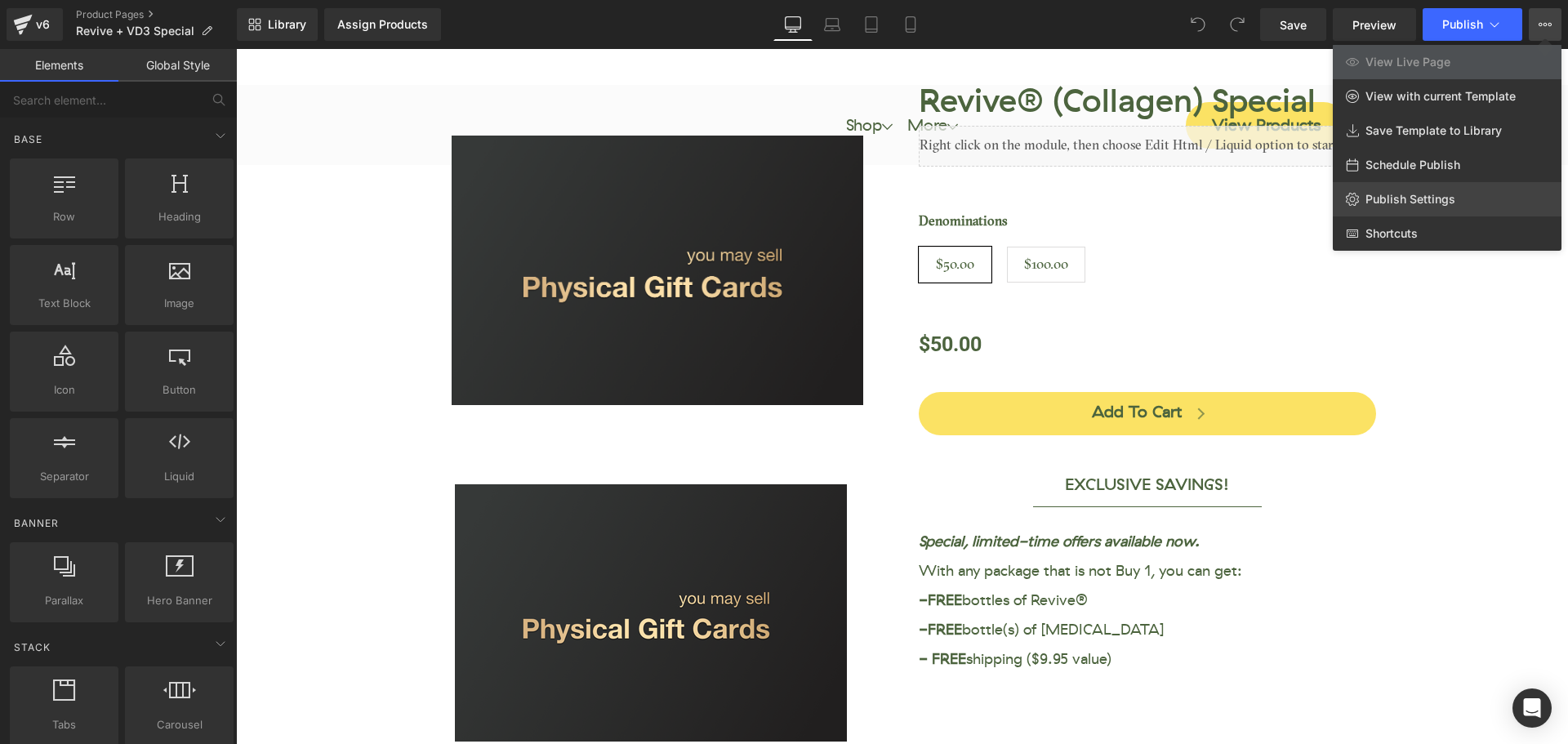
click at [1401, 204] on span "Publish Settings" at bounding box center [1410, 199] width 90 height 15
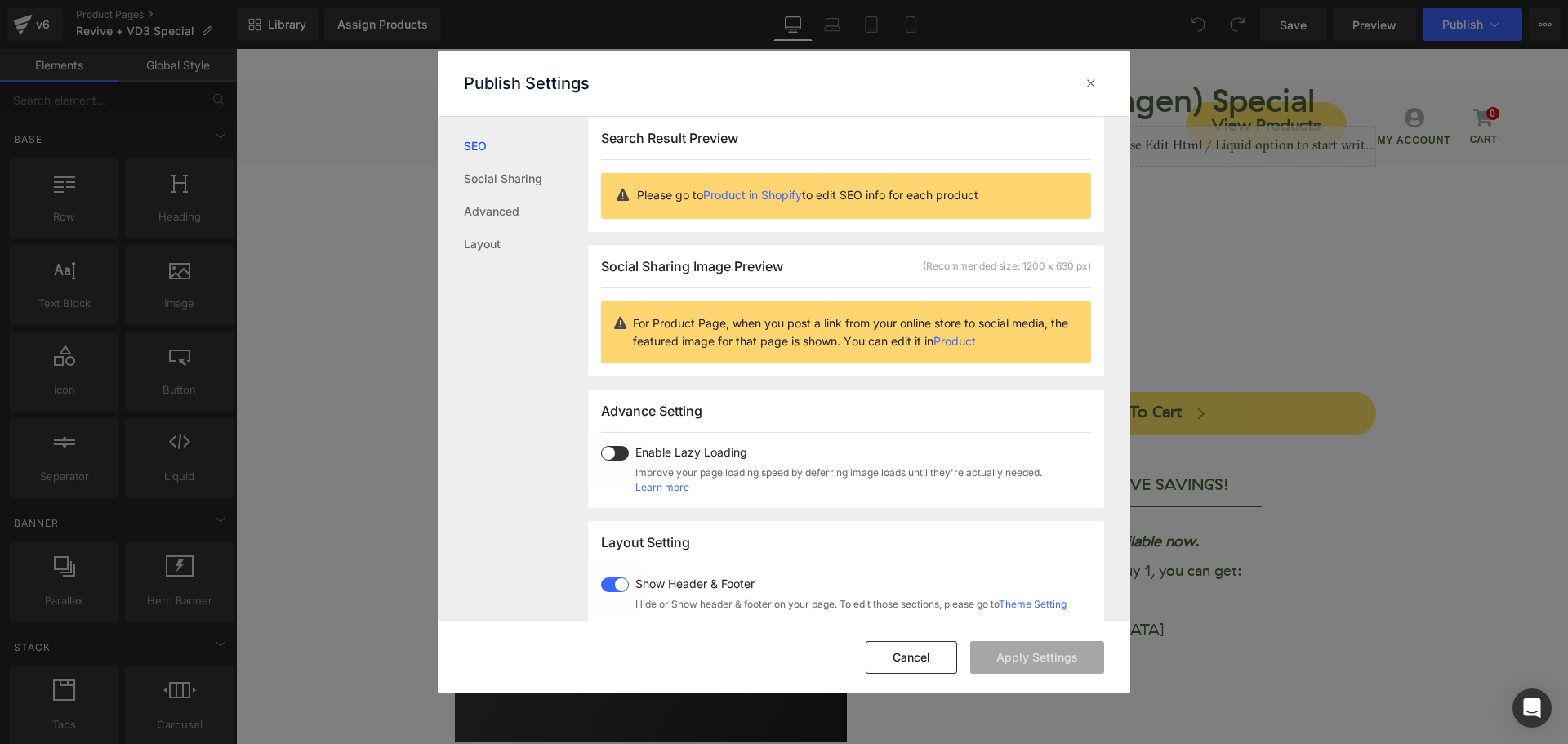
scroll to position [1, 0]
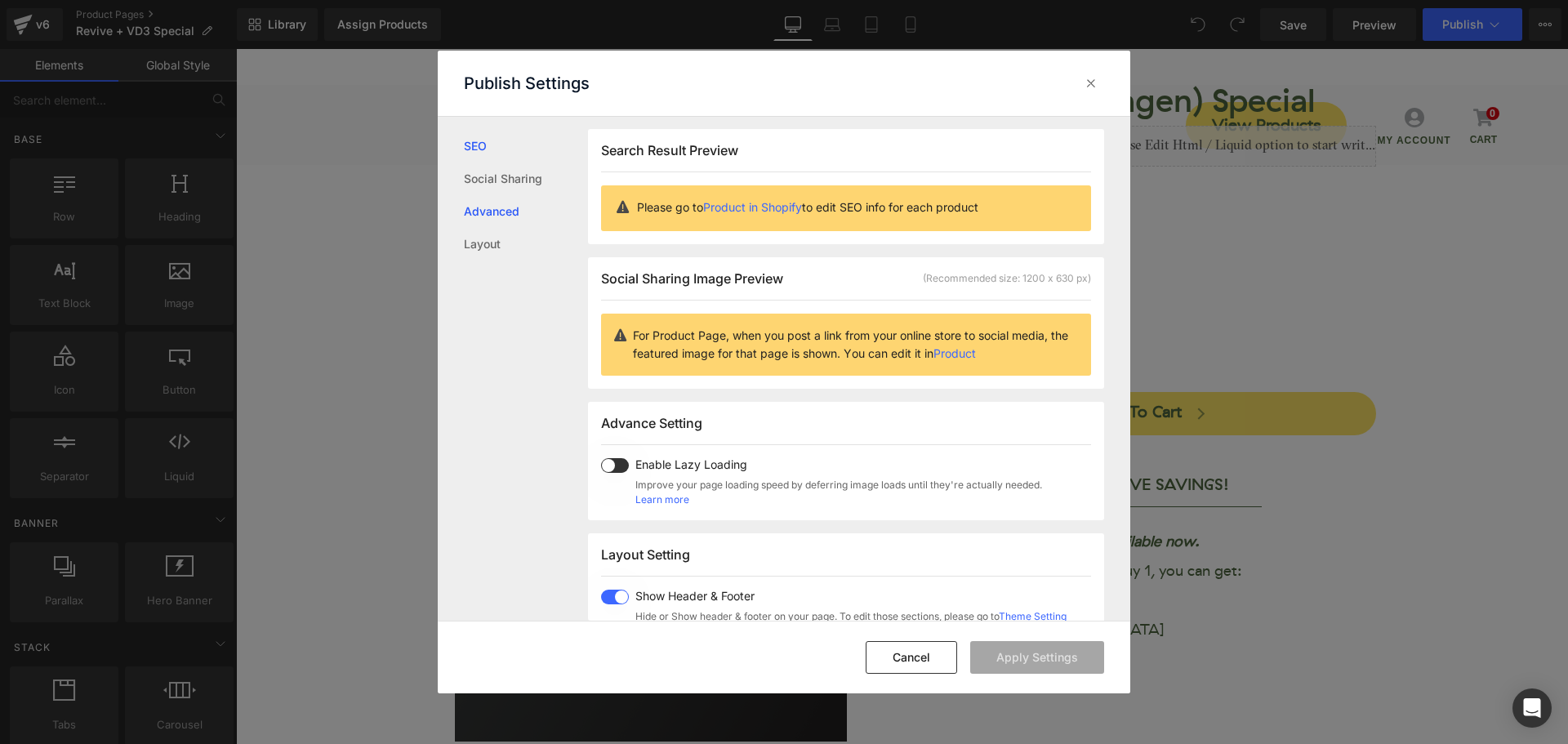
click at [505, 208] on link "Advanced" at bounding box center [526, 211] width 124 height 32
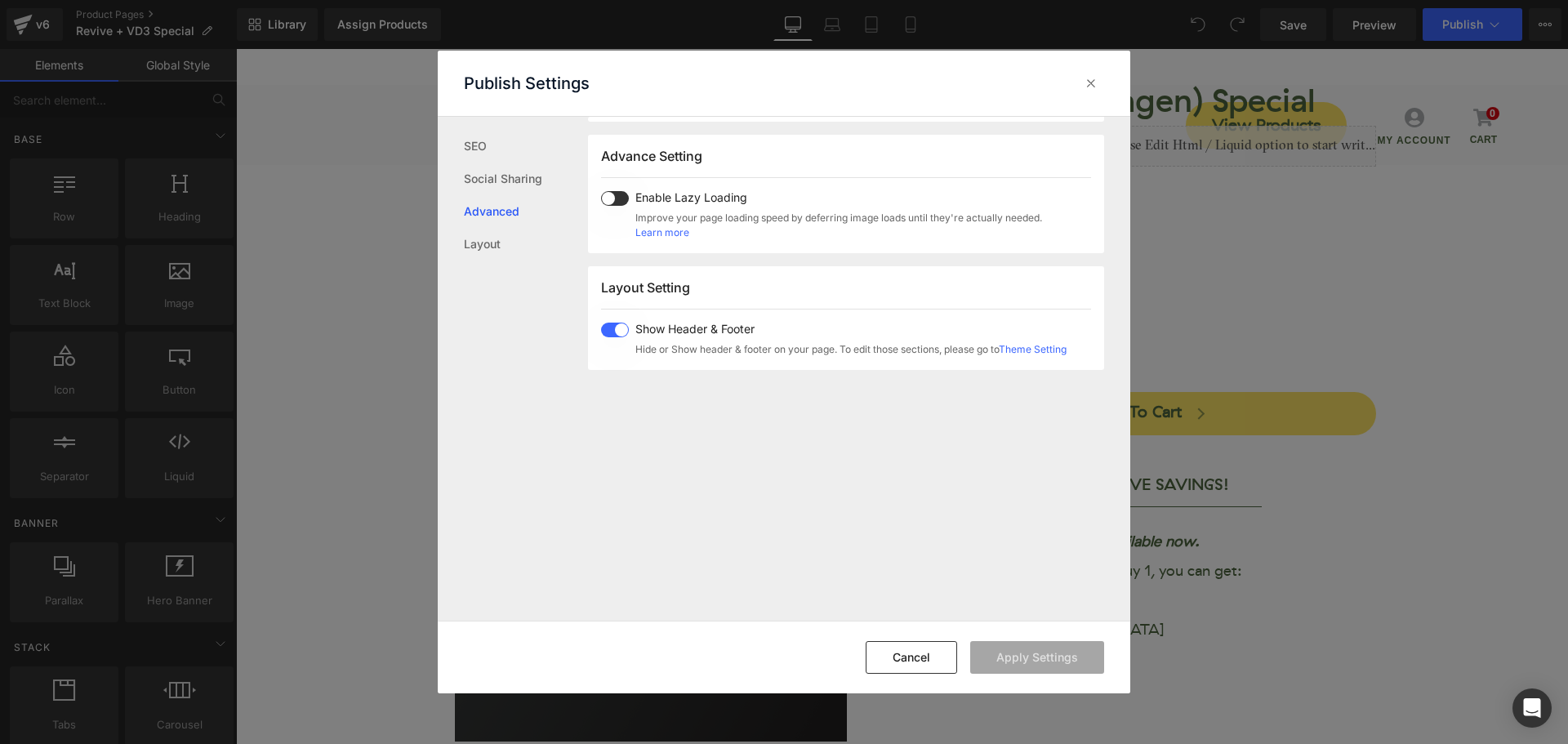
scroll to position [273, 0]
click at [1090, 91] on icon at bounding box center [1091, 83] width 17 height 17
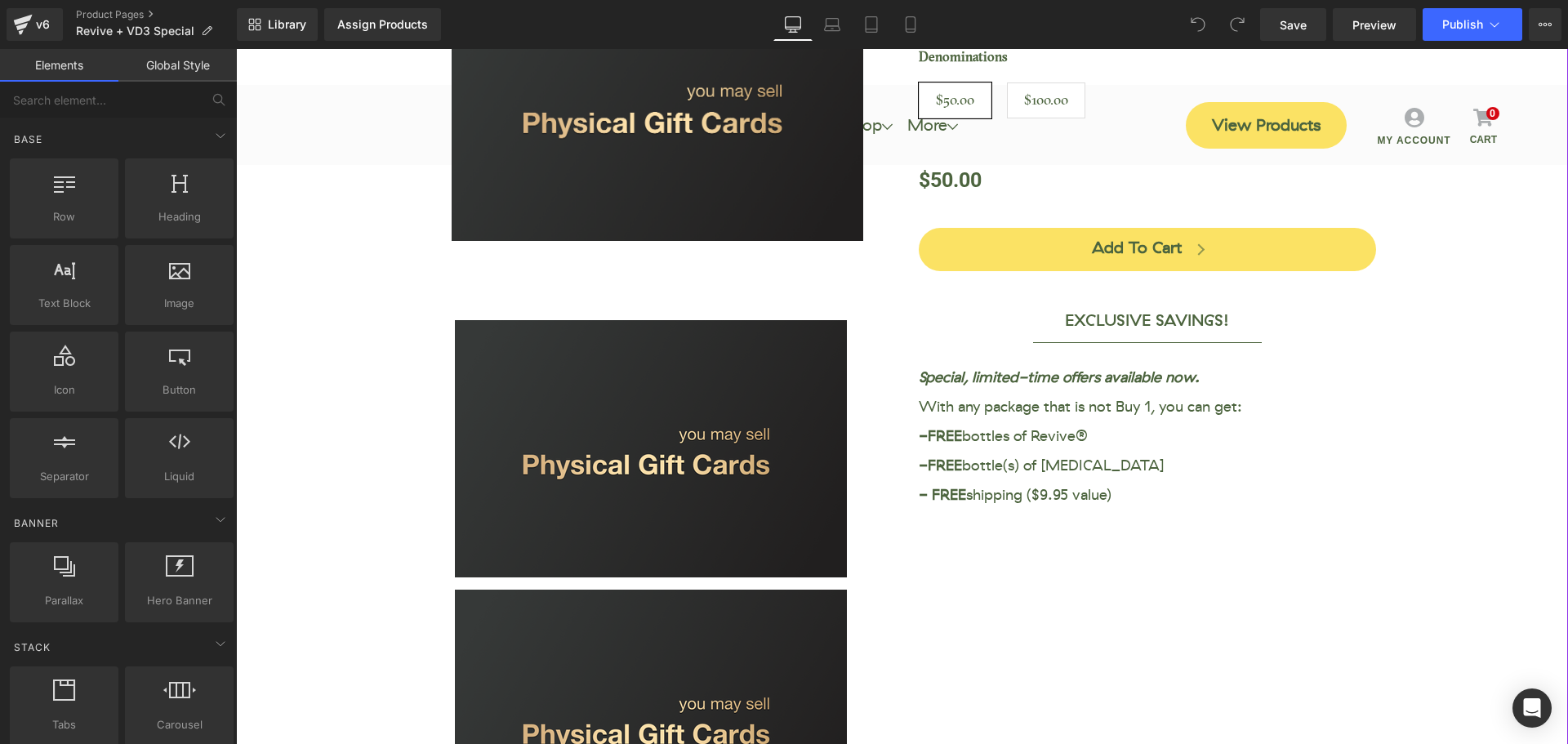
scroll to position [0, 0]
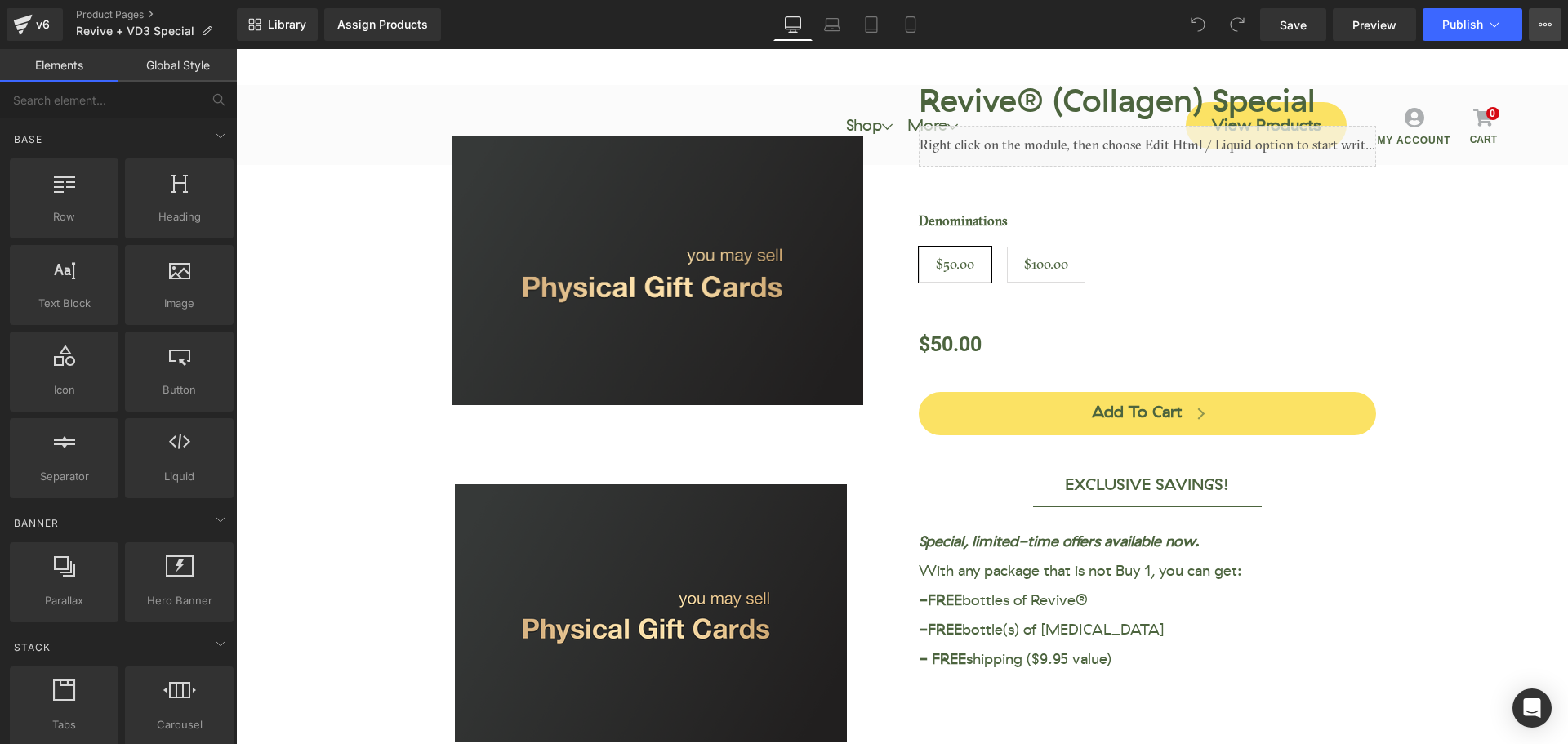
click at [1547, 21] on icon at bounding box center [1546, 25] width 13 height 13
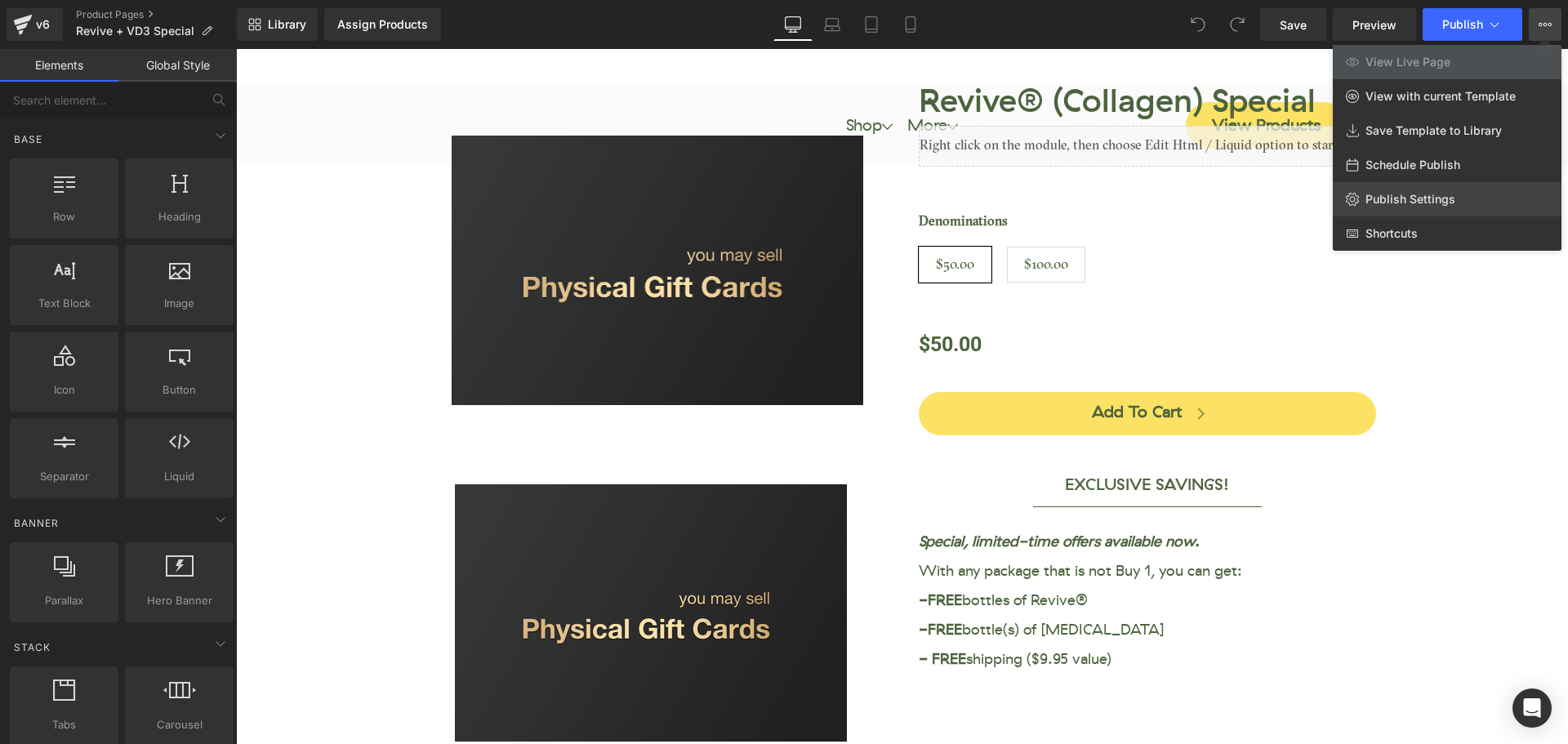
click at [1420, 199] on span "Publish Settings" at bounding box center [1410, 199] width 90 height 15
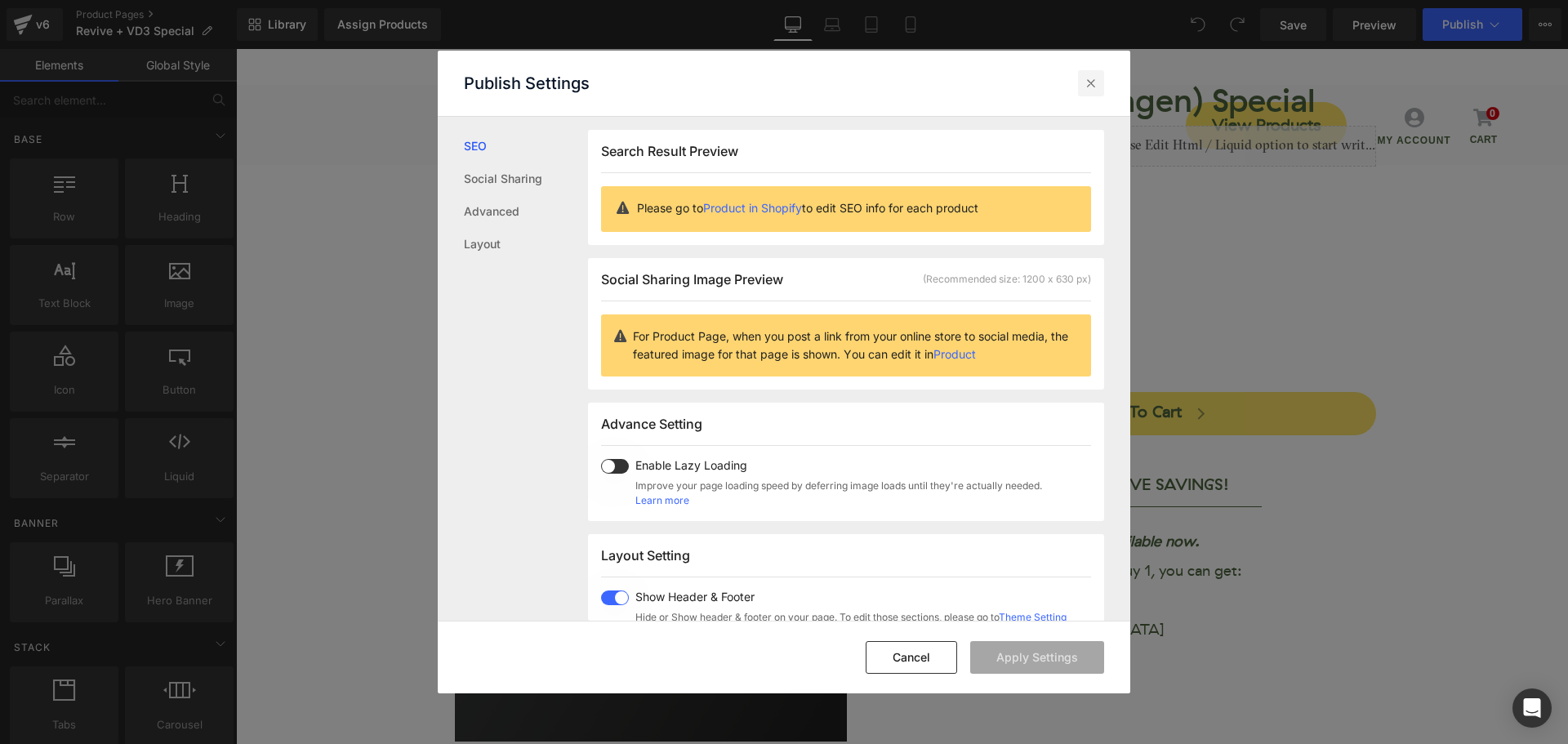
click at [1086, 83] on icon at bounding box center [1091, 83] width 17 height 17
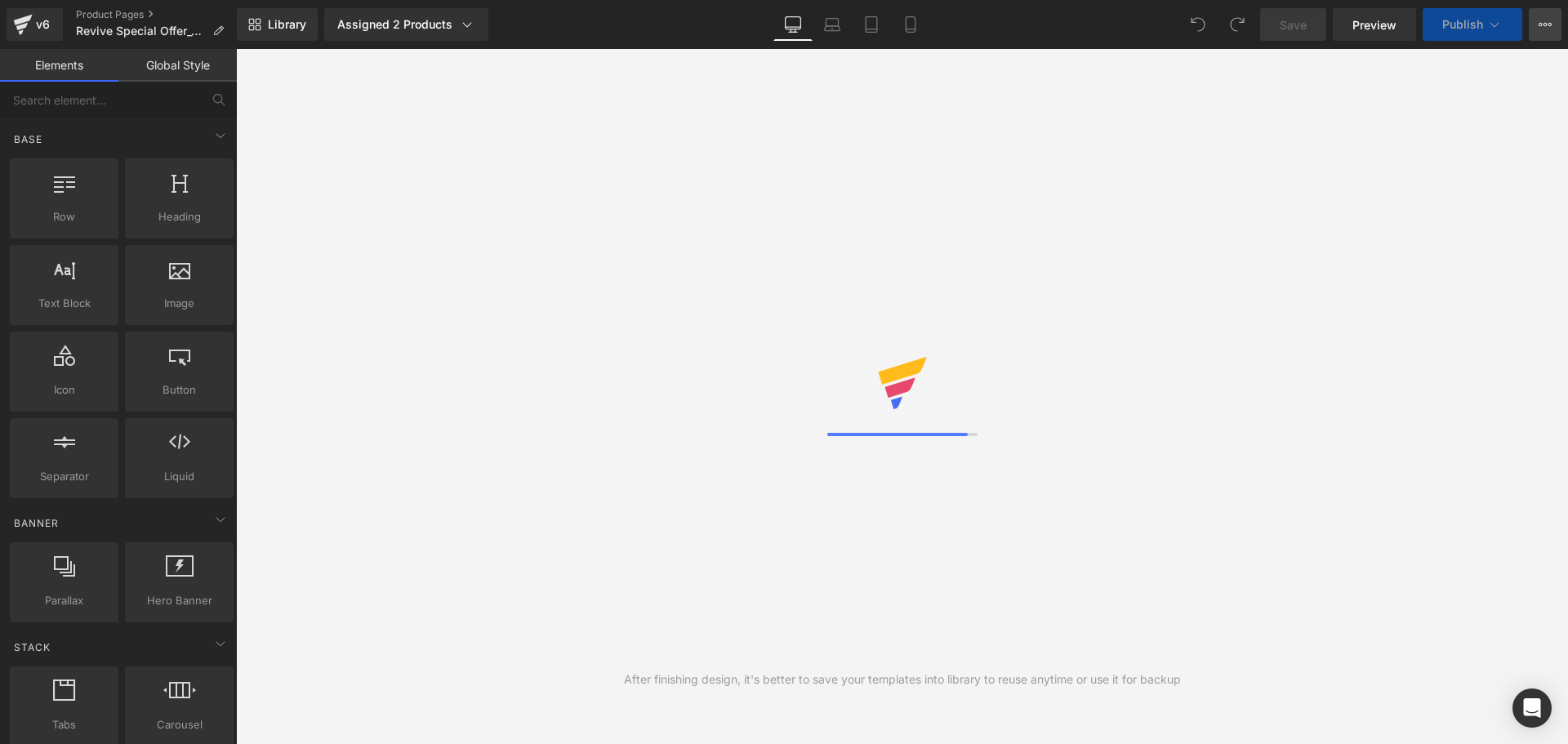
click at [1545, 22] on icon at bounding box center [1546, 25] width 13 height 13
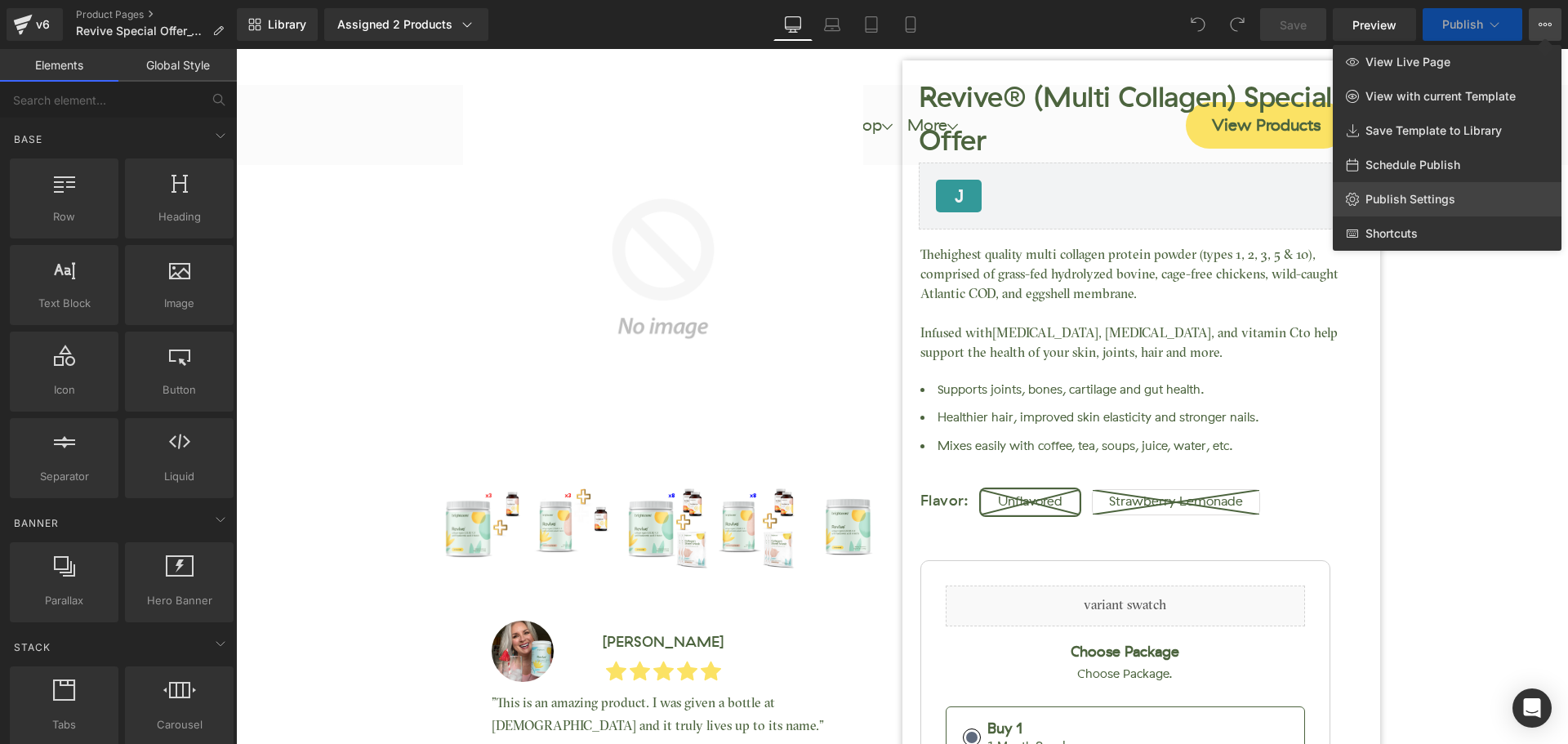
click at [1397, 199] on span "Publish Settings" at bounding box center [1410, 199] width 90 height 15
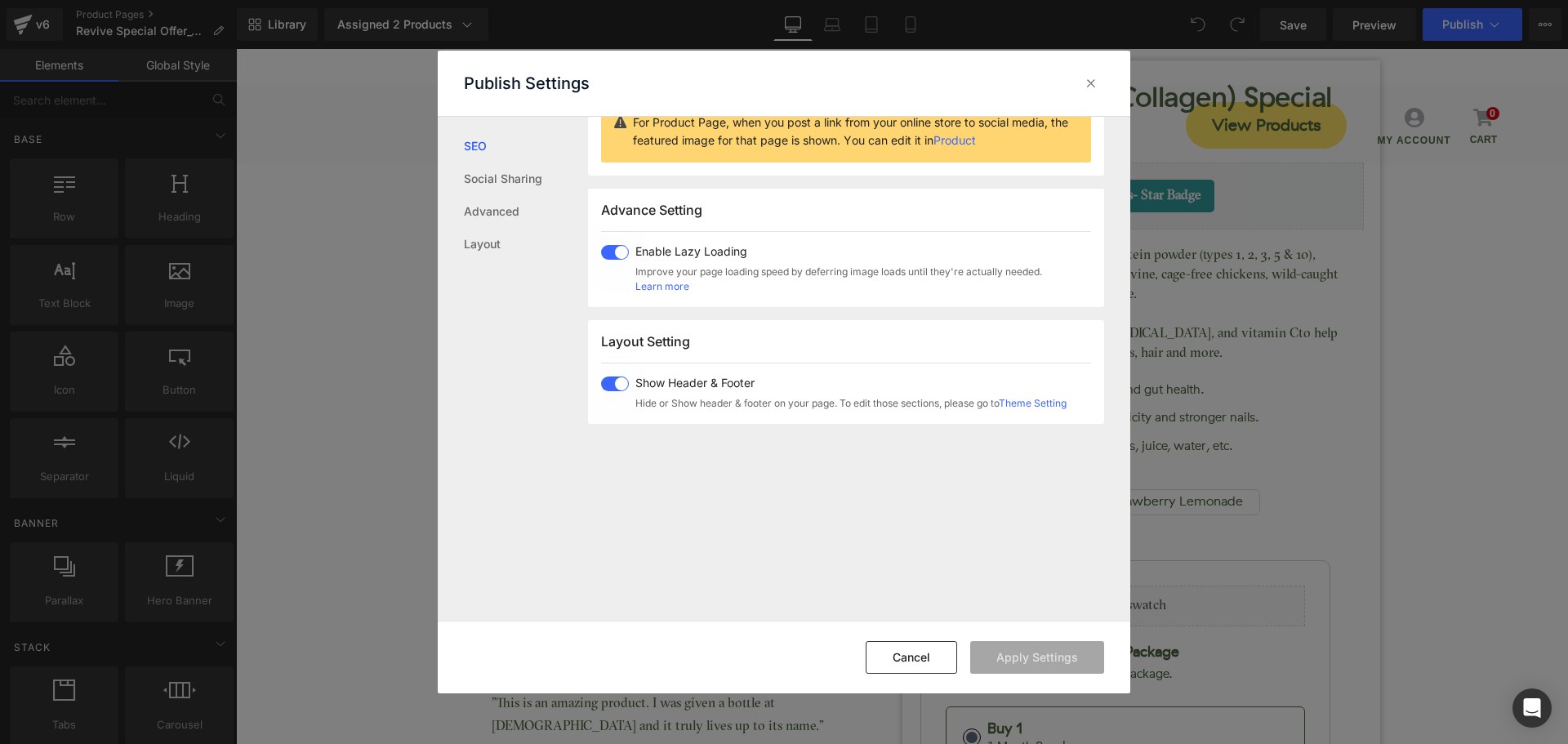
scroll to position [82, 0]
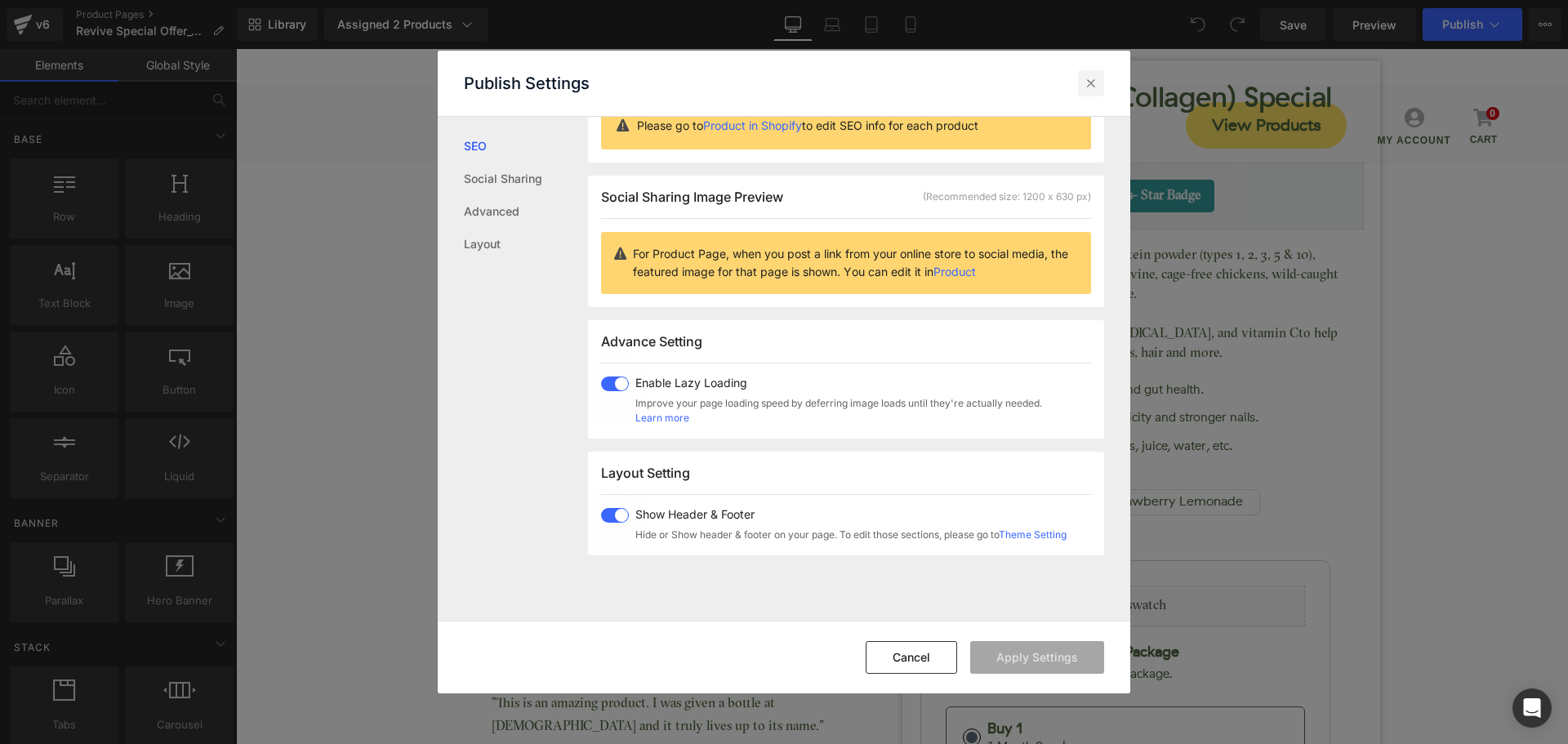
click at [1085, 77] on icon at bounding box center [1091, 83] width 17 height 17
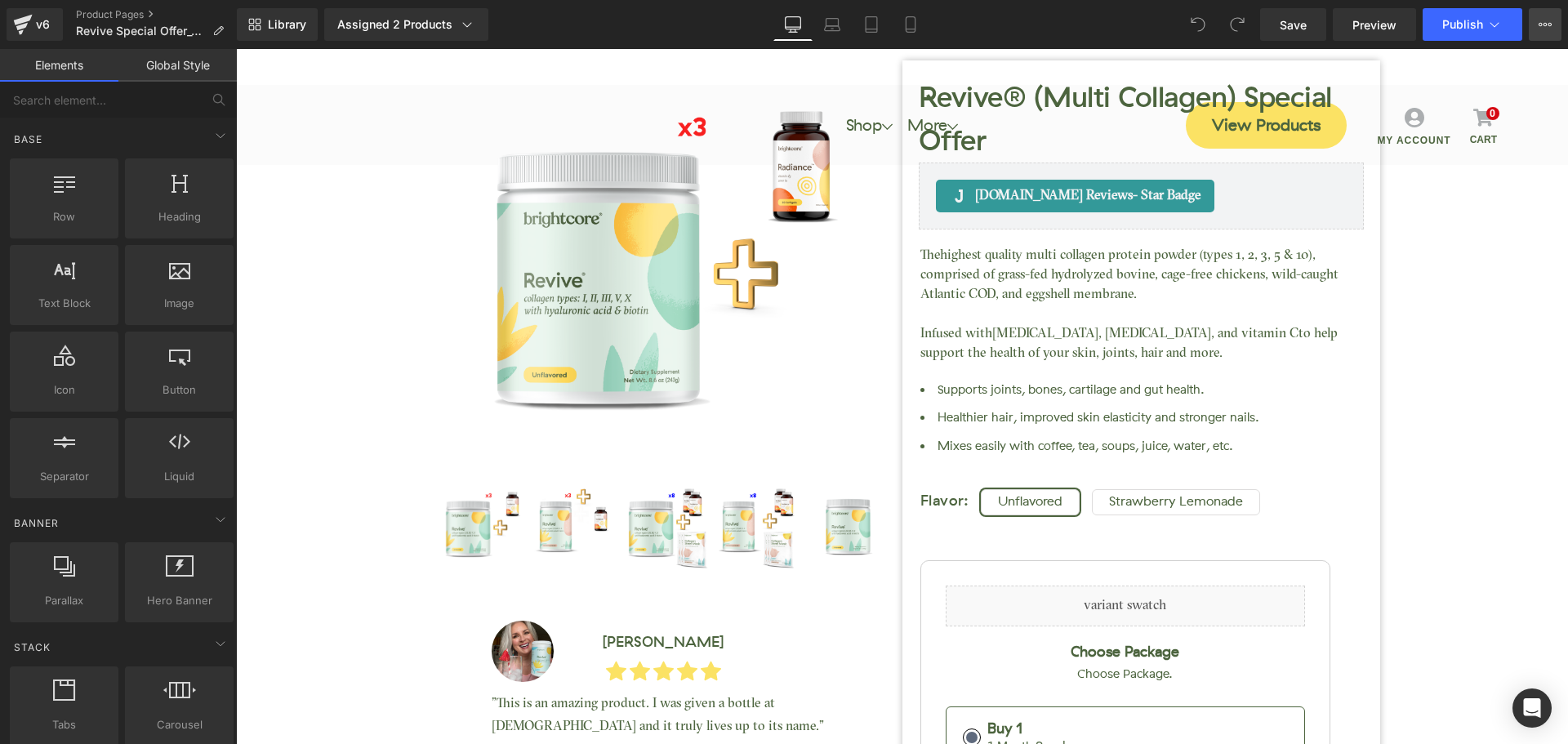
click at [1546, 26] on icon at bounding box center [1546, 25] width 4 height 3
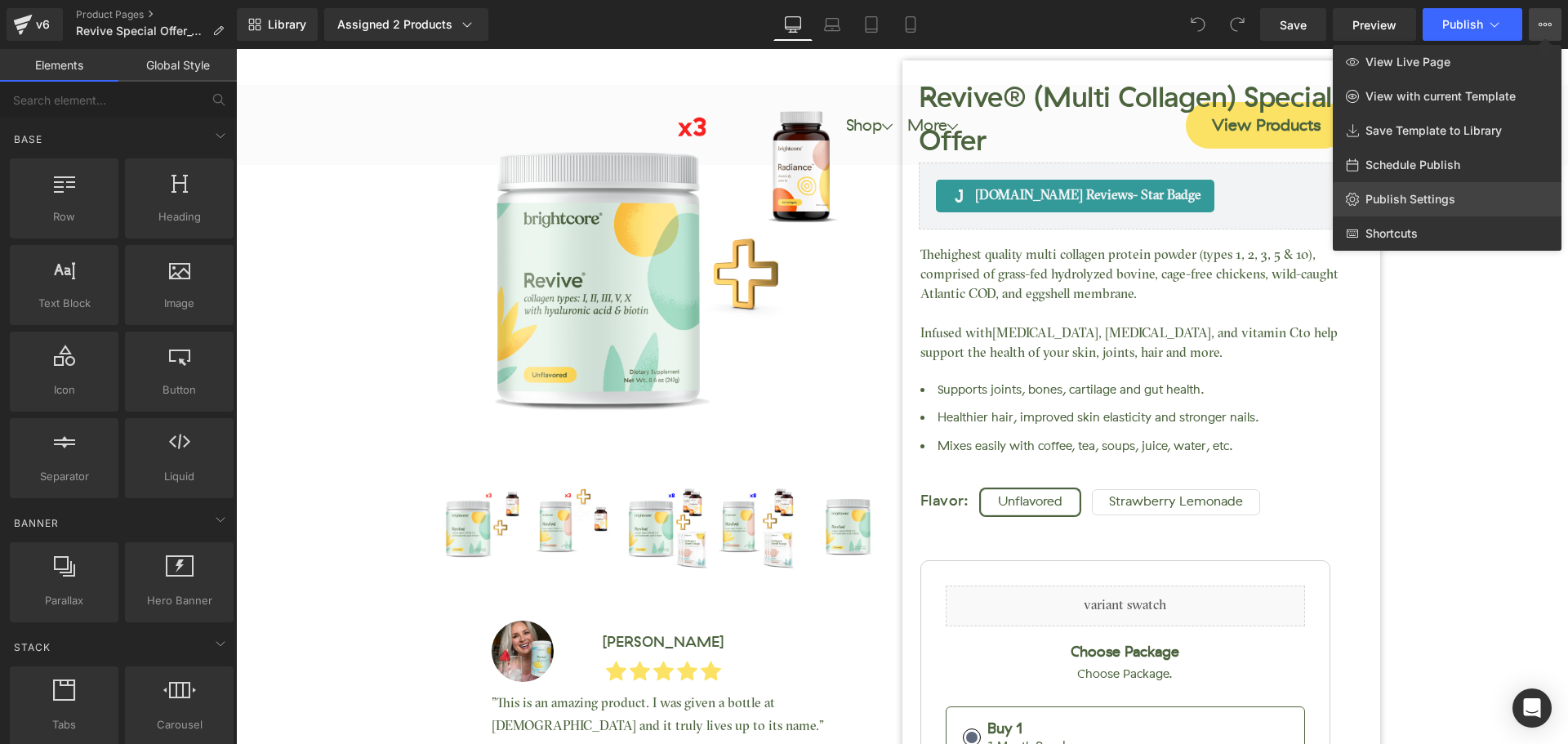
click at [1409, 194] on span "Publish Settings" at bounding box center [1410, 199] width 90 height 15
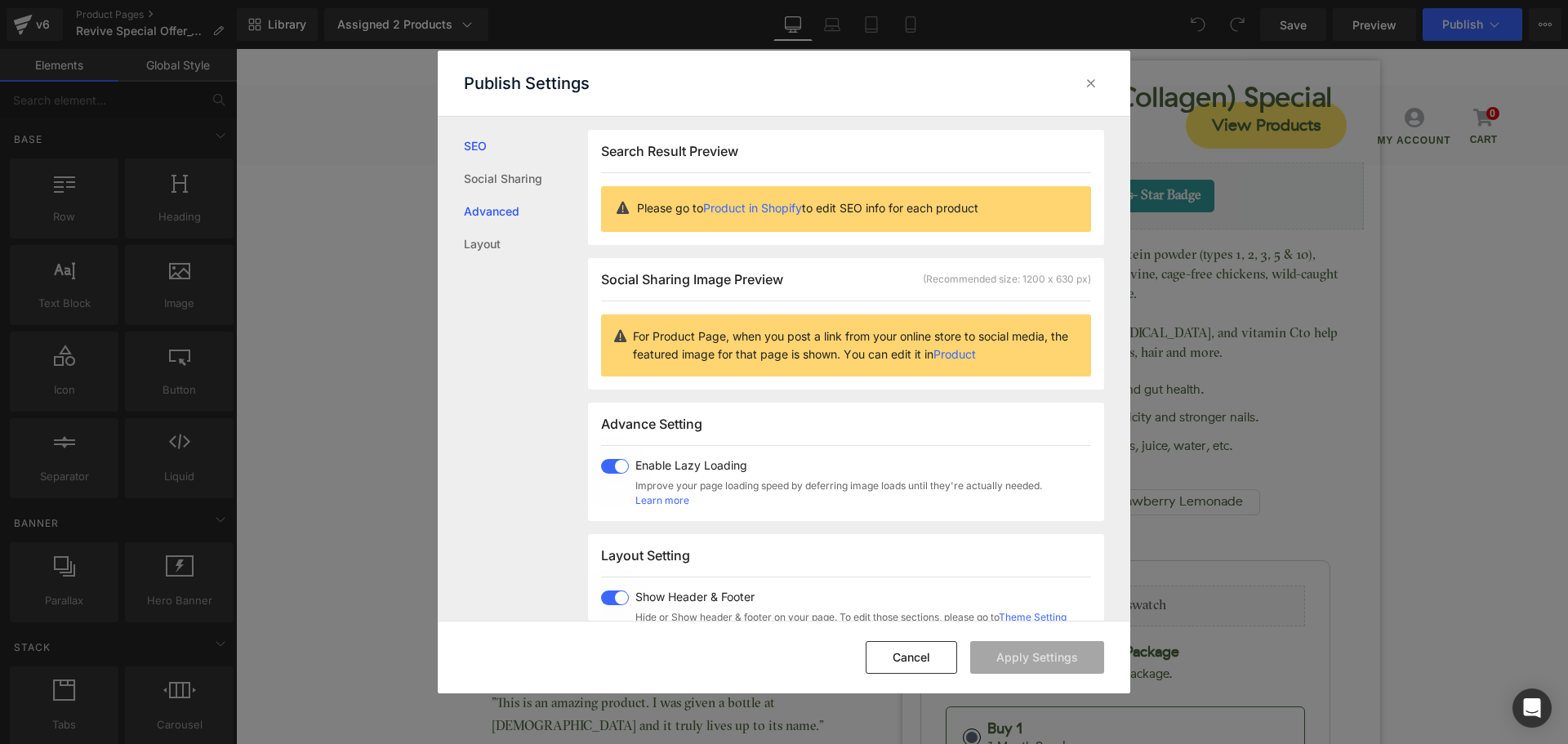
click at [528, 212] on link "Advanced" at bounding box center [526, 211] width 124 height 32
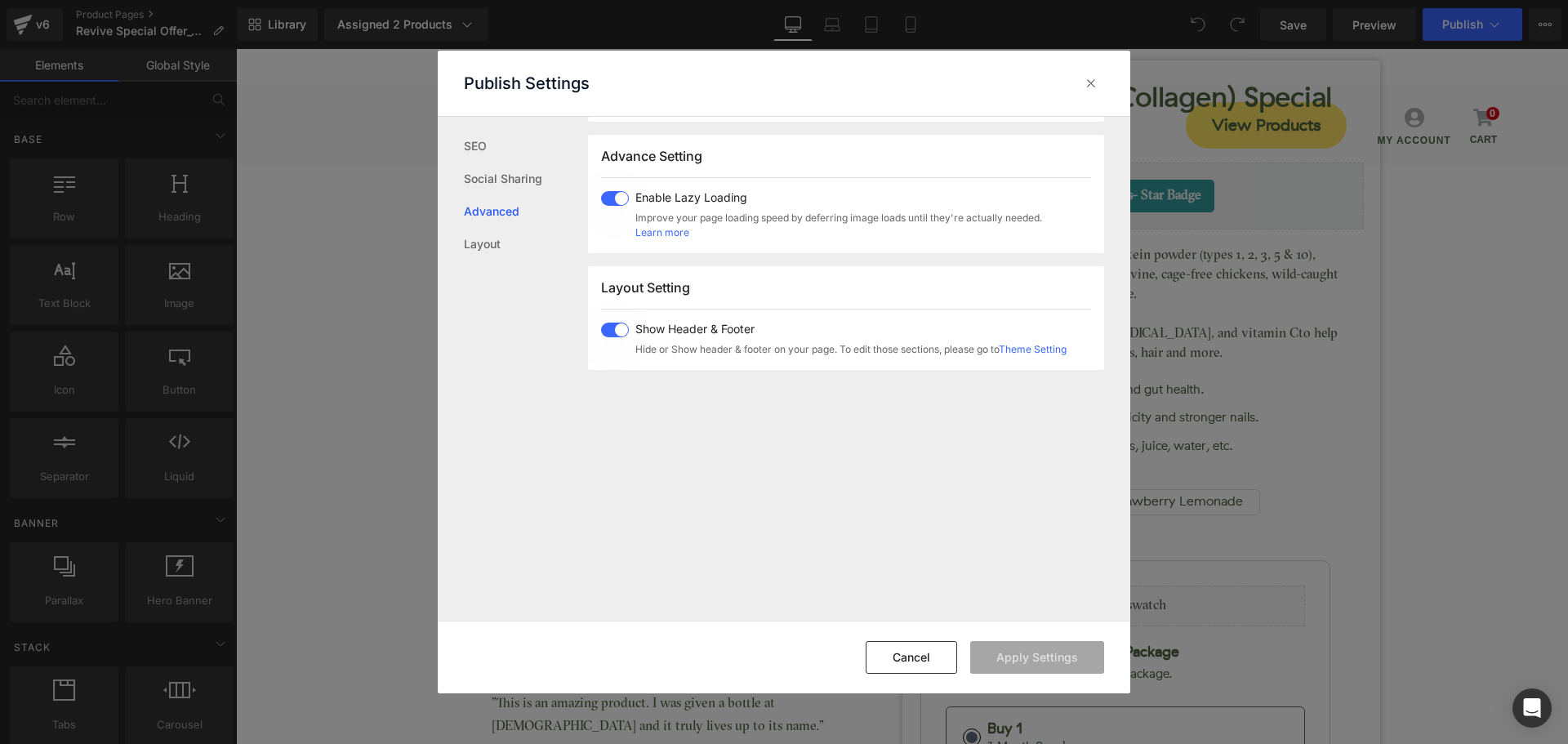
scroll to position [273, 0]
click at [489, 247] on link "Layout" at bounding box center [526, 243] width 124 height 32
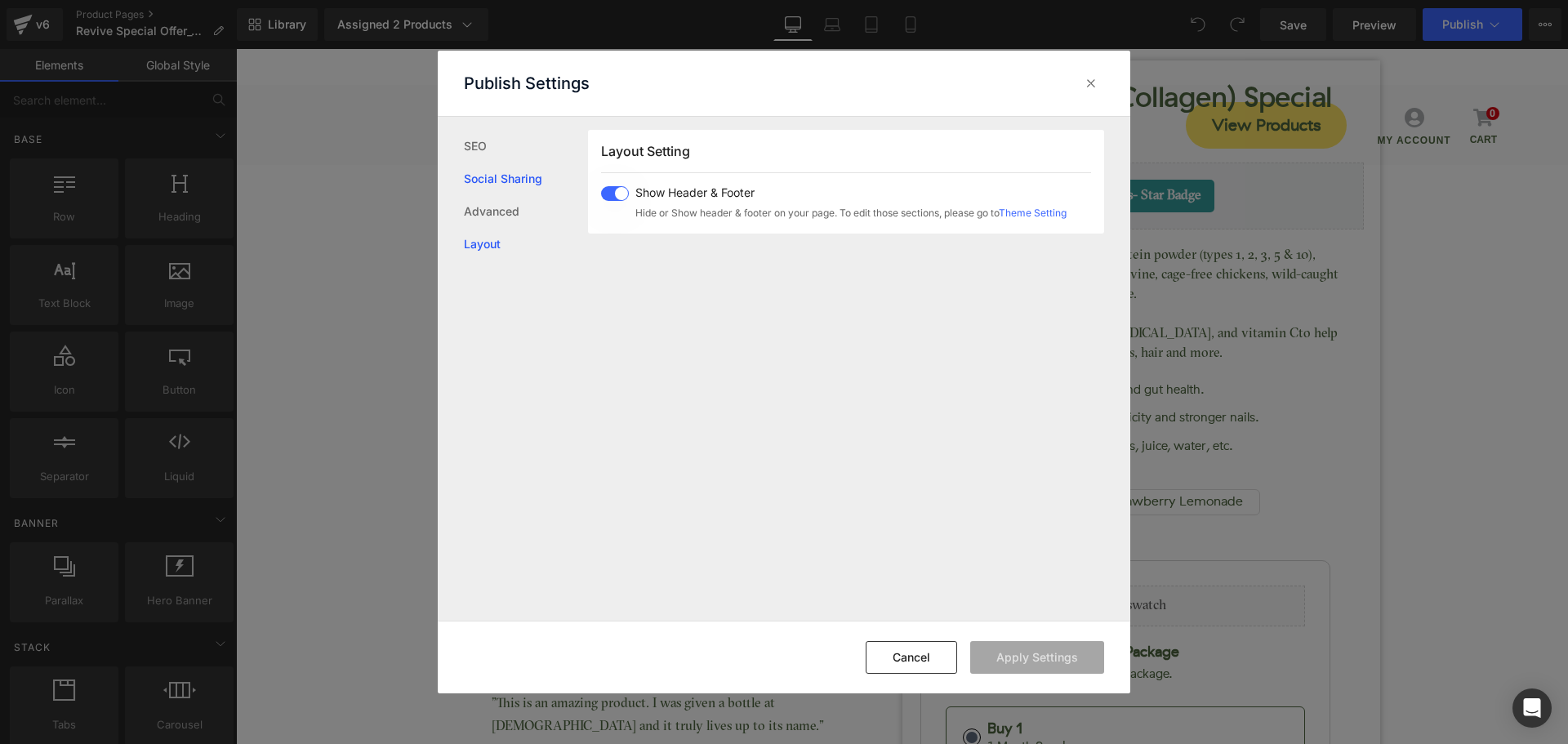
click at [518, 176] on link "Social Sharing" at bounding box center [526, 179] width 124 height 32
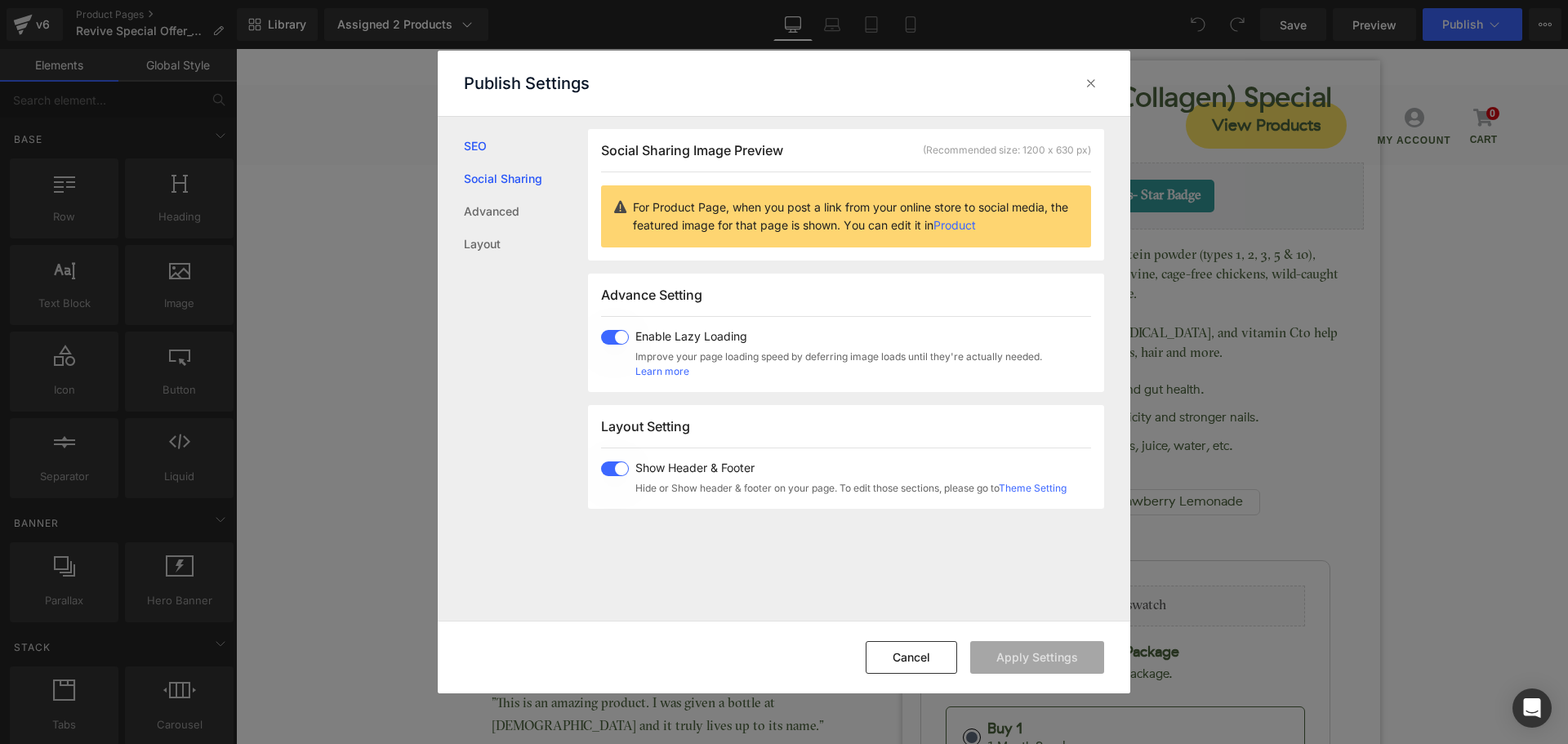
click at [470, 145] on link "SEO" at bounding box center [526, 145] width 124 height 32
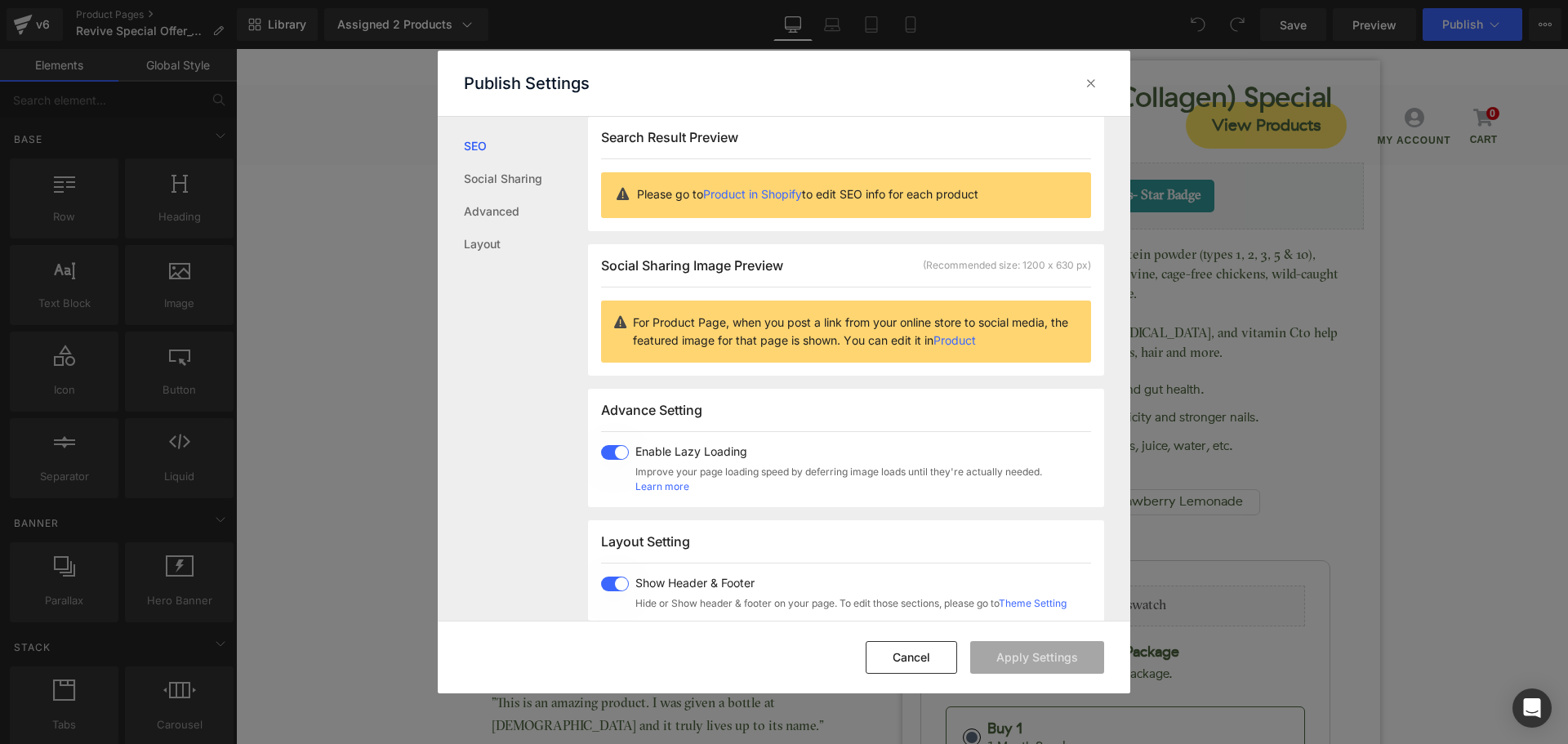
scroll to position [1, 0]
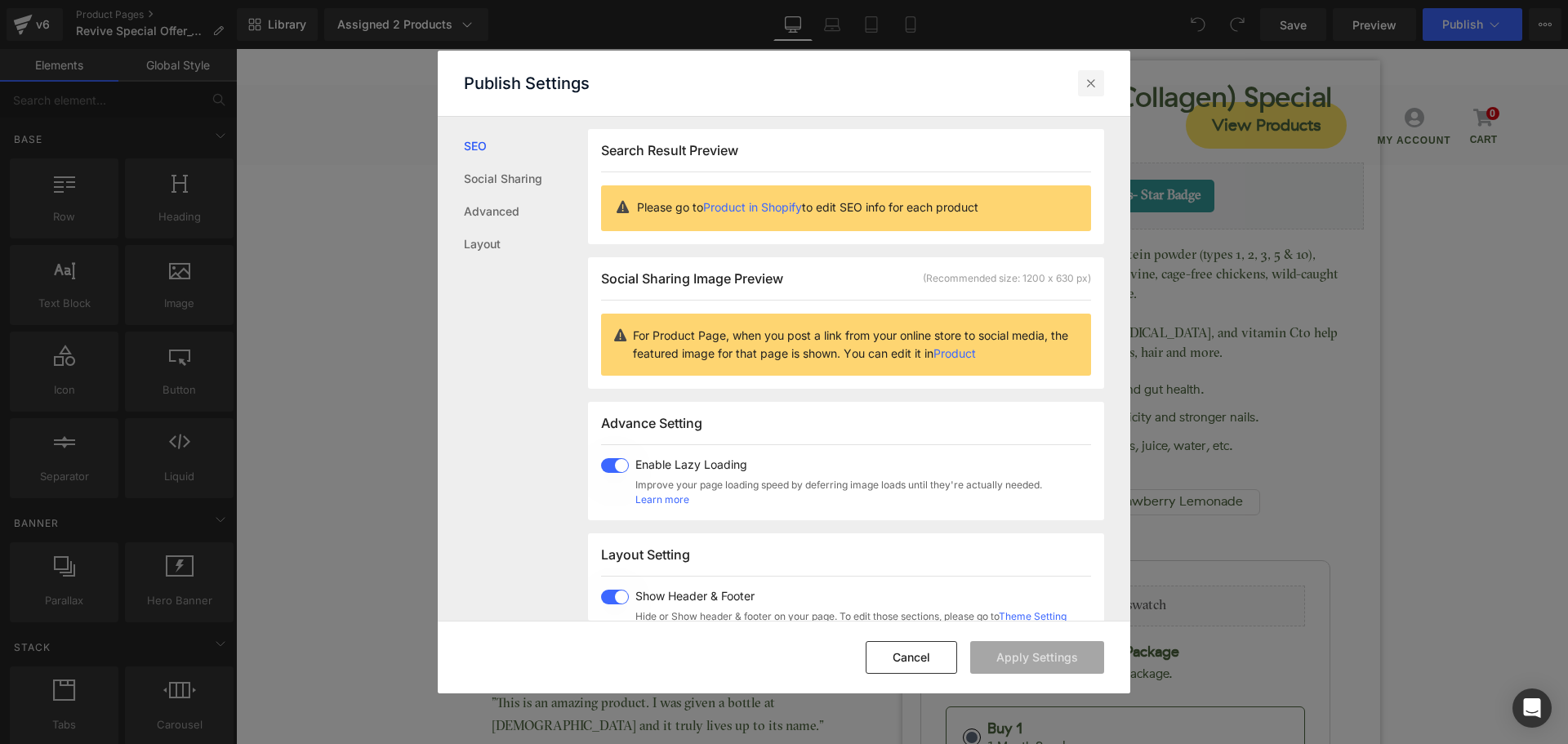
click at [1091, 87] on icon at bounding box center [1091, 83] width 17 height 17
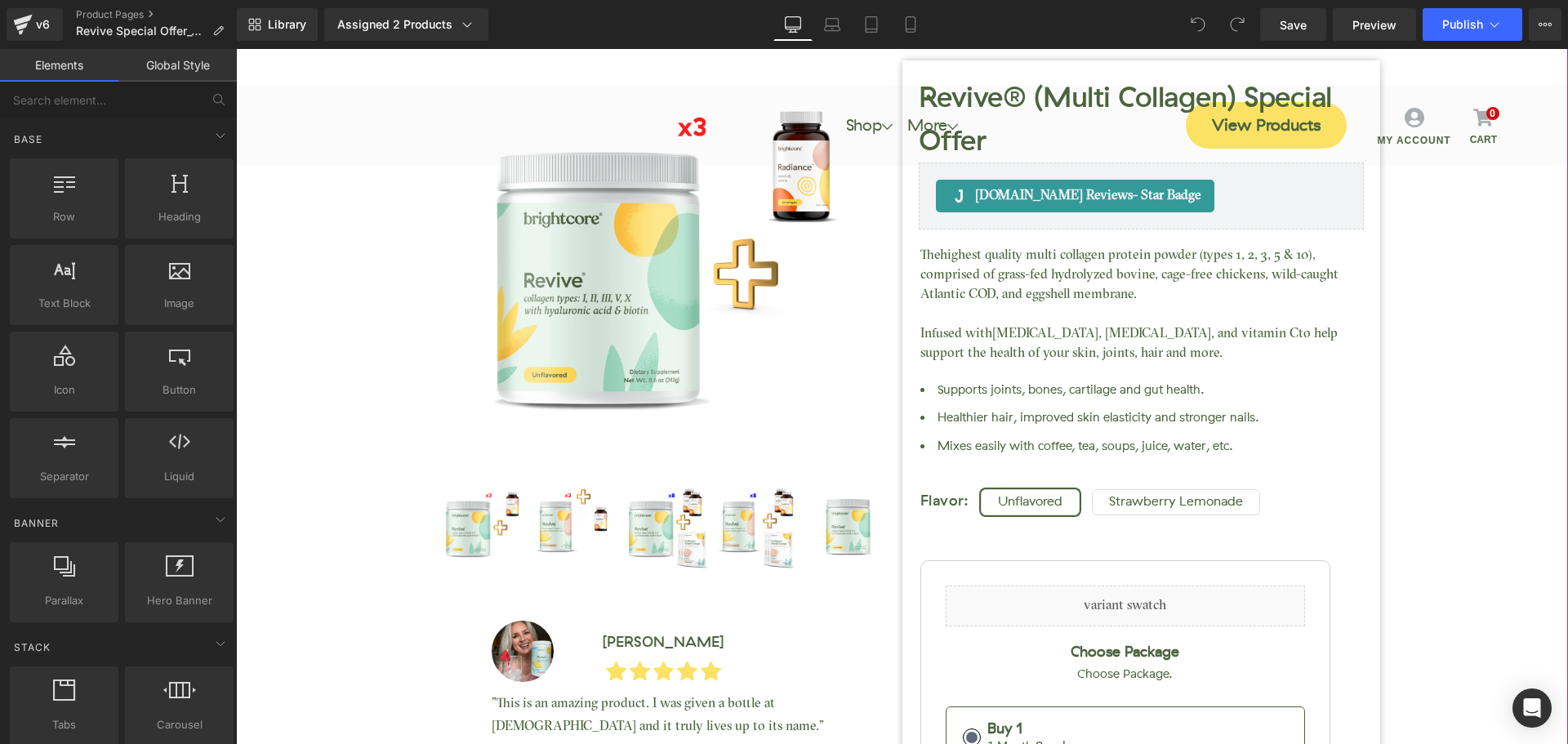
click at [302, 188] on div "Revive® (Multi Collagen) Special Offer (P) Title Judge.me Reviews - Star Badge …" at bounding box center [902, 534] width 1316 height 1193
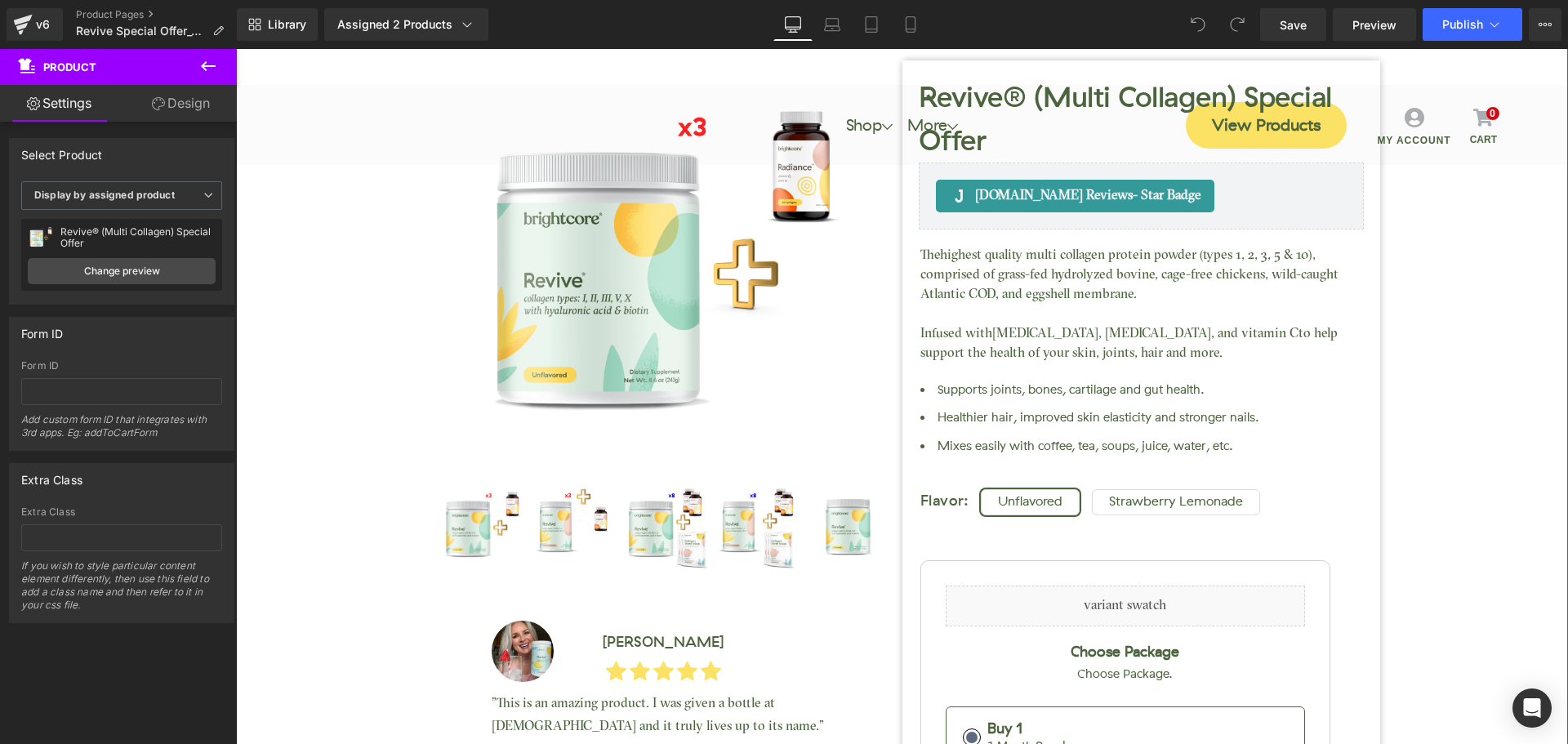
click at [289, 252] on div "Revive® (Multi Collagen) Special Offer (P) Title Judge.me Reviews - Star Badge …" at bounding box center [902, 534] width 1316 height 1193
